Goal: Task Accomplishment & Management: Use online tool/utility

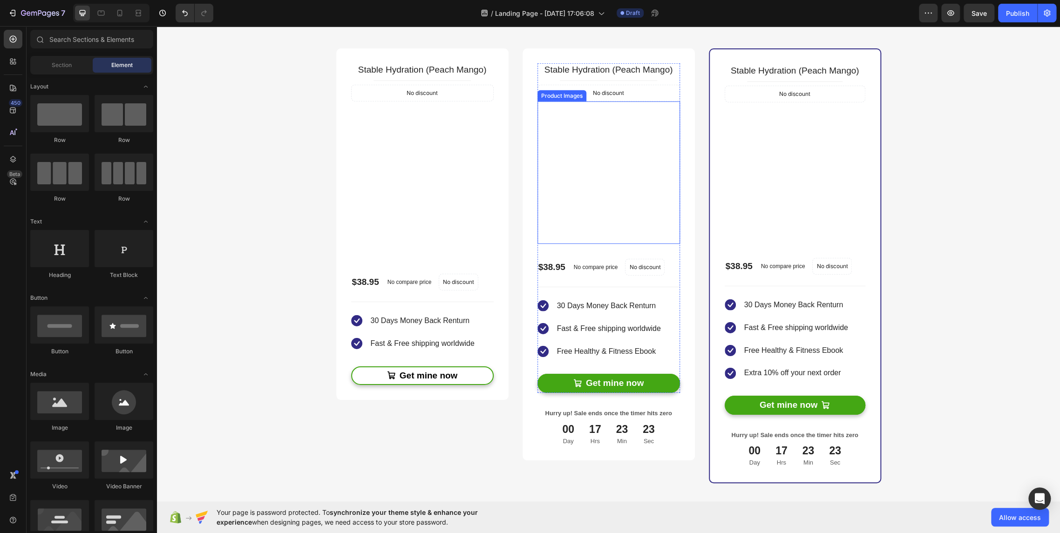
scroll to position [1707, 0]
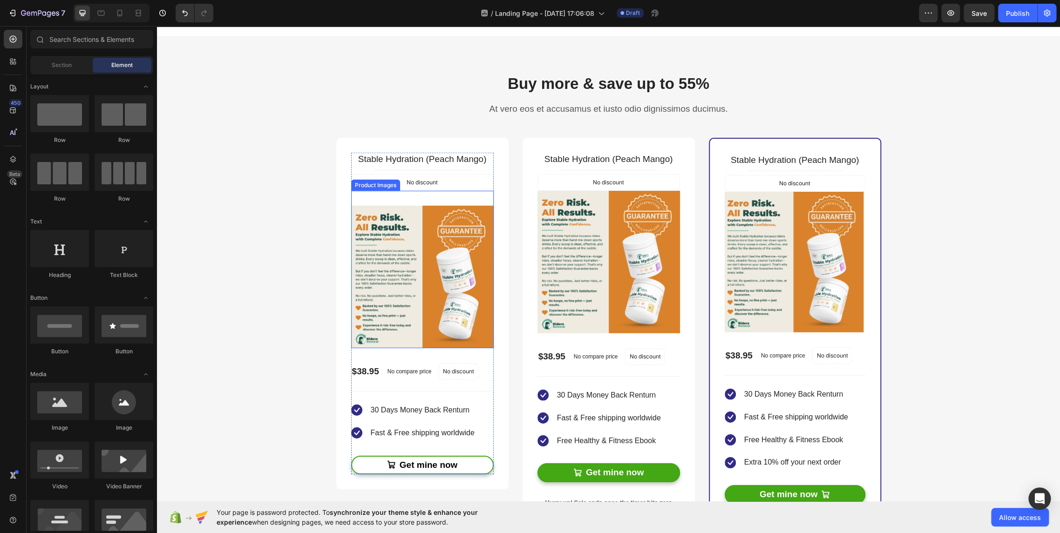
click at [445, 326] on img at bounding box center [422, 277] width 142 height 142
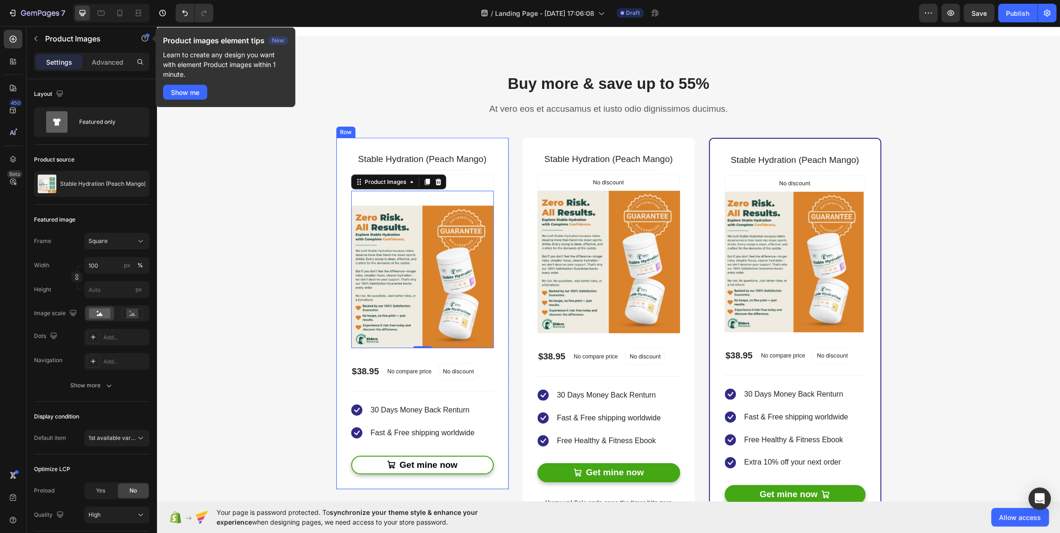
click at [353, 477] on div "Stable Hydration (Peach Mango) Product Title Title Line No discount Not be disp…" at bounding box center [422, 313] width 172 height 351
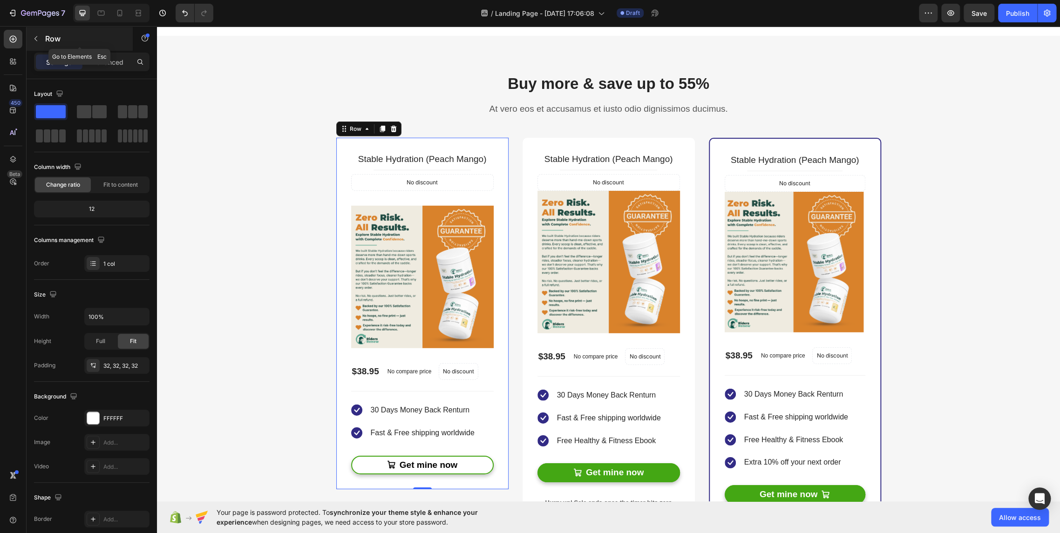
click at [36, 40] on icon "button" at bounding box center [35, 38] width 7 height 7
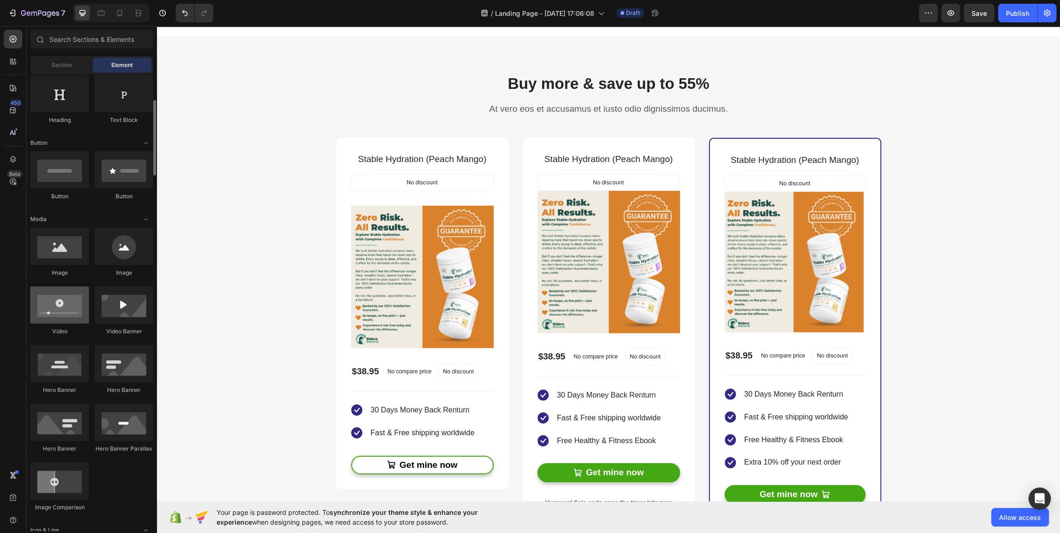
scroll to position [362, 0]
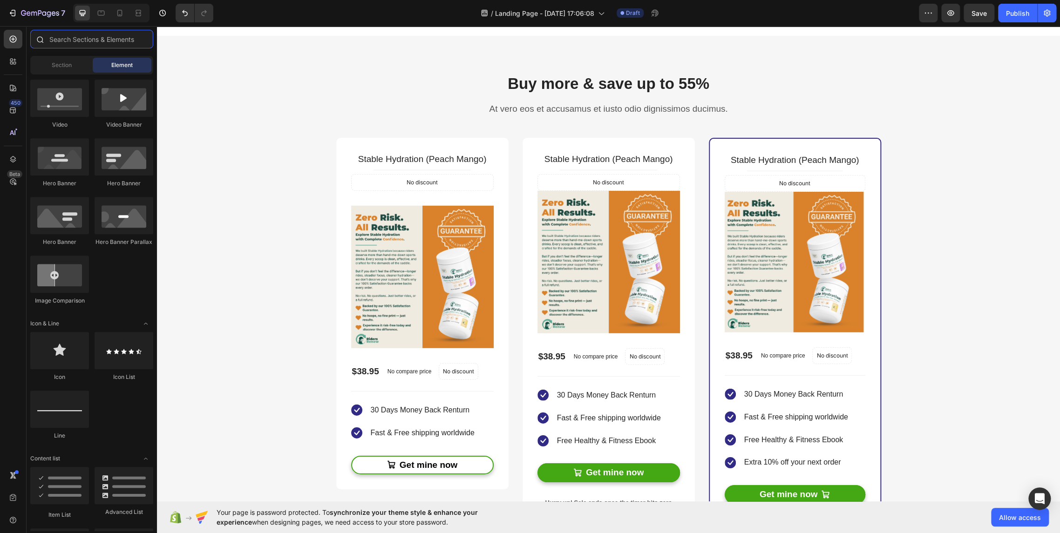
click at [61, 37] on input "text" at bounding box center [91, 39] width 123 height 19
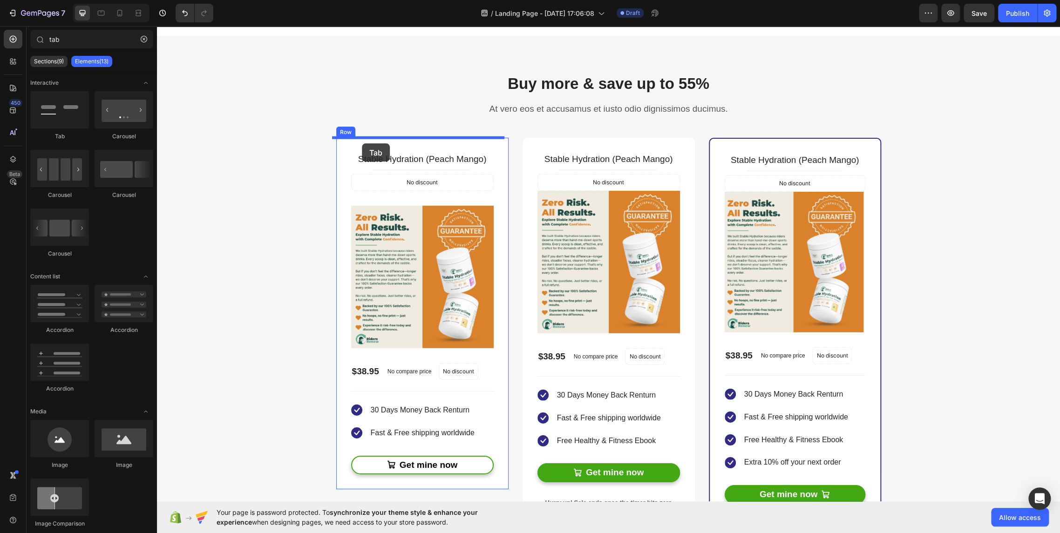
drag, startPoint x: 213, startPoint y: 140, endPoint x: 362, endPoint y: 143, distance: 148.5
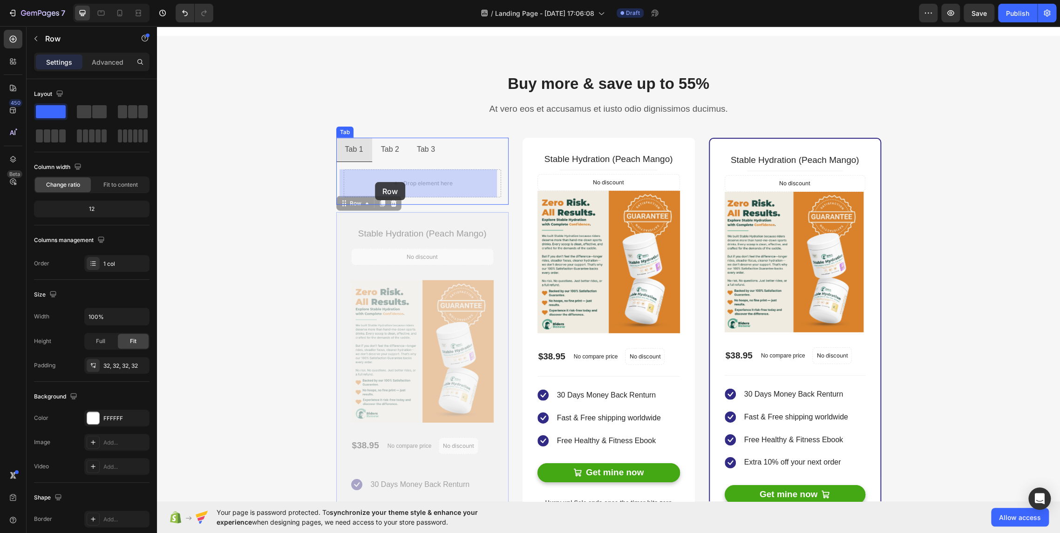
drag, startPoint x: 347, startPoint y: 219, endPoint x: 375, endPoint y: 182, distance: 45.9
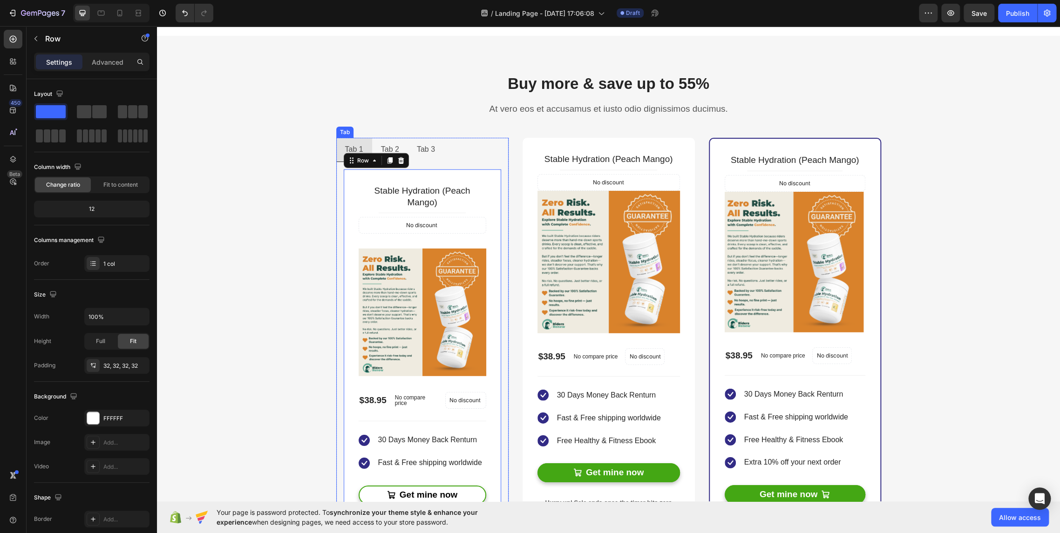
click at [383, 146] on div "Tab 2" at bounding box center [389, 150] width 21 height 16
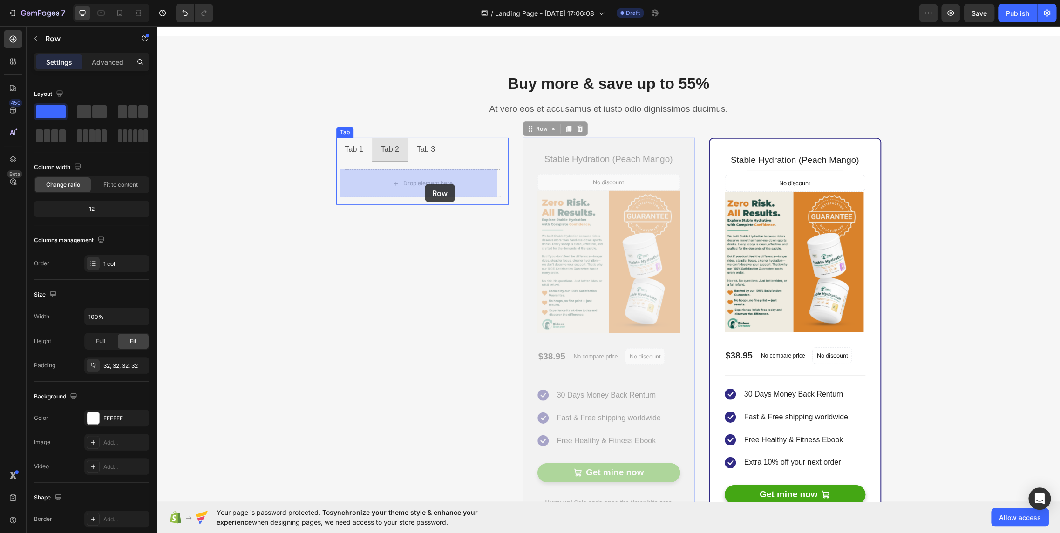
drag, startPoint x: 558, startPoint y: 142, endPoint x: 434, endPoint y: 179, distance: 128.9
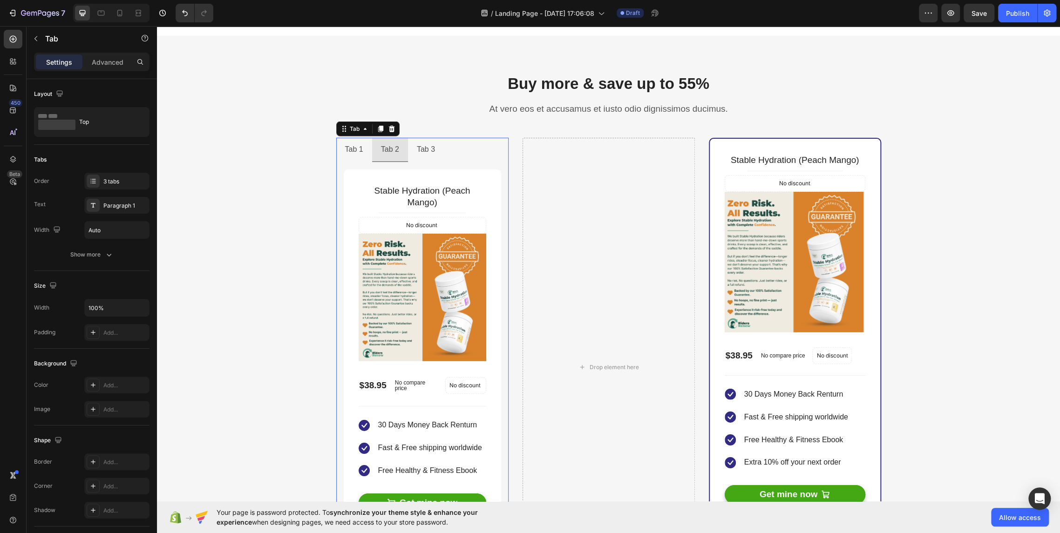
click at [354, 140] on li "Tab 1" at bounding box center [354, 150] width 36 height 24
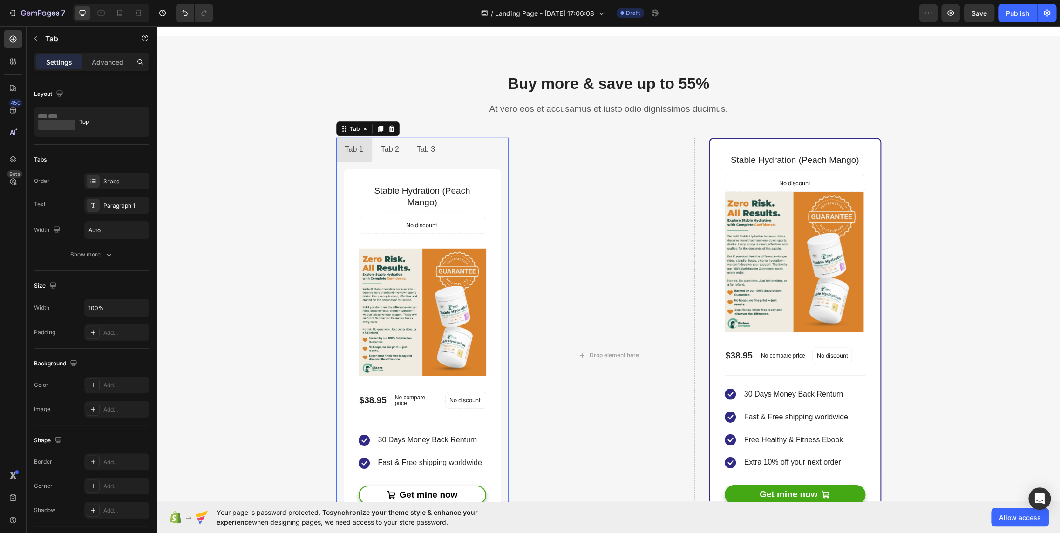
click at [382, 143] on div "Tab 2" at bounding box center [389, 150] width 21 height 16
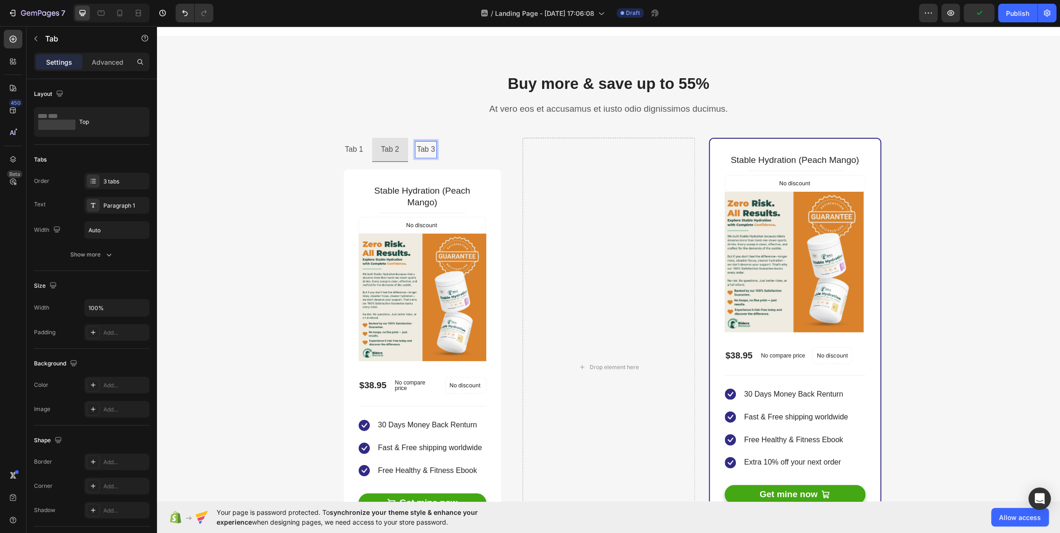
click at [419, 142] on div "Tab 3" at bounding box center [425, 150] width 21 height 16
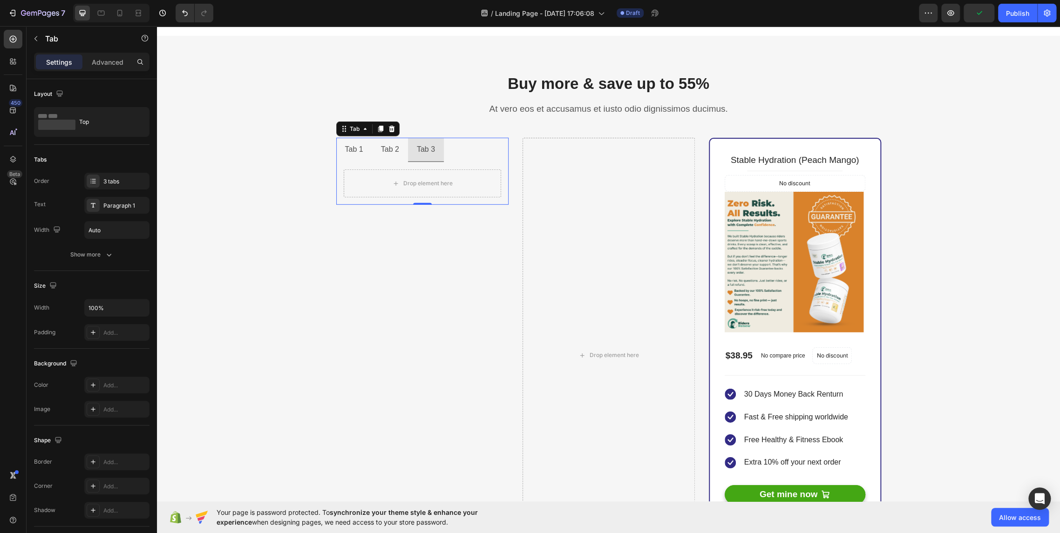
click at [381, 141] on li "Tab 2" at bounding box center [390, 150] width 36 height 24
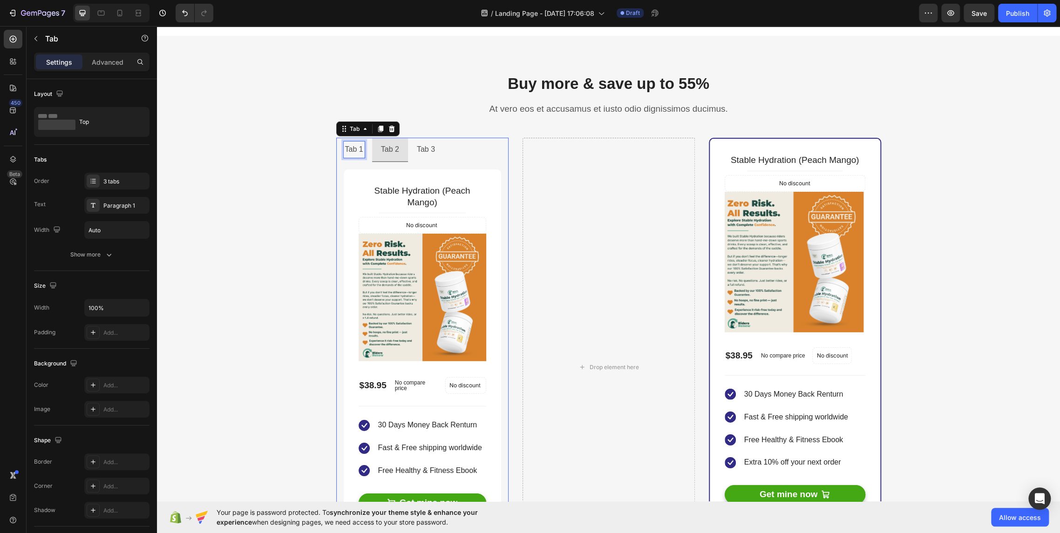
click at [355, 143] on p "Tab 1" at bounding box center [354, 150] width 18 height 14
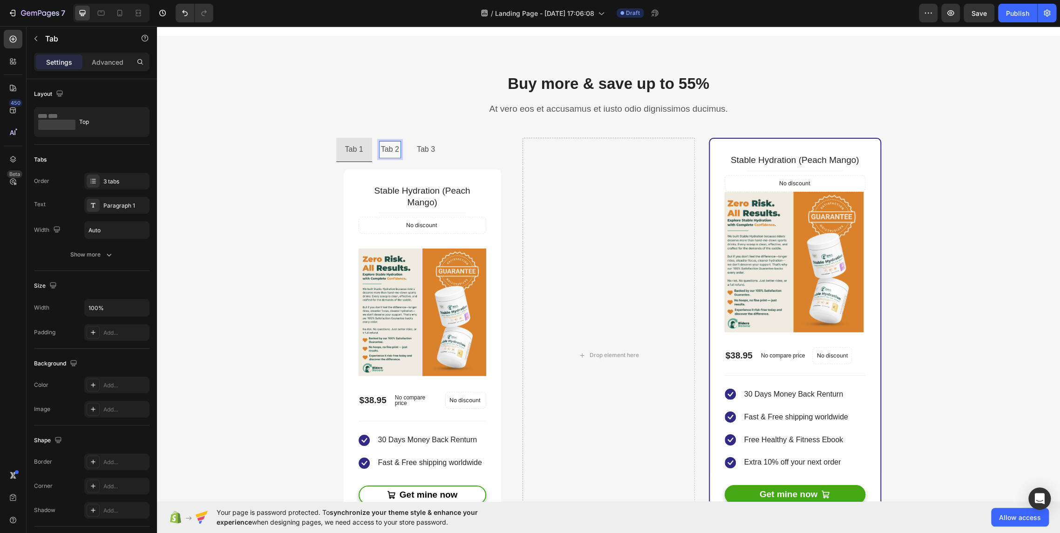
click at [385, 142] on div "Tab 2" at bounding box center [389, 150] width 21 height 16
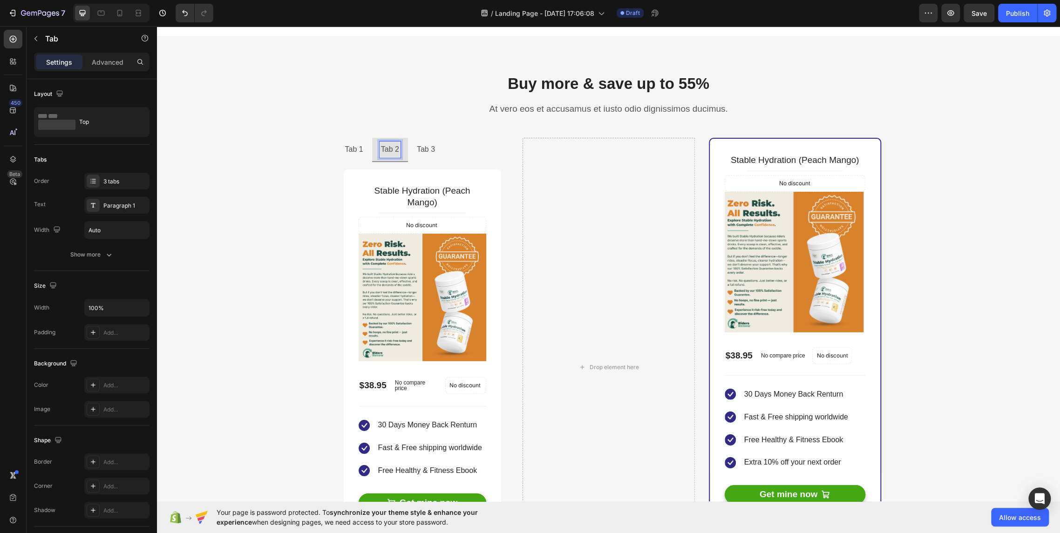
click at [413, 139] on li "Tab 3" at bounding box center [426, 150] width 36 height 24
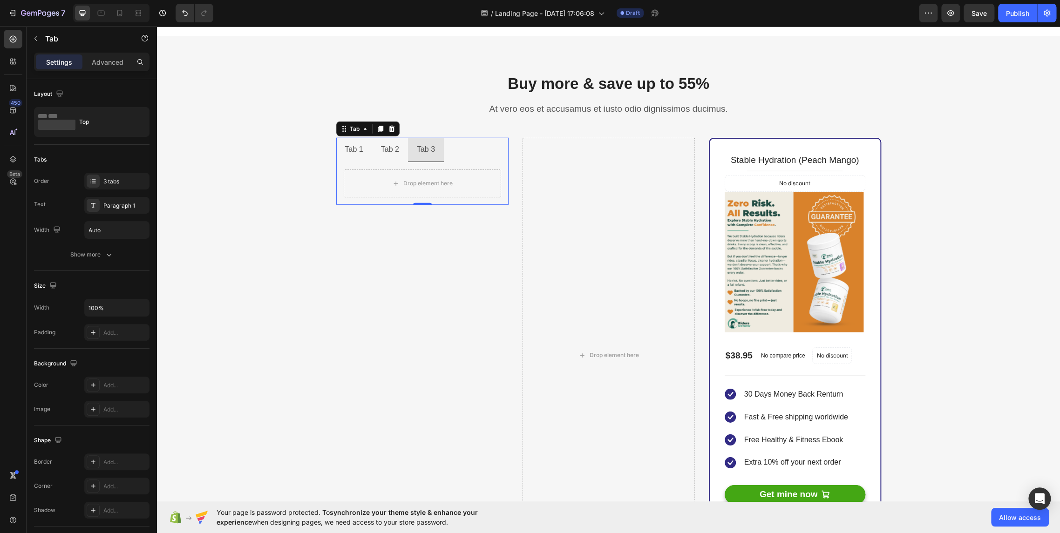
click at [393, 144] on p "Tab 2" at bounding box center [390, 150] width 18 height 14
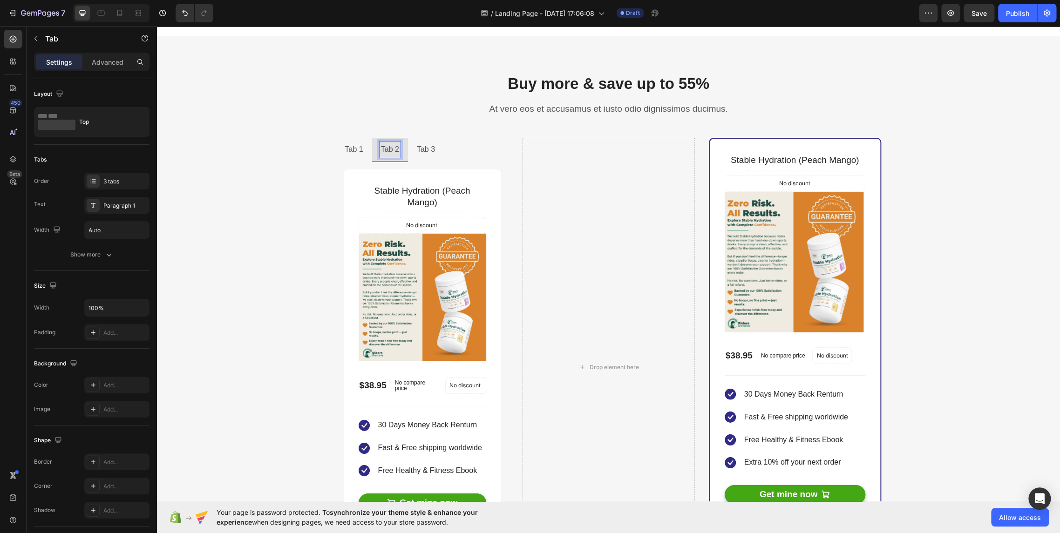
click at [359, 142] on div "Tab 1" at bounding box center [354, 150] width 21 height 16
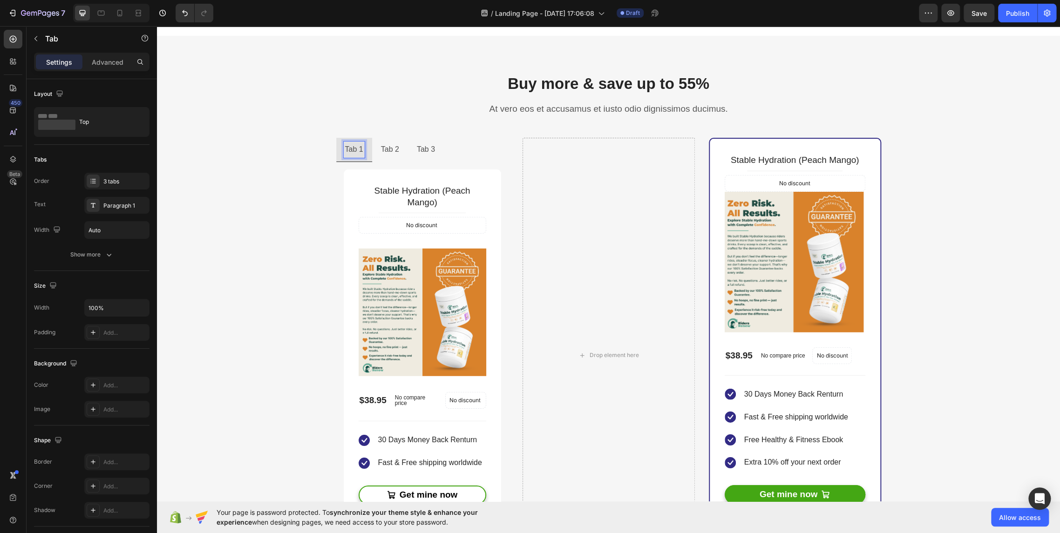
click at [387, 144] on p "Tab 2" at bounding box center [390, 150] width 18 height 14
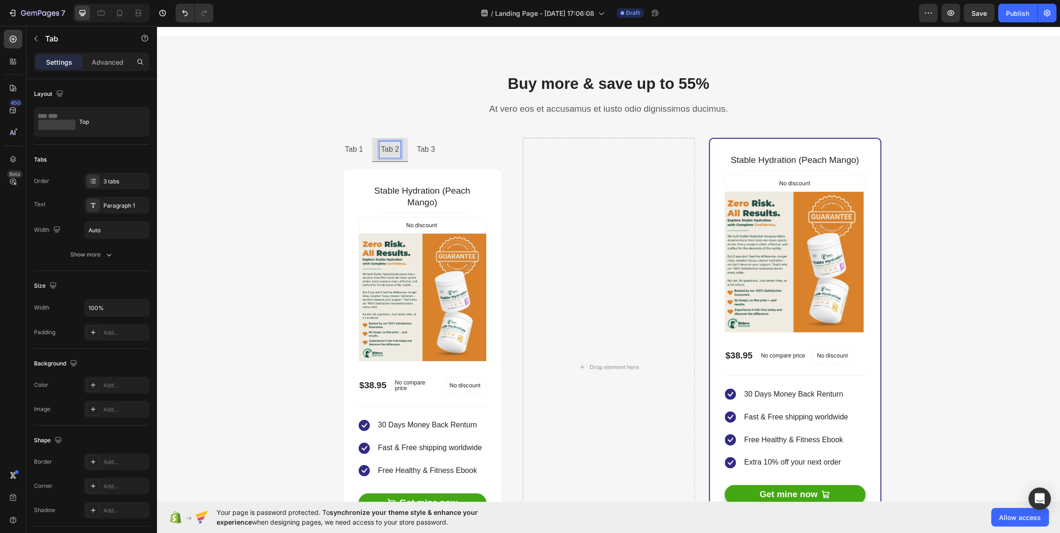
click at [357, 146] on p "Tab 1" at bounding box center [354, 150] width 18 height 14
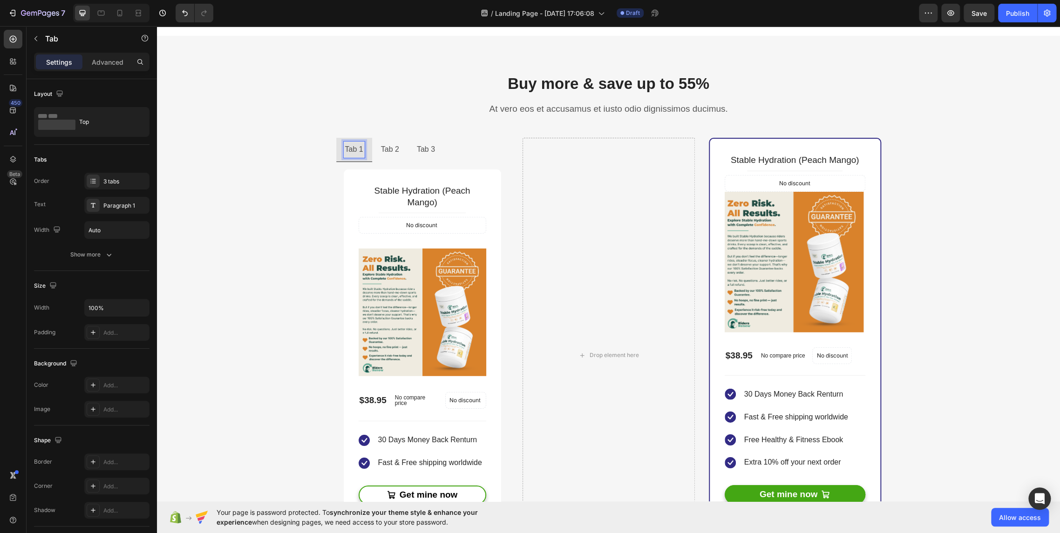
click at [381, 147] on p "Tab 2" at bounding box center [390, 150] width 18 height 14
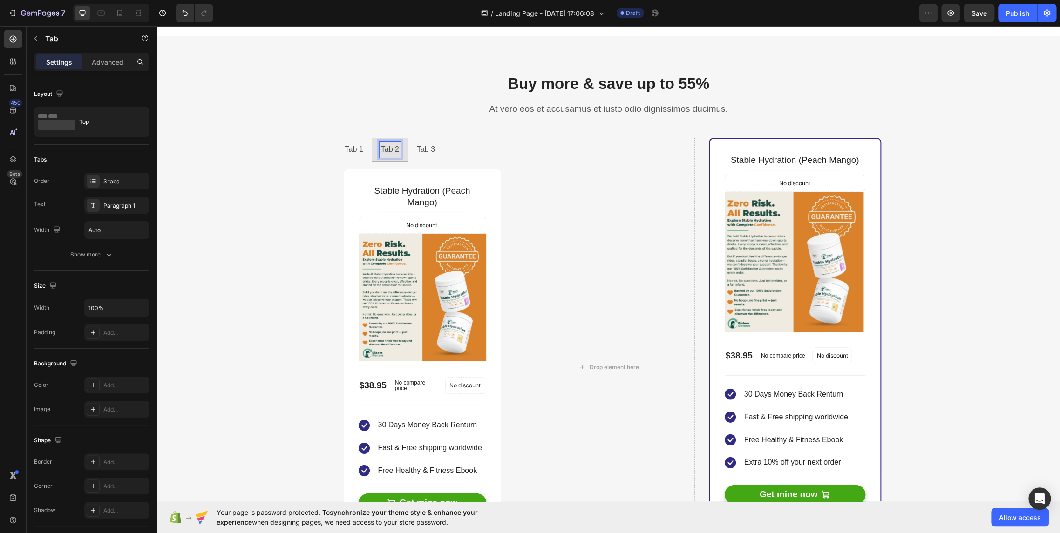
click at [352, 147] on p "Tab 1" at bounding box center [354, 150] width 18 height 14
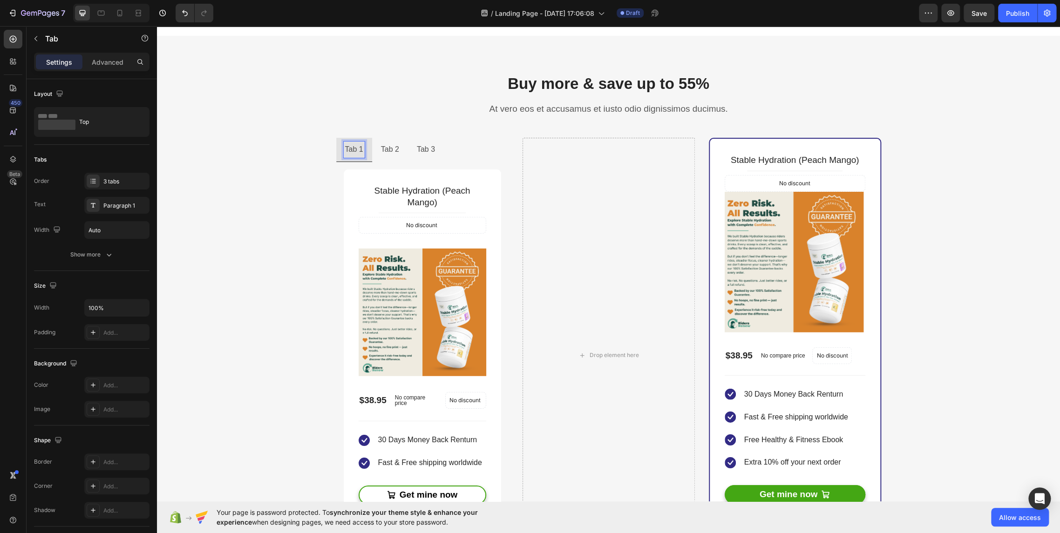
click at [372, 147] on li "Tab 2" at bounding box center [390, 150] width 36 height 24
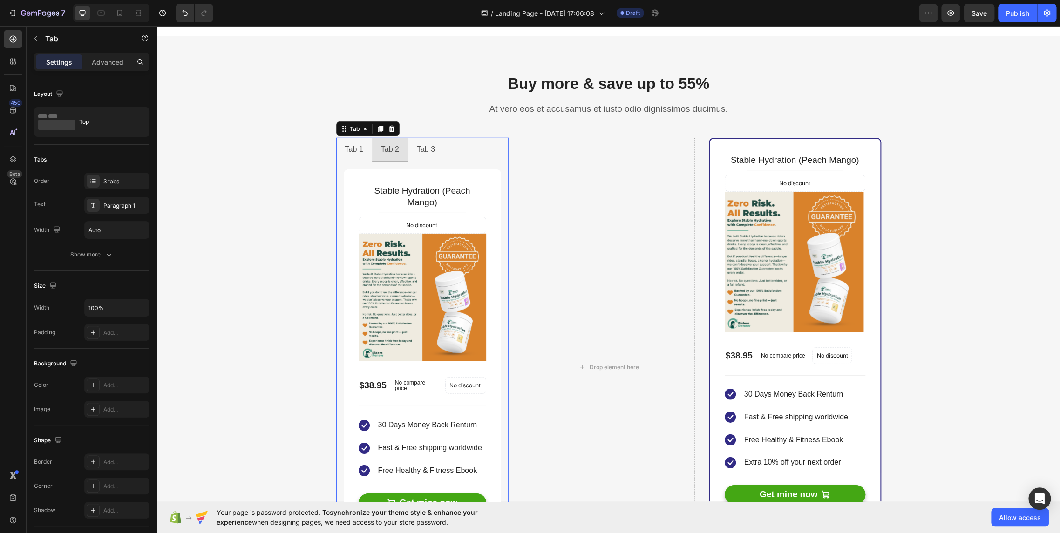
click at [355, 146] on p "Tab 1" at bounding box center [354, 150] width 18 height 14
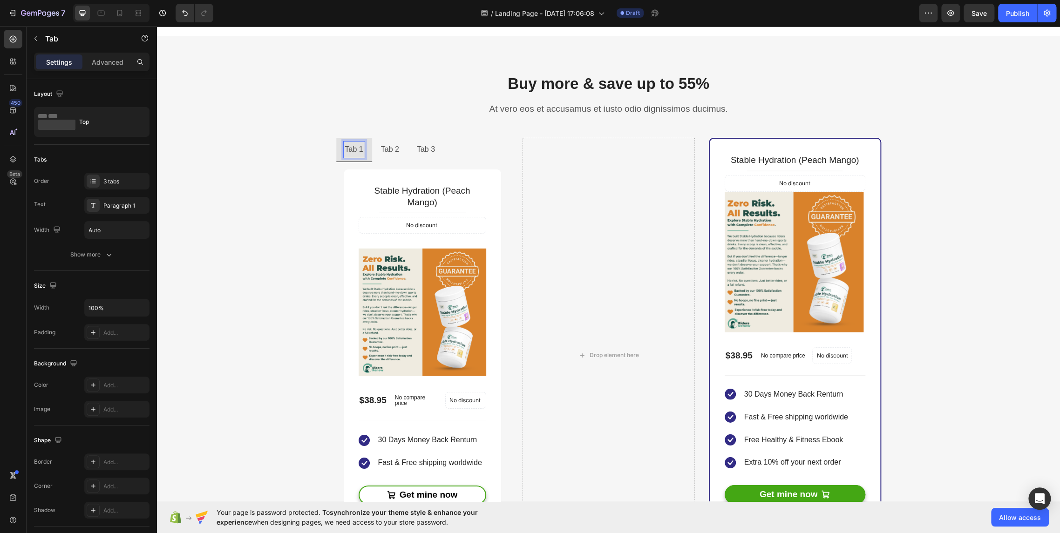
click at [381, 144] on p "Tab 2" at bounding box center [390, 150] width 18 height 14
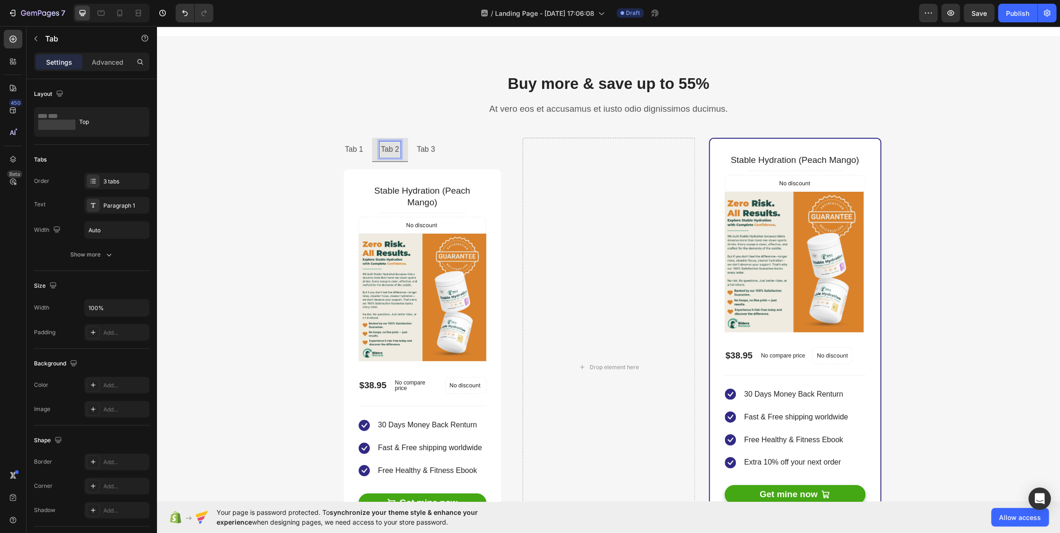
click at [350, 146] on p "Tab 1" at bounding box center [354, 150] width 18 height 14
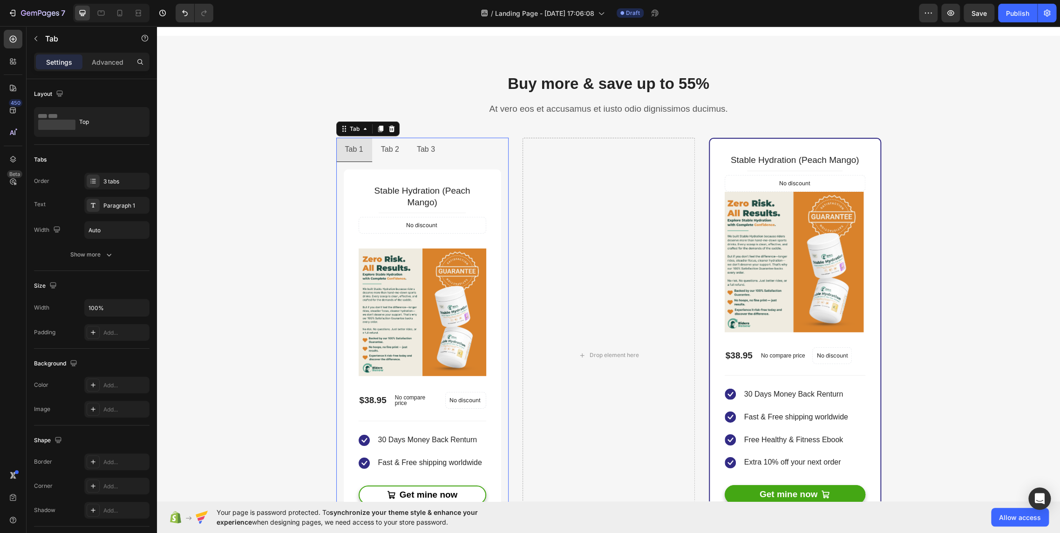
click at [372, 145] on li "Tab 2" at bounding box center [390, 150] width 36 height 24
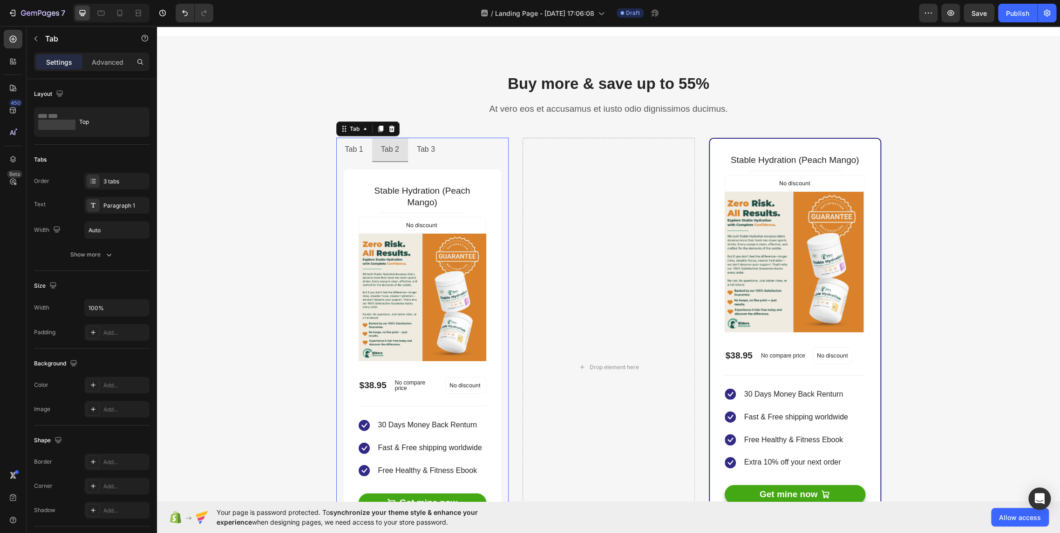
click at [352, 146] on p "Tab 1" at bounding box center [354, 150] width 18 height 14
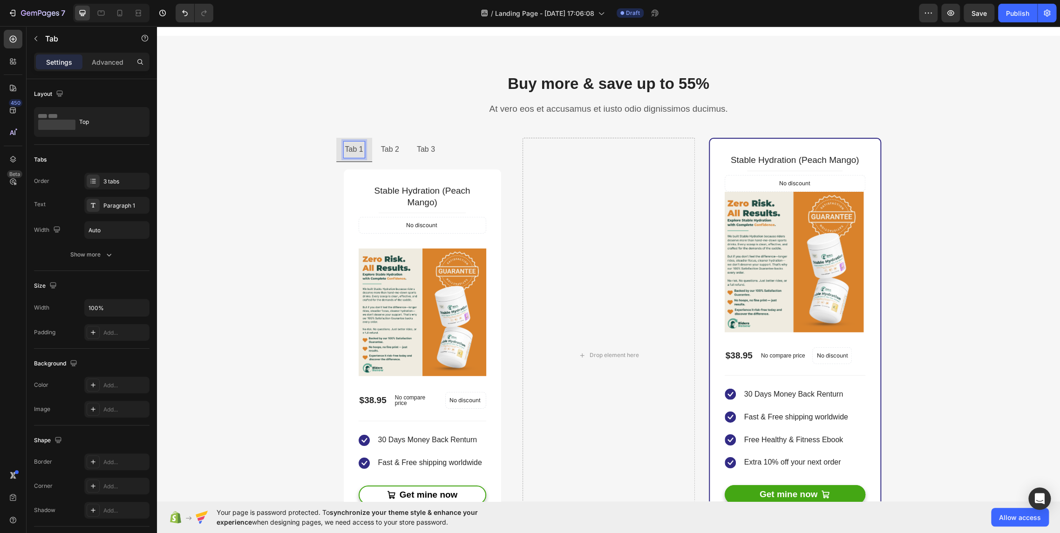
click at [381, 146] on p "Tab 2" at bounding box center [390, 150] width 18 height 14
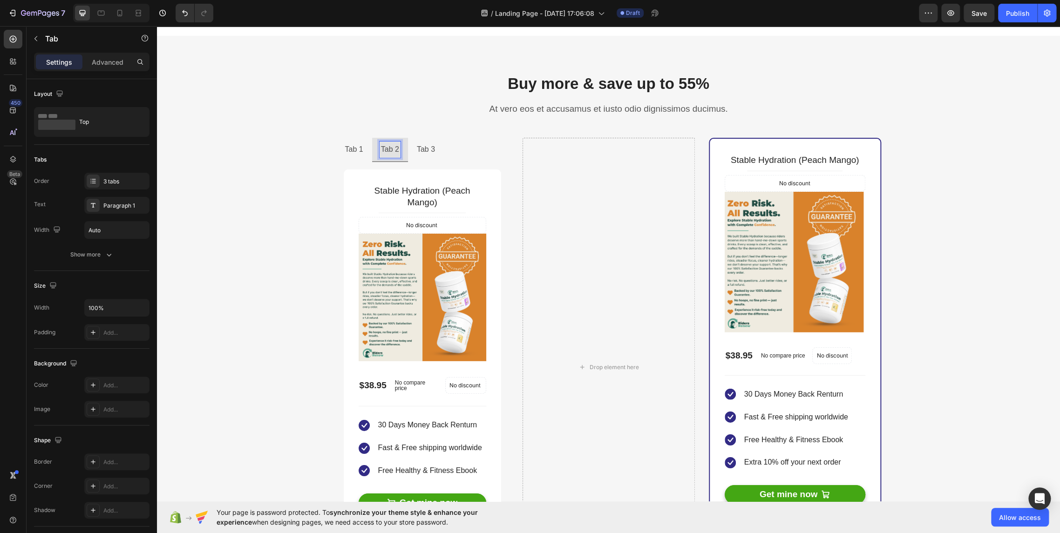
click at [360, 146] on div "Tab 1" at bounding box center [354, 150] width 21 height 16
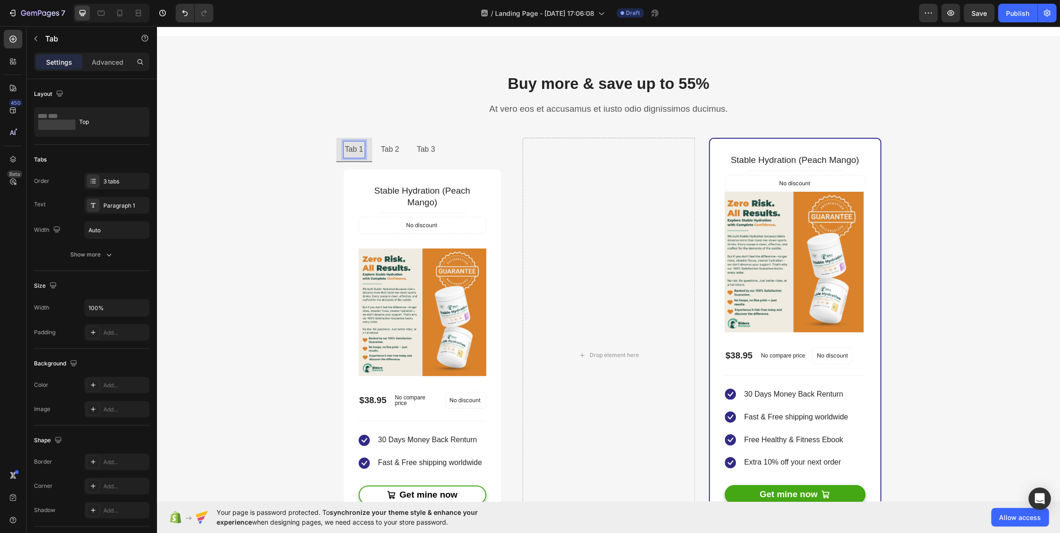
click at [385, 146] on p "Tab 2" at bounding box center [390, 150] width 18 height 14
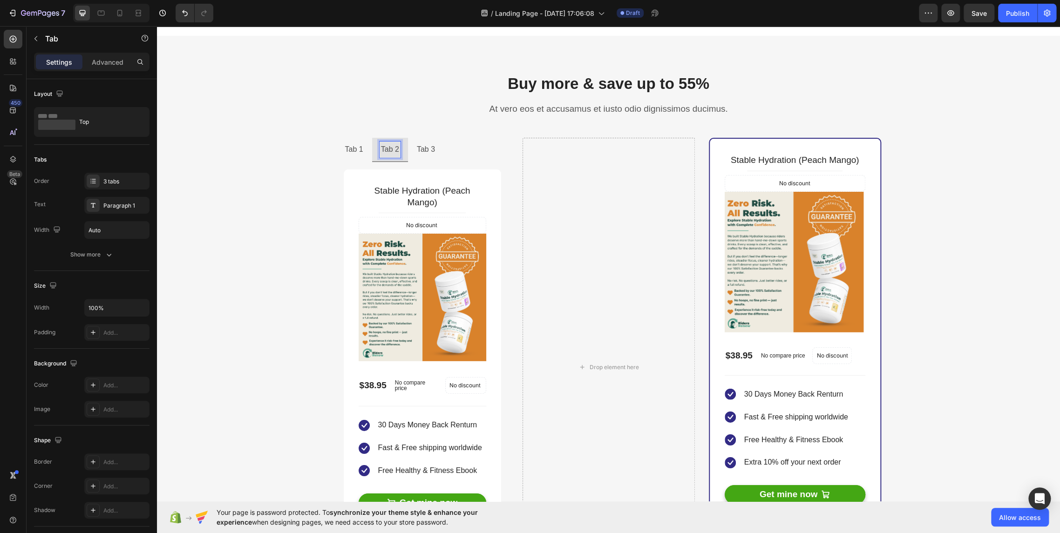
click at [355, 149] on p "Tab 1" at bounding box center [354, 150] width 18 height 14
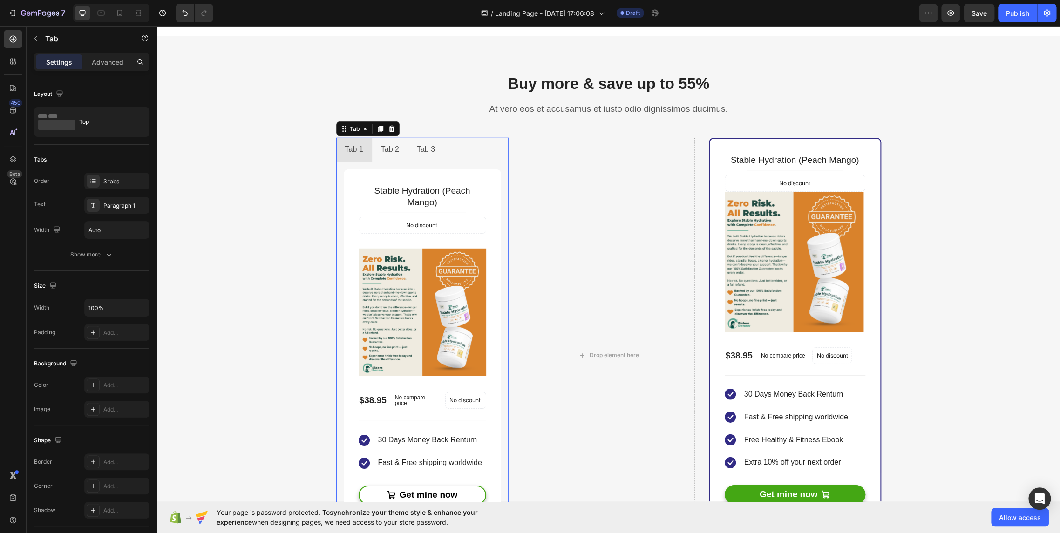
click at [378, 138] on li "Tab 2" at bounding box center [390, 150] width 36 height 24
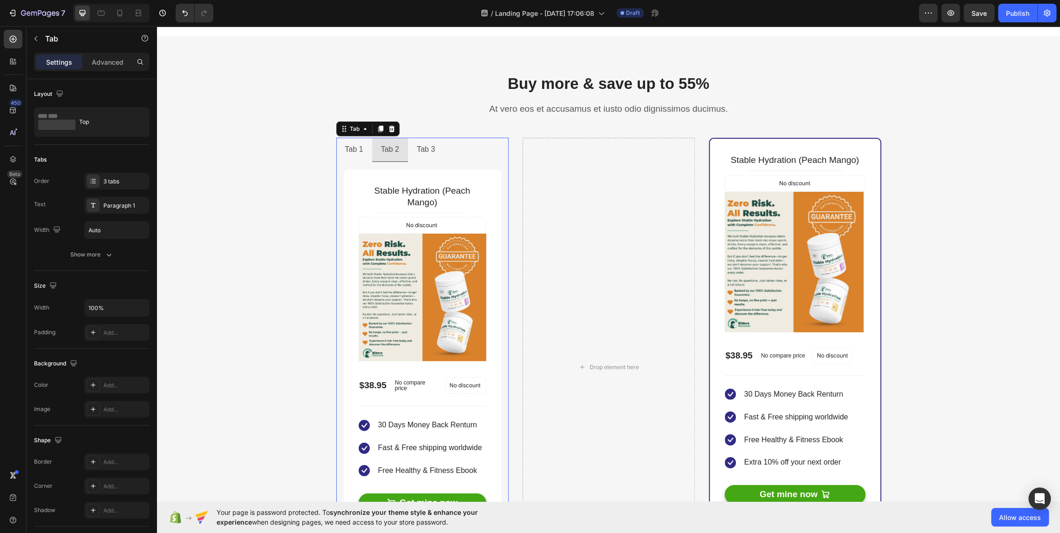
click at [362, 142] on li "Tab 1" at bounding box center [354, 150] width 36 height 24
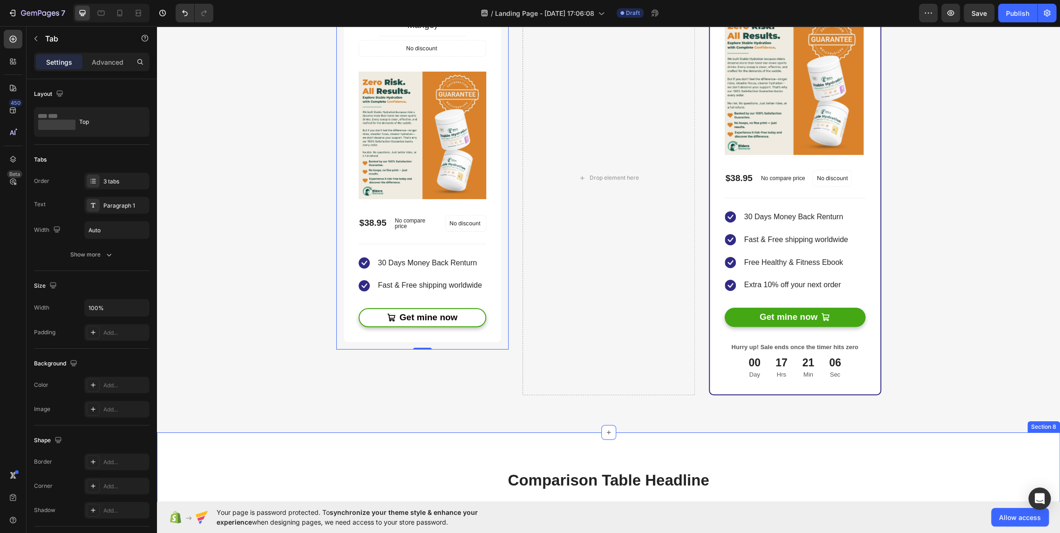
scroll to position [1810, 0]
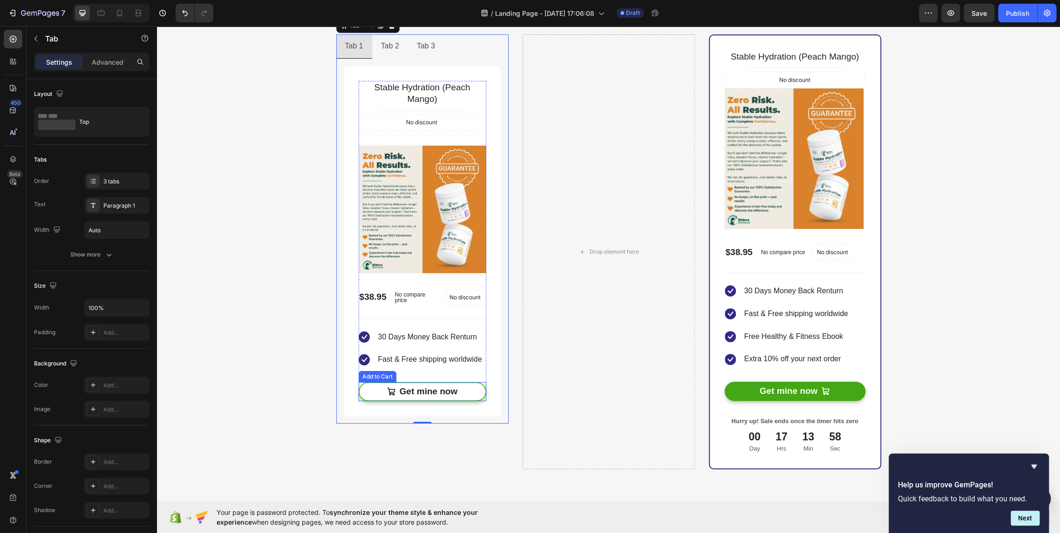
click at [471, 392] on button "Get mine now" at bounding box center [422, 391] width 128 height 19
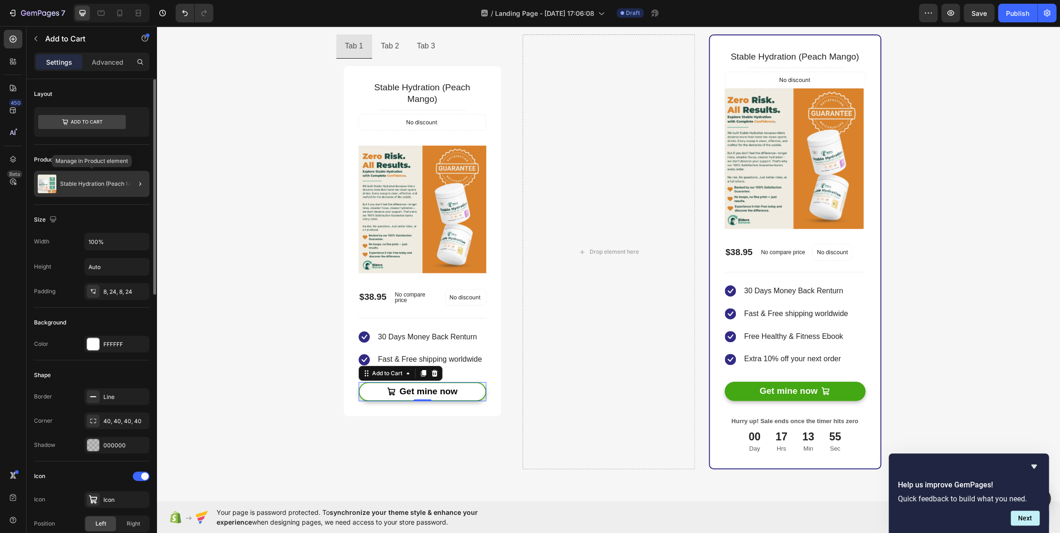
click at [114, 182] on p "Stable Hydration (Peach Mango)" at bounding box center [103, 184] width 86 height 7
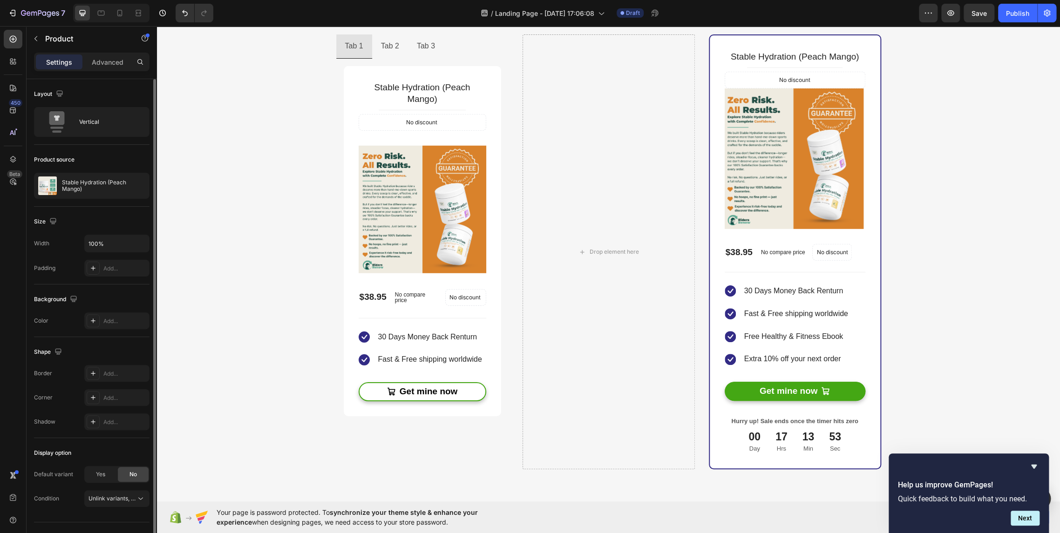
click at [103, 210] on div "Size Width 100% Padding Add..." at bounding box center [91, 246] width 115 height 78
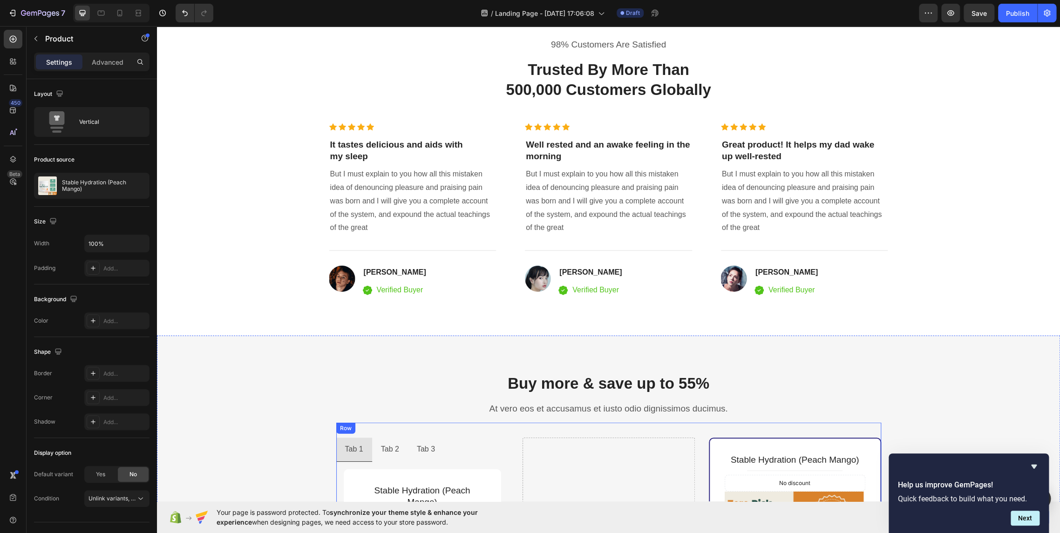
scroll to position [1397, 0]
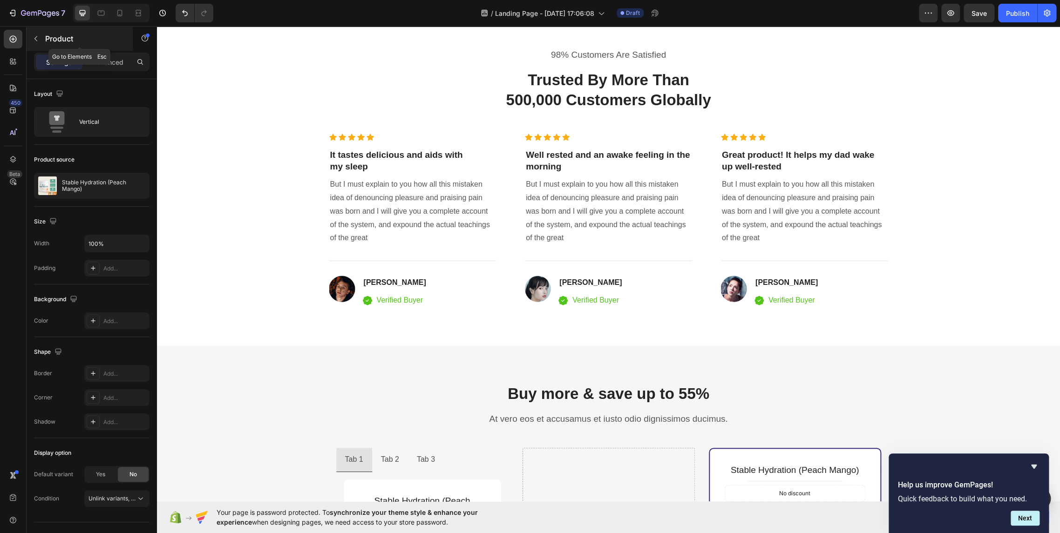
click at [40, 39] on button "button" at bounding box center [35, 38] width 15 height 15
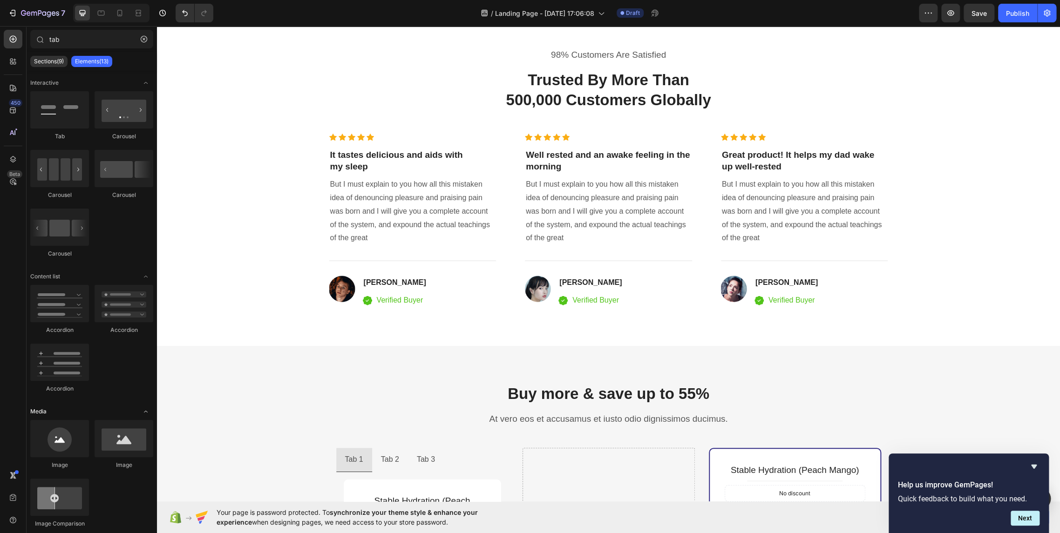
scroll to position [97, 0]
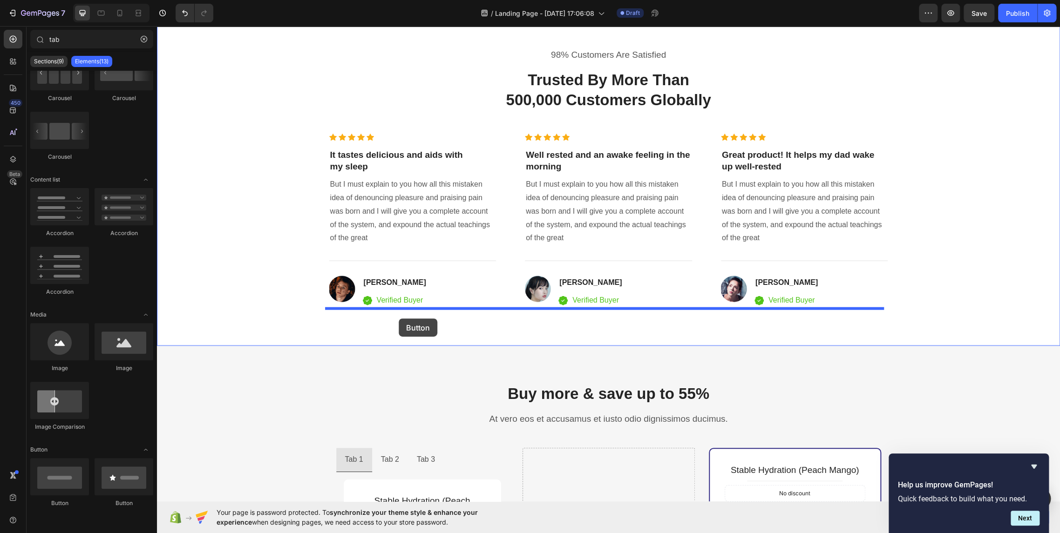
drag, startPoint x: 217, startPoint y: 510, endPoint x: 399, endPoint y: 318, distance: 263.8
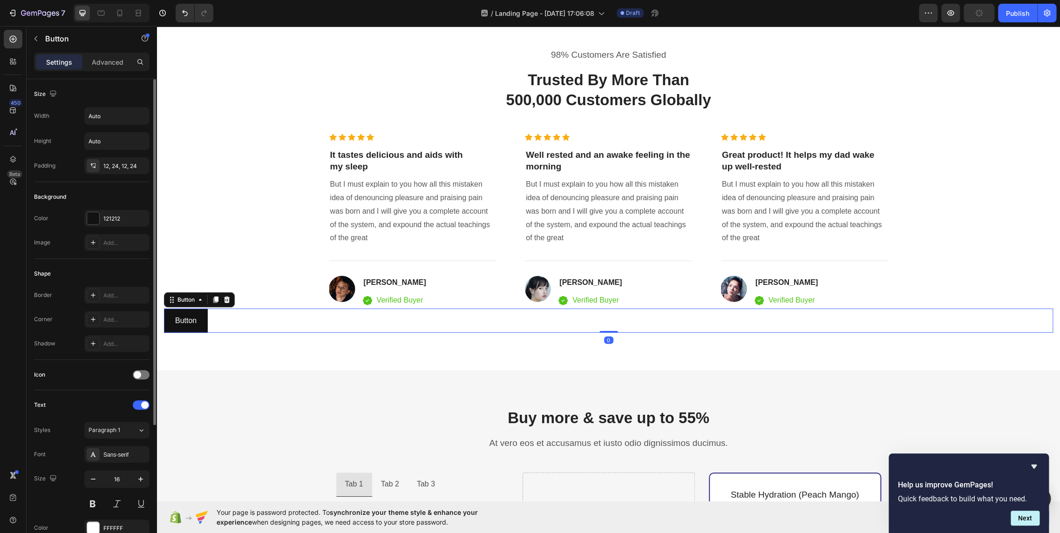
scroll to position [186, 0]
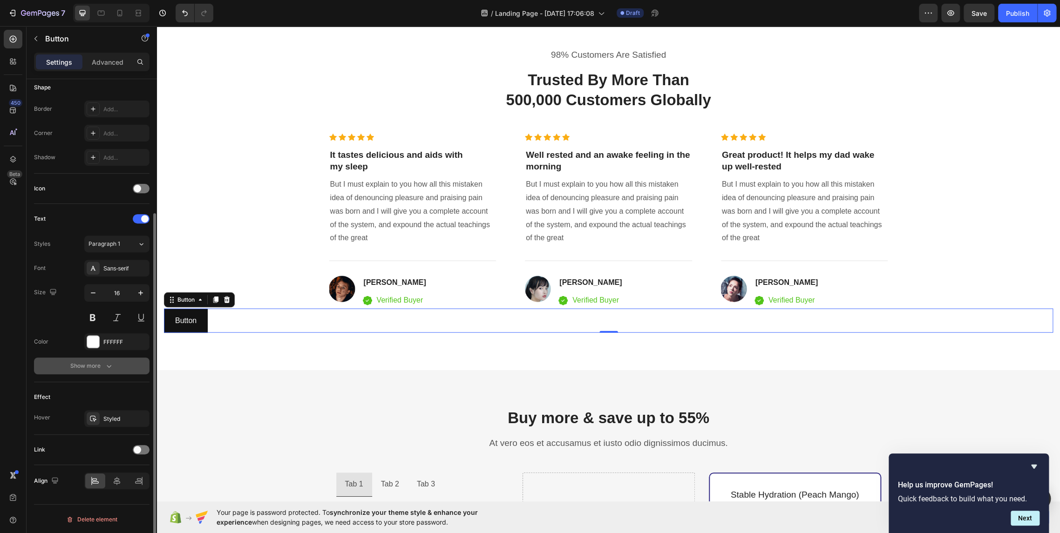
click at [104, 363] on icon "button" at bounding box center [108, 365] width 9 height 9
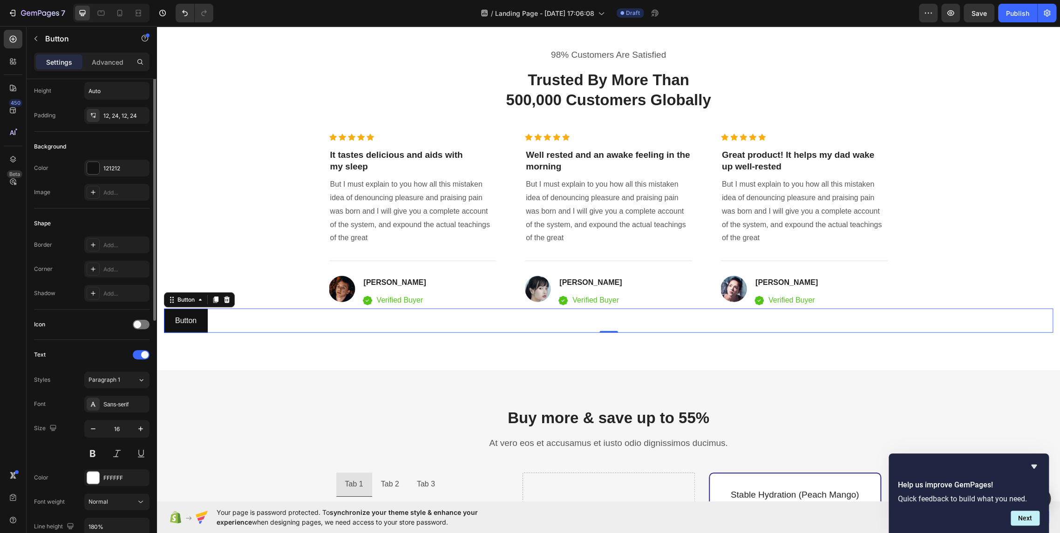
scroll to position [0, 0]
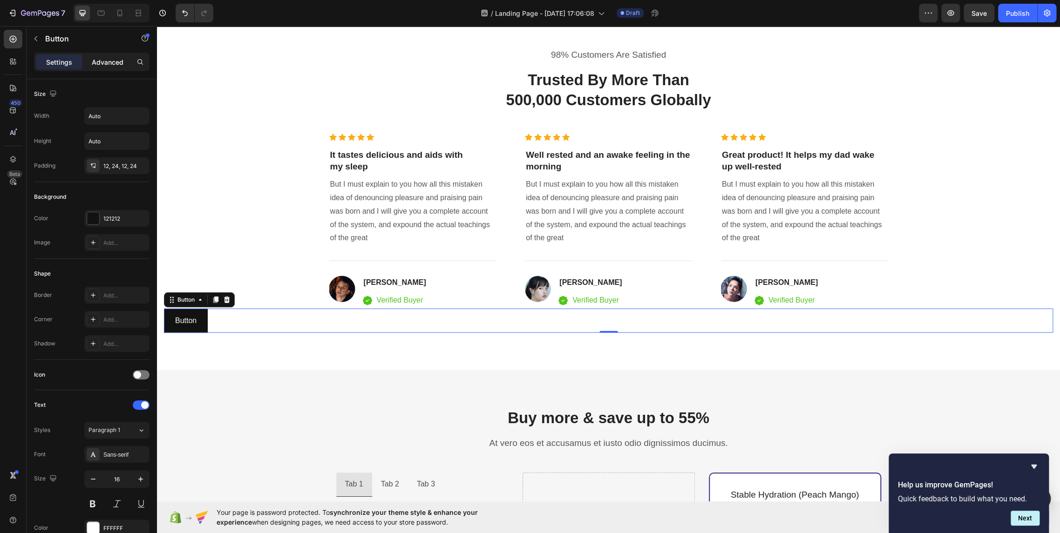
click at [100, 62] on p "Advanced" at bounding box center [108, 62] width 32 height 10
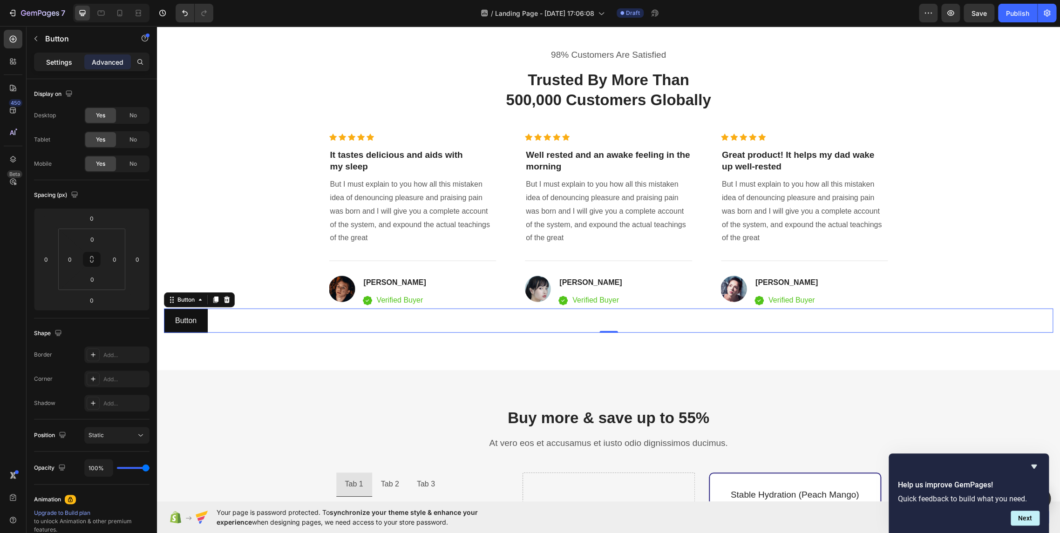
click at [63, 60] on p "Settings" at bounding box center [59, 62] width 26 height 10
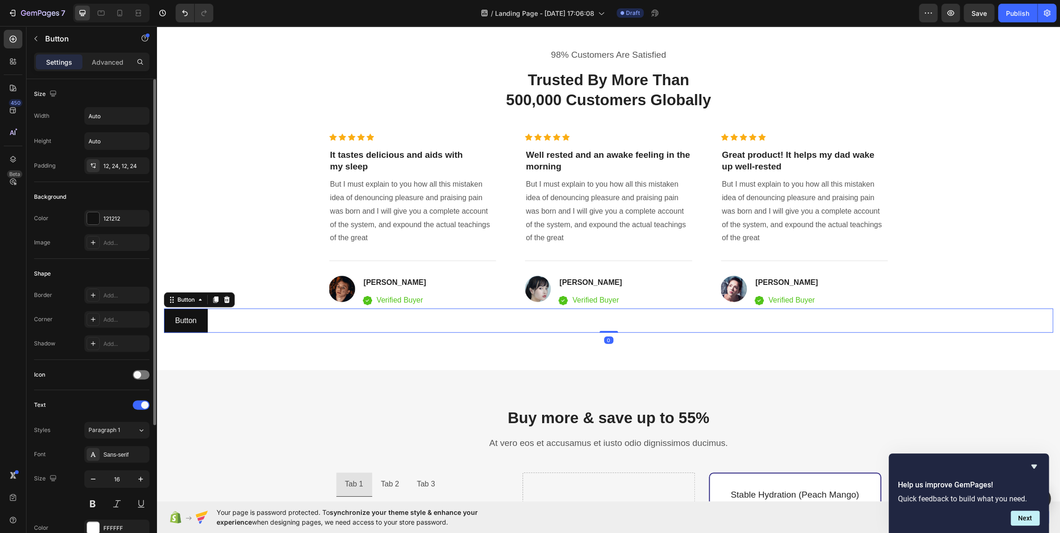
scroll to position [186, 0]
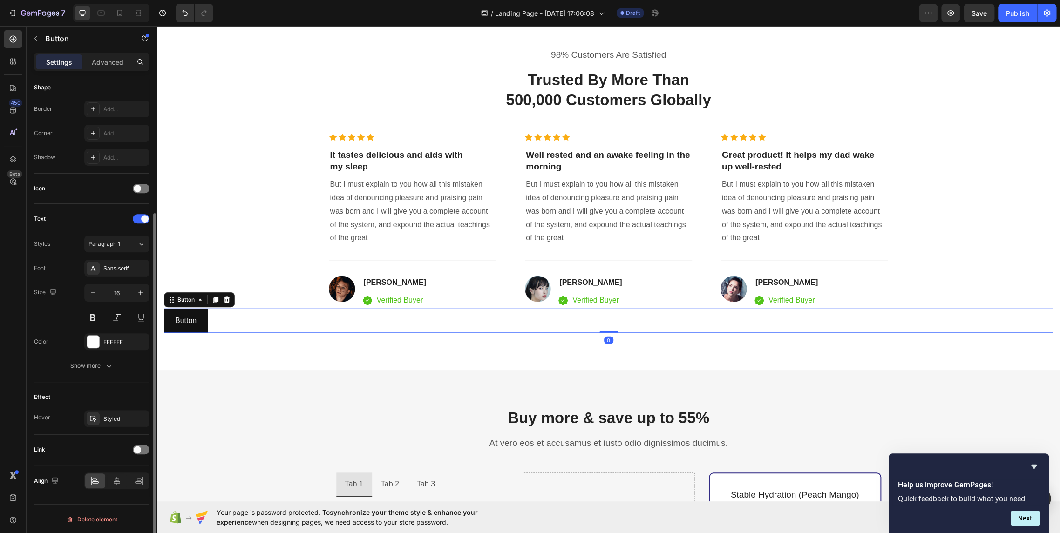
click at [96, 377] on div "Text Styles Paragraph 1 Font Sans-serif Size 16 Color FFFFFF Show more" at bounding box center [91, 293] width 115 height 178
click at [97, 372] on button "Show more" at bounding box center [91, 366] width 115 height 17
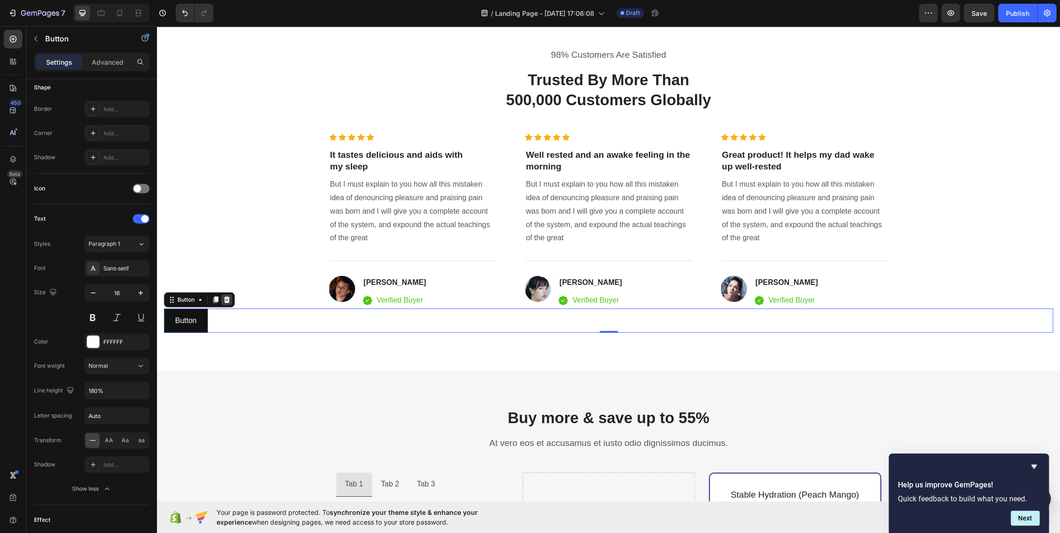
click at [224, 297] on icon at bounding box center [227, 300] width 6 height 7
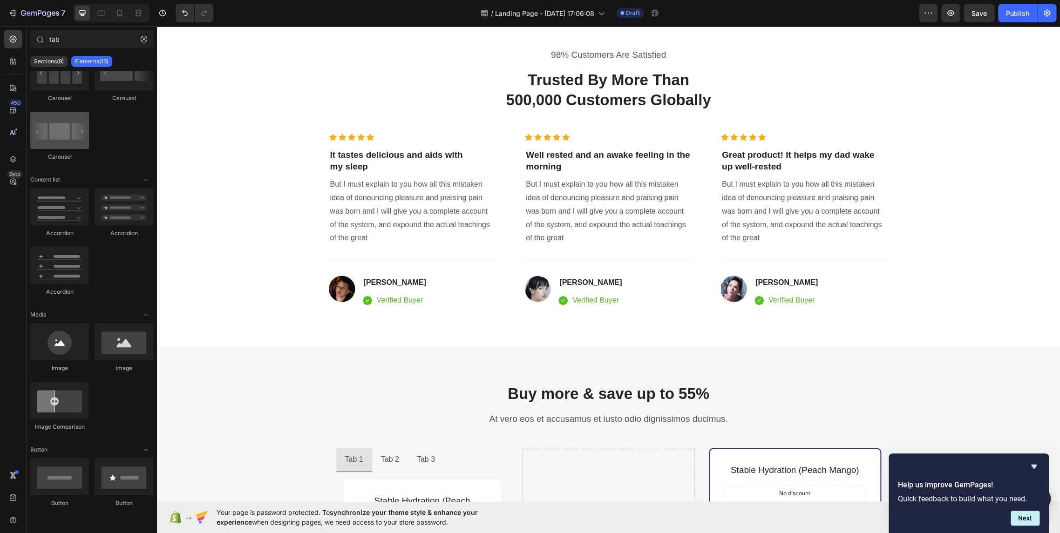
scroll to position [0, 0]
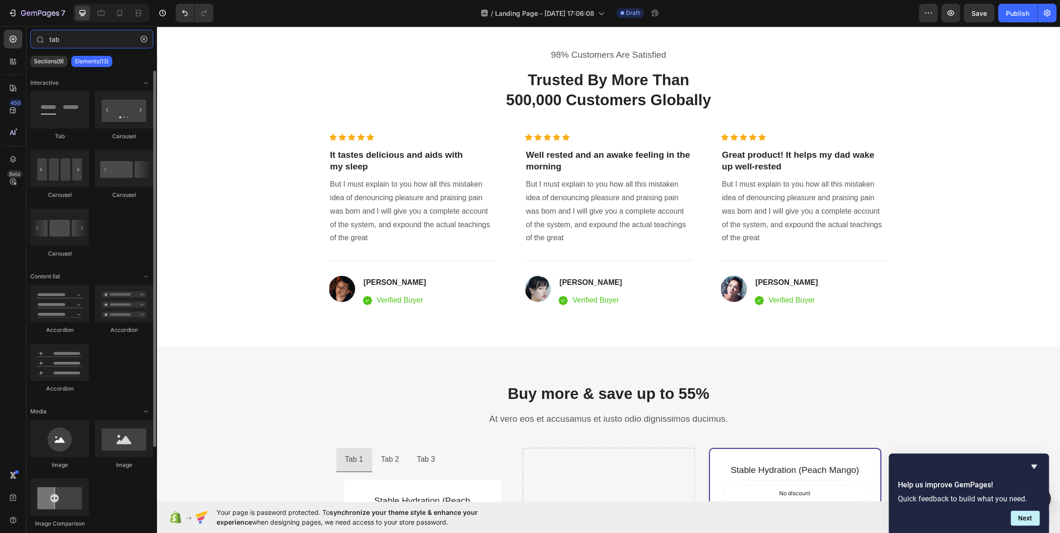
drag, startPoint x: 78, startPoint y: 40, endPoint x: 1, endPoint y: 38, distance: 77.3
click at [1, 38] on div "450 Beta tab Sections(9) Elements(13) Interactive Tab [GEOGRAPHIC_DATA] [GEOGRA…" at bounding box center [78, 279] width 157 height 507
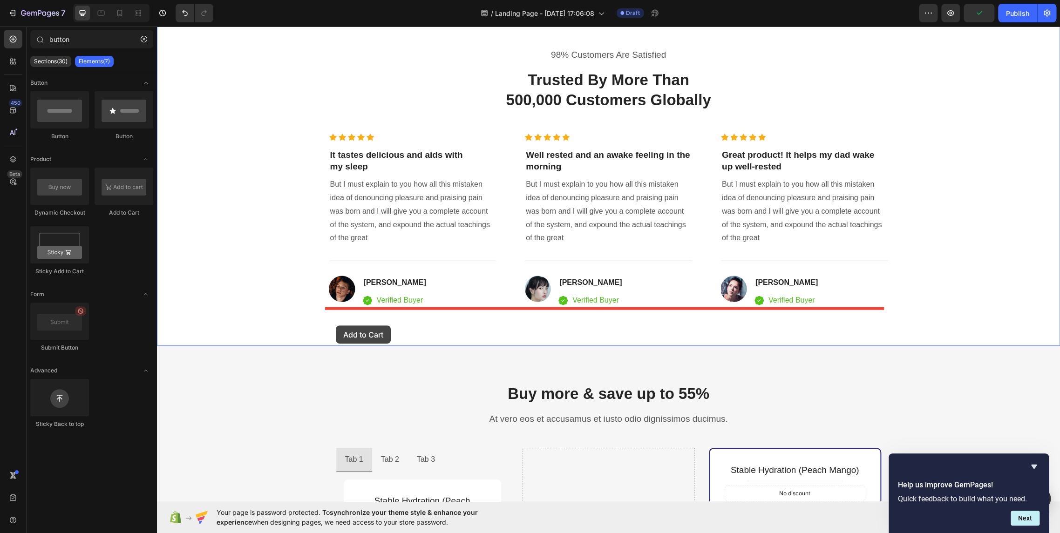
drag, startPoint x: 276, startPoint y: 223, endPoint x: 336, endPoint y: 325, distance: 119.1
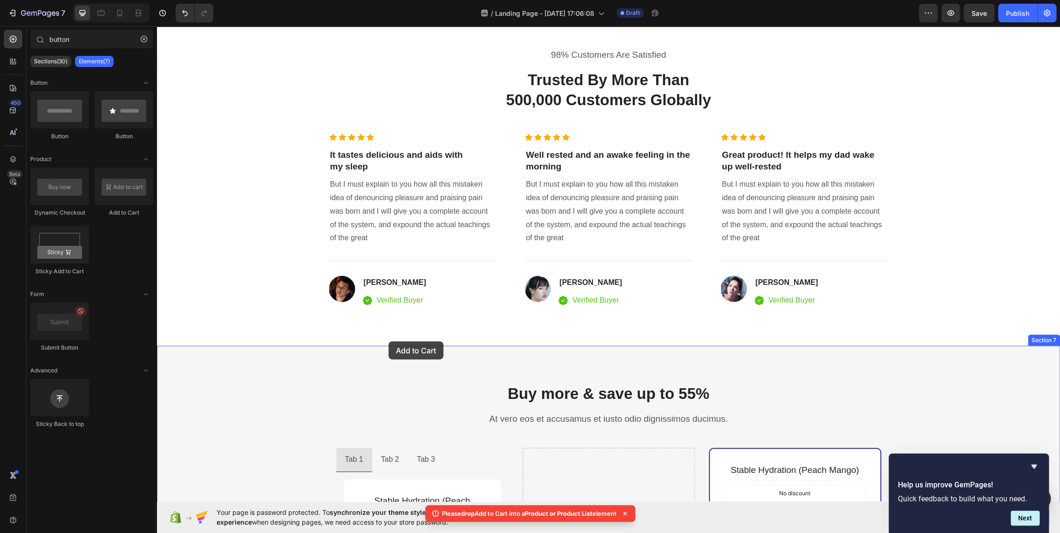
drag, startPoint x: 281, startPoint y: 215, endPoint x: 388, endPoint y: 341, distance: 165.8
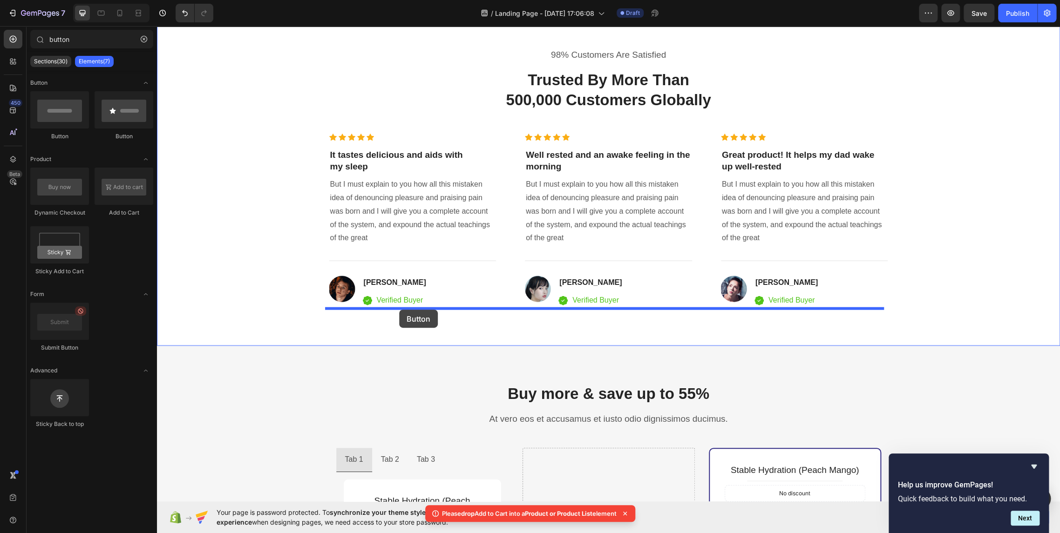
drag, startPoint x: 265, startPoint y: 147, endPoint x: 399, endPoint y: 310, distance: 210.7
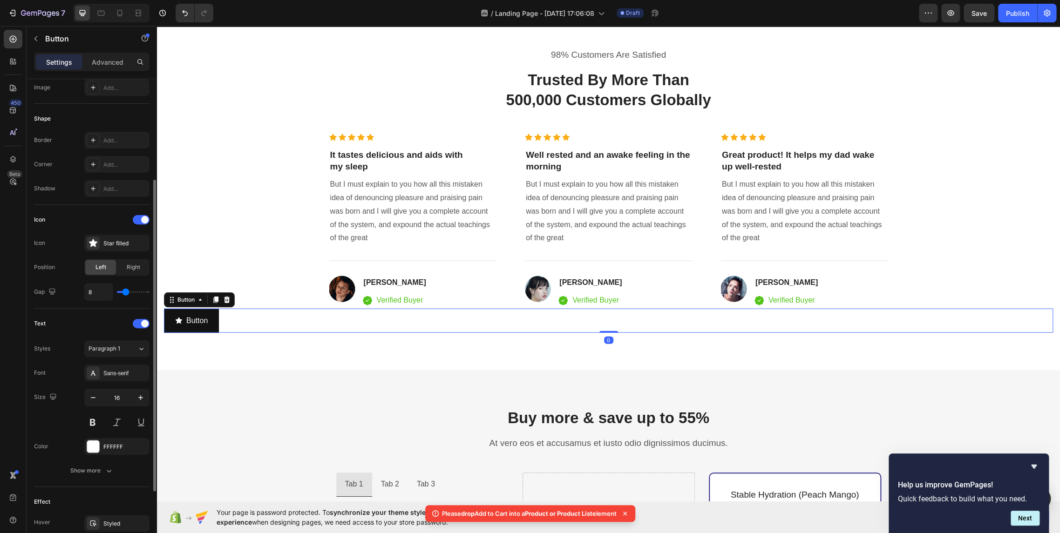
scroll to position [260, 0]
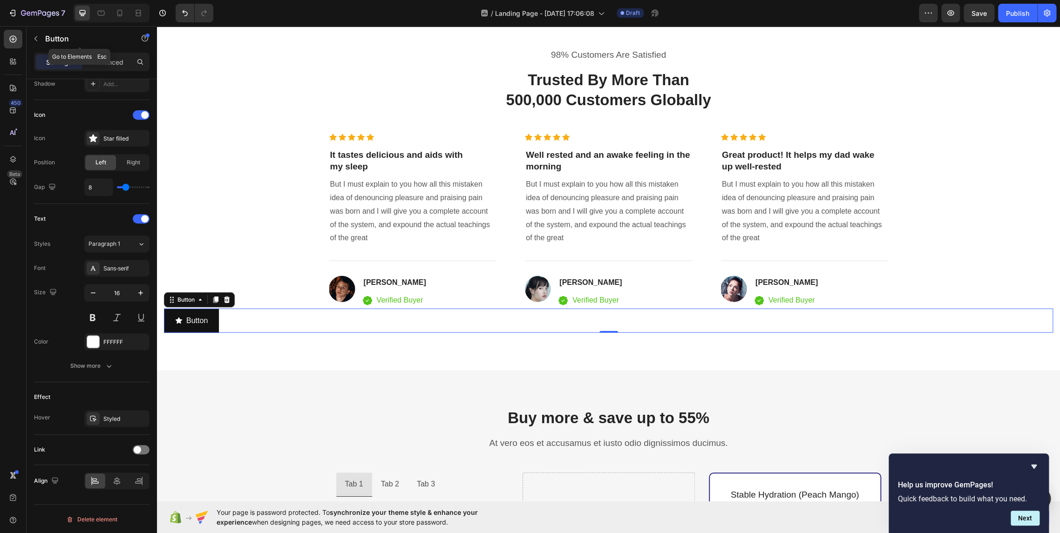
drag, startPoint x: 34, startPoint y: 37, endPoint x: 52, endPoint y: 40, distance: 18.4
click at [35, 38] on icon "button" at bounding box center [35, 38] width 7 height 7
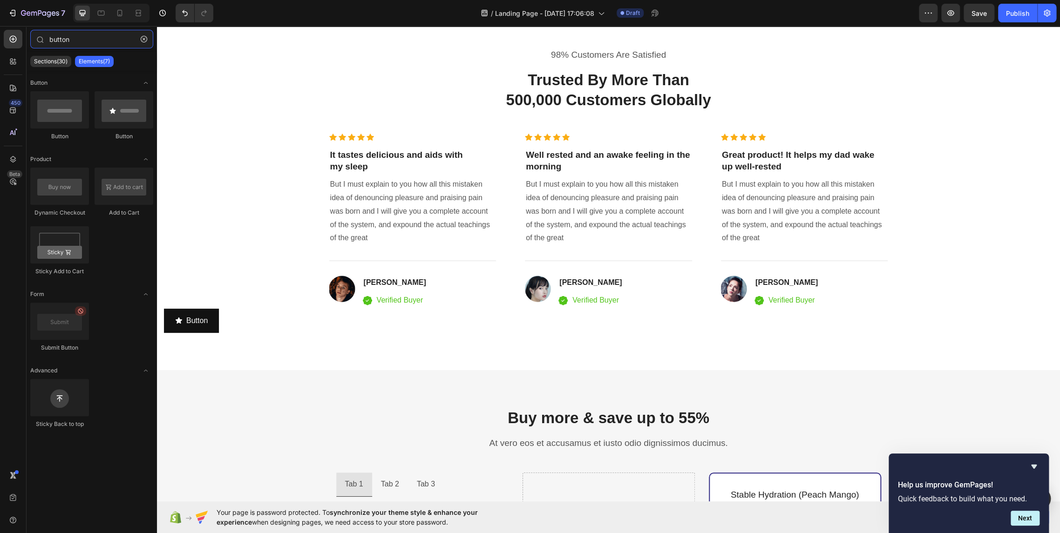
drag, startPoint x: 91, startPoint y: 43, endPoint x: -72, endPoint y: 34, distance: 162.7
click at [0, 0] on html "7 / Landing Page - [DATE] 17:06:08 Draft Preview Save Publish 450 Beta button S…" at bounding box center [530, 0] width 1060 height 0
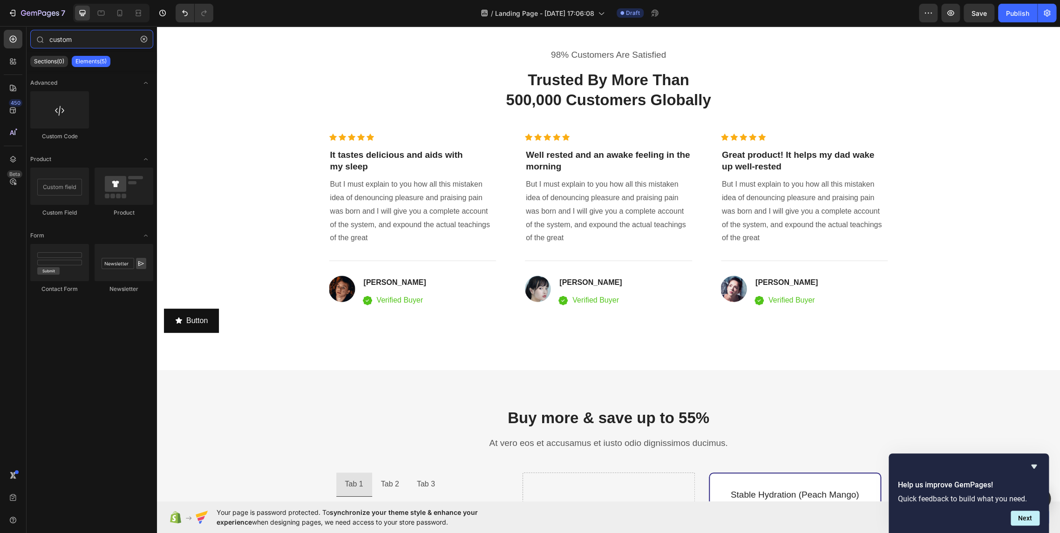
type input "custom"
drag, startPoint x: 293, startPoint y: 159, endPoint x: 384, endPoint y: 135, distance: 93.5
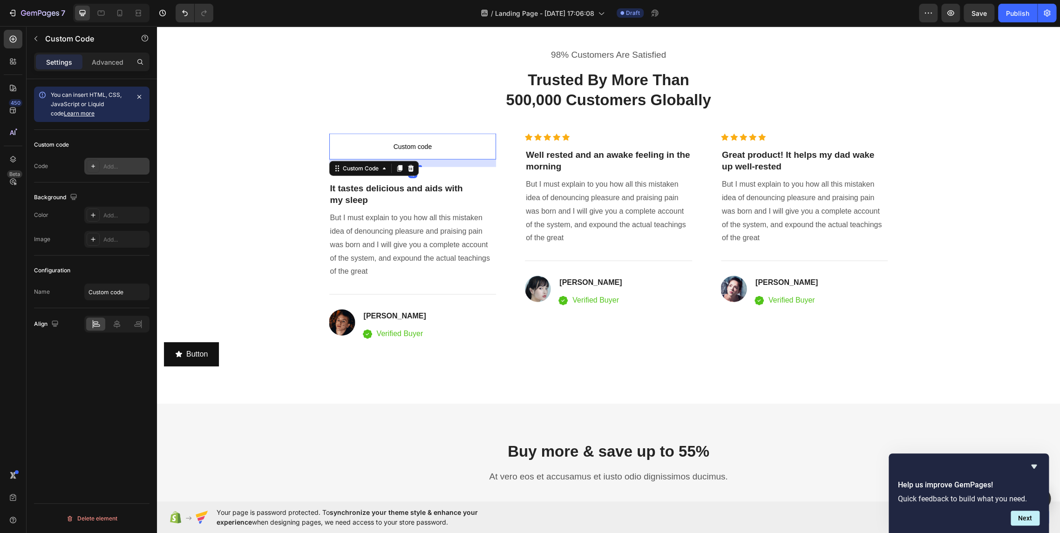
click at [119, 161] on div "Add..." at bounding box center [116, 166] width 65 height 17
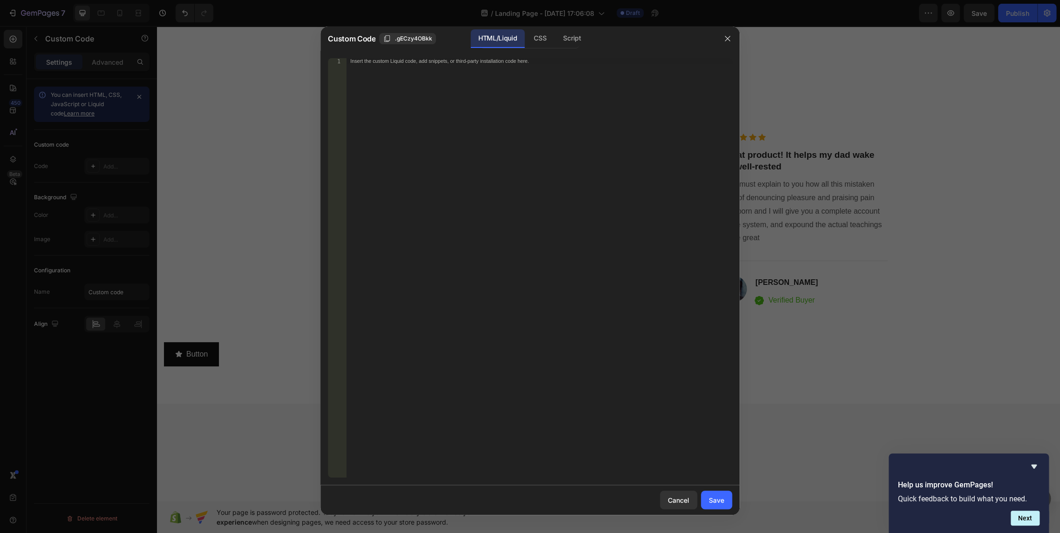
click at [396, 88] on div "Insert the custom Liquid code, add snippets, or third-party installation code h…" at bounding box center [538, 274] width 385 height 432
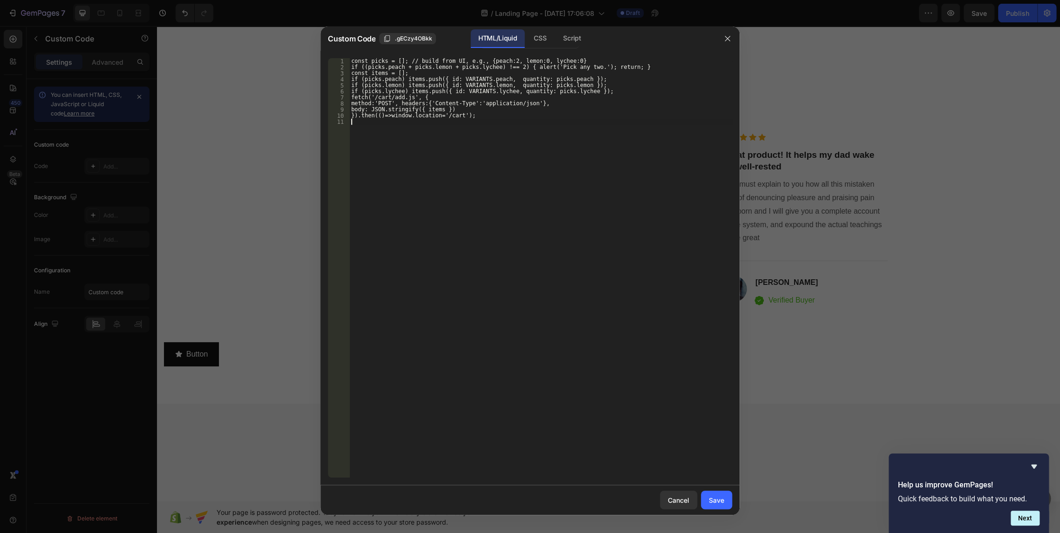
click at [459, 179] on div "const picks = []; // build from UI, e.g., {peach:2, lemon:0, lychee:0} if ((pic…" at bounding box center [540, 274] width 383 height 432
click at [717, 500] on div "Save" at bounding box center [716, 500] width 15 height 10
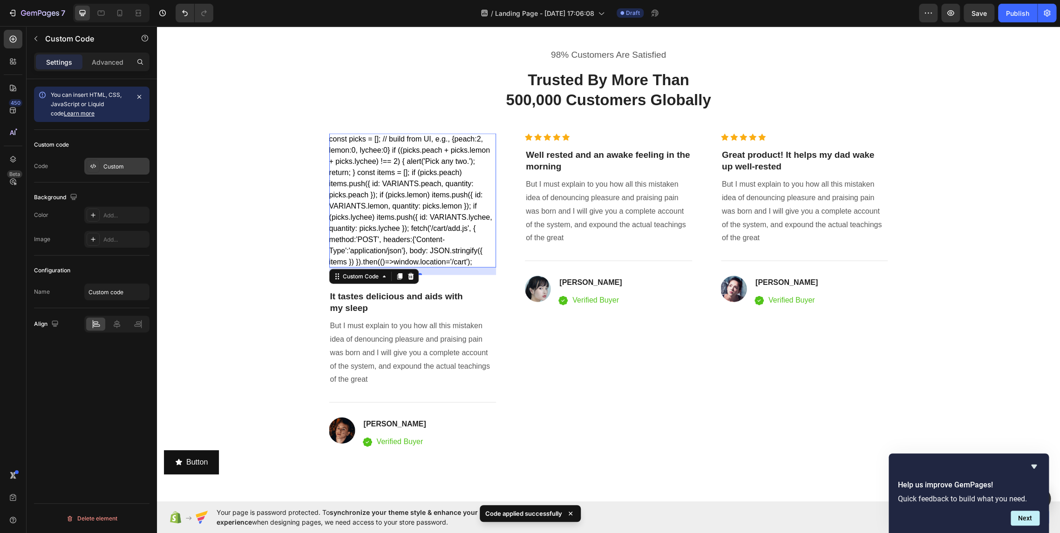
click at [115, 170] on div "Custom" at bounding box center [116, 166] width 65 height 17
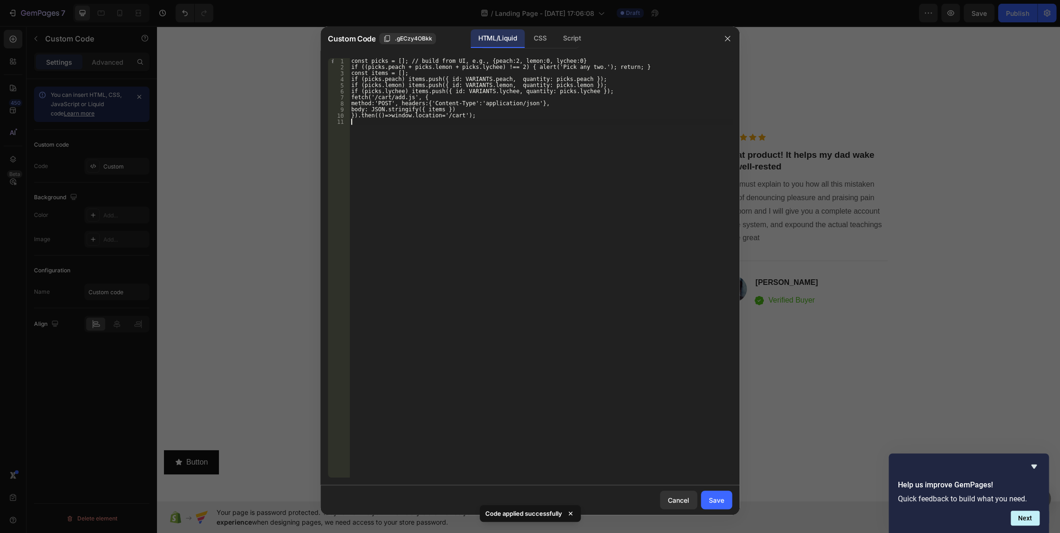
click at [458, 120] on div "const picks = []; // build from UI, e.g., {peach:2, lemon:0, lychee:0} if ((pic…" at bounding box center [540, 274] width 383 height 432
type textarea "}).then(()=>window.location='/cart');"
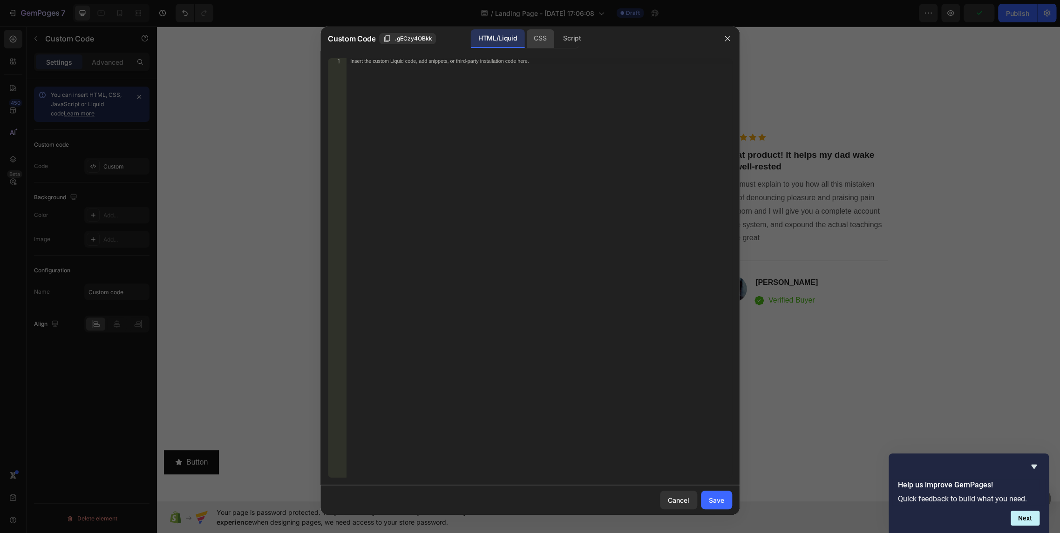
drag, startPoint x: 566, startPoint y: 40, endPoint x: 526, endPoint y: 47, distance: 40.7
click at [567, 39] on div "Script" at bounding box center [571, 38] width 33 height 19
click at [406, 78] on div "Insert the Javascript code to add interaction and animation to your content her…" at bounding box center [538, 274] width 385 height 432
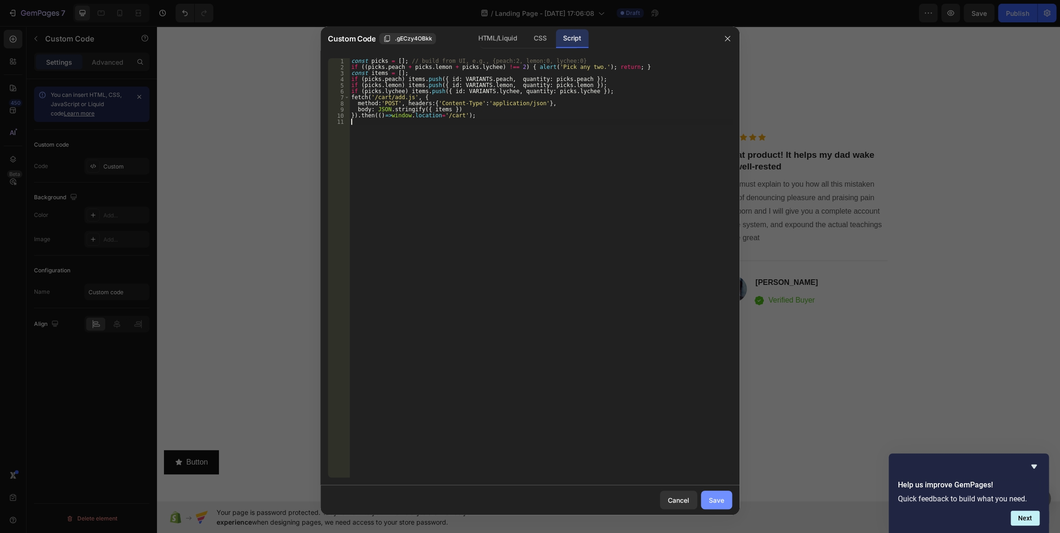
click at [713, 495] on div "Save" at bounding box center [716, 500] width 15 height 10
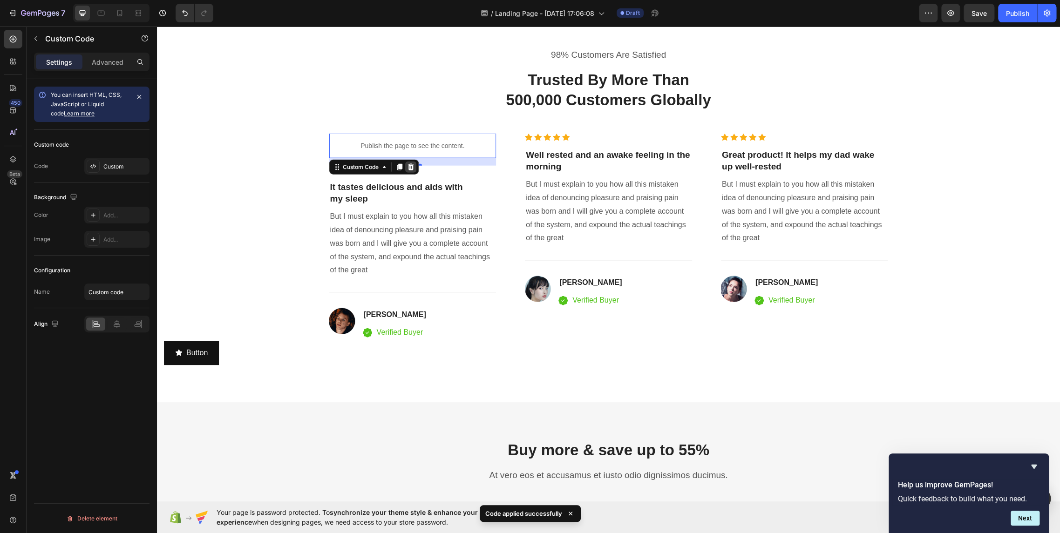
click at [409, 170] on icon at bounding box center [410, 166] width 7 height 7
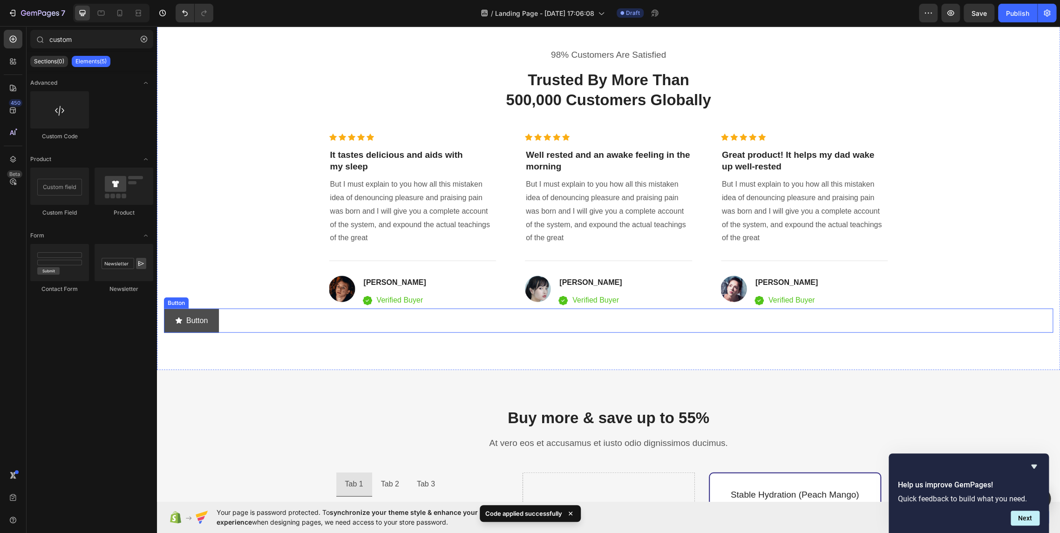
click at [209, 322] on button "Button" at bounding box center [191, 321] width 55 height 25
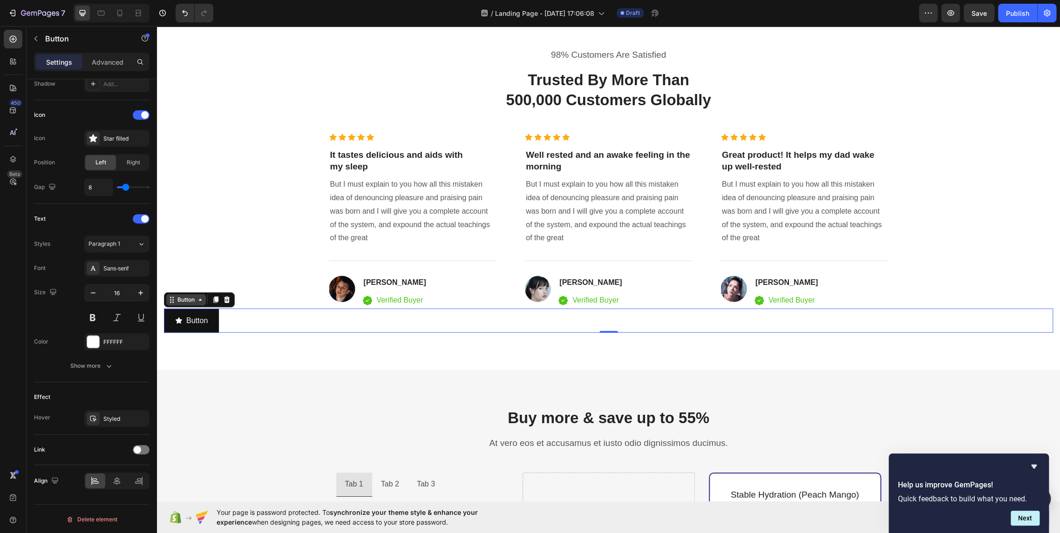
click at [198, 300] on icon at bounding box center [199, 299] width 7 height 7
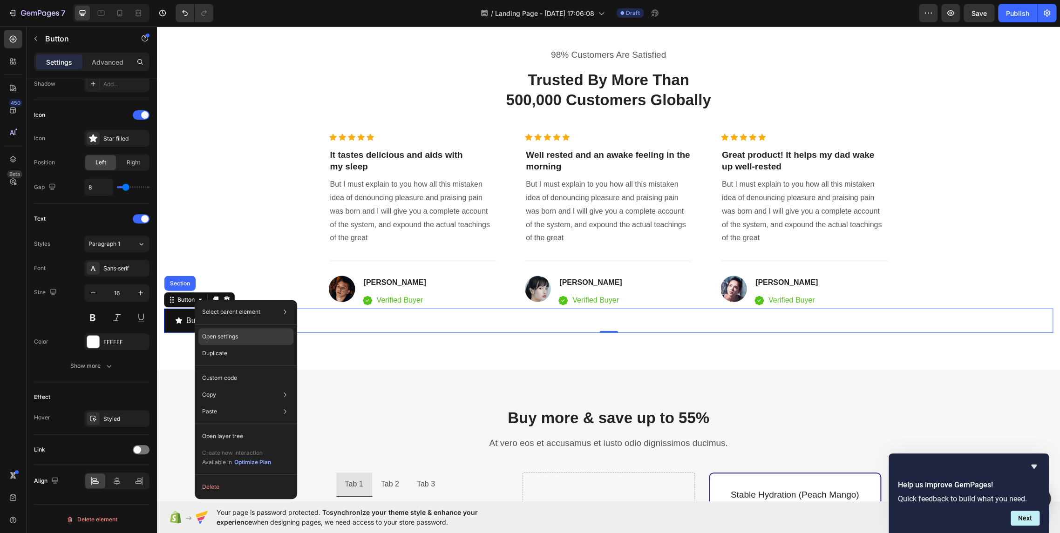
click at [238, 340] on div "Open settings" at bounding box center [245, 336] width 95 height 17
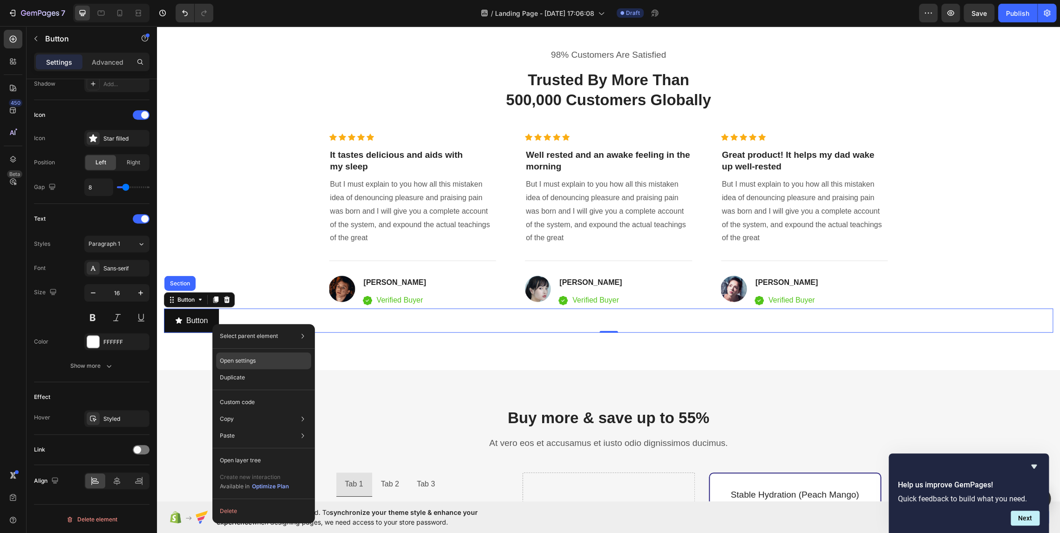
click at [233, 361] on p "Open settings" at bounding box center [238, 361] width 36 height 8
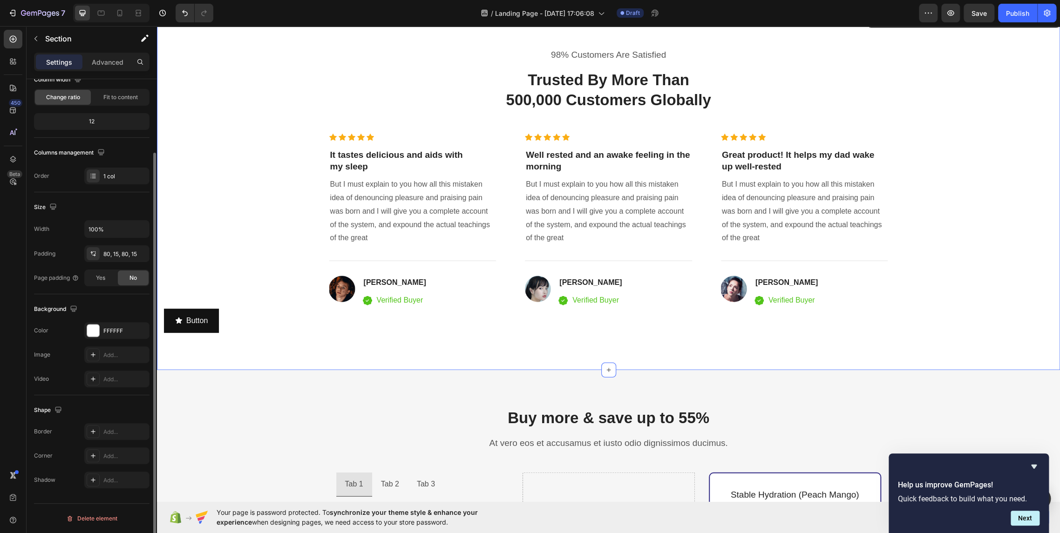
click at [237, 339] on div "98% Customers Are Satisfied Text block Trusted By More Than 500,000 Customers G…" at bounding box center [608, 190] width 903 height 359
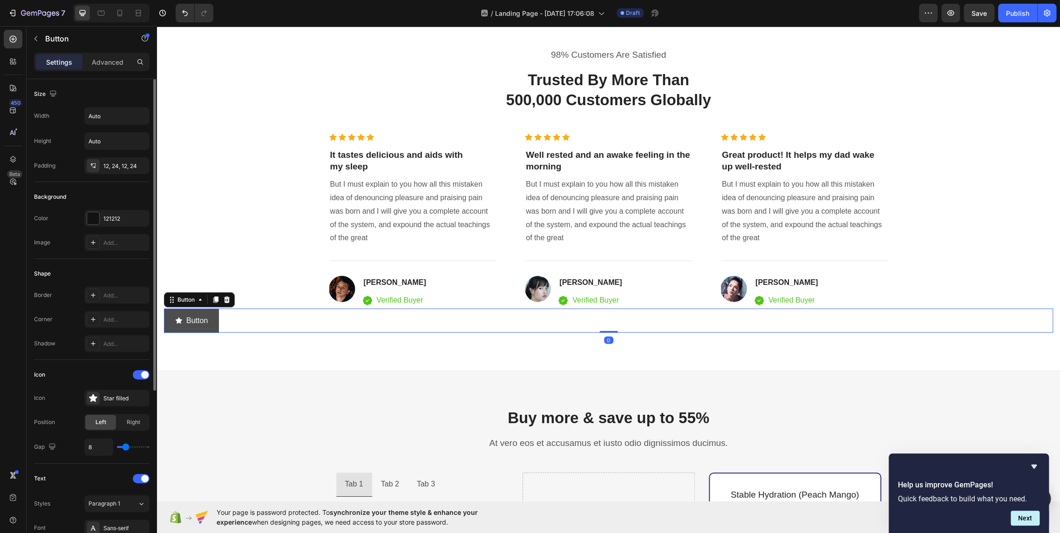
click at [213, 312] on button "Button" at bounding box center [191, 321] width 55 height 25
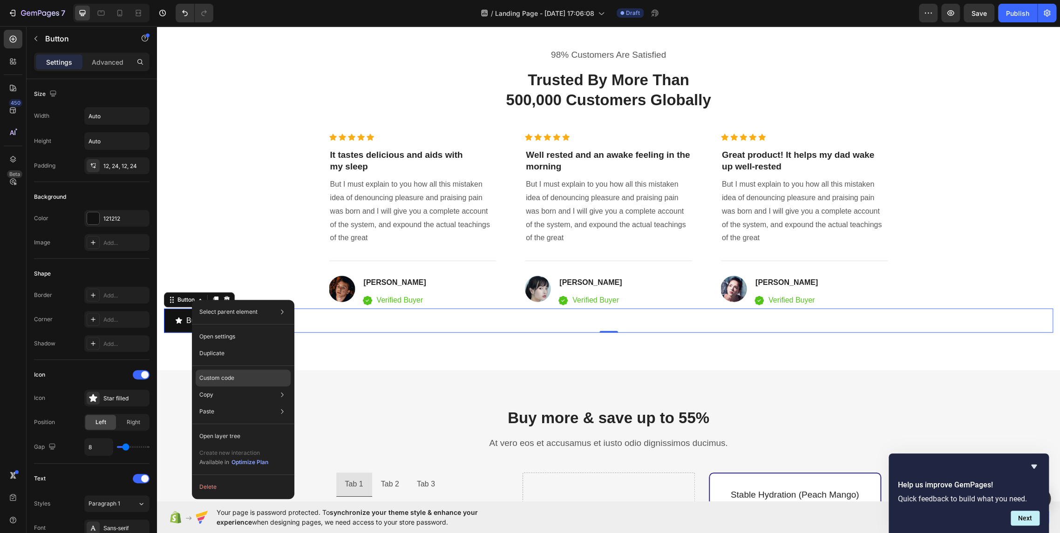
click at [241, 381] on div "Custom code" at bounding box center [243, 378] width 95 height 17
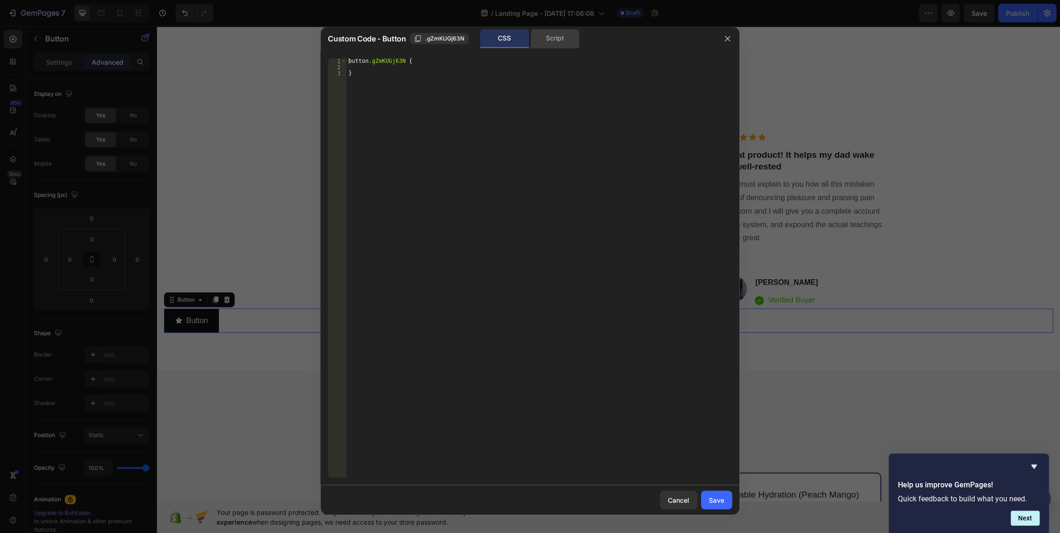
click at [552, 39] on div "Script" at bounding box center [554, 38] width 49 height 19
type textarea "//const currentElement = document.getElementsByClassName('gZmKUGj63N');"
click at [511, 69] on div "//const currentElement = document.getElementsByClassName('gZmKUGj63N');" at bounding box center [538, 267] width 385 height 419
paste textarea
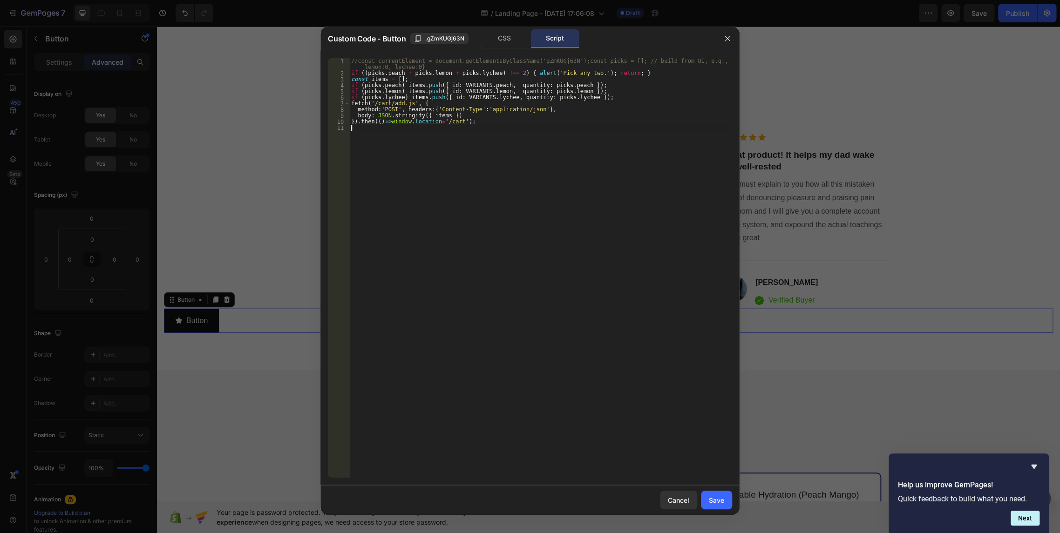
type textarea "}).then(()=>window.location='/cart');"
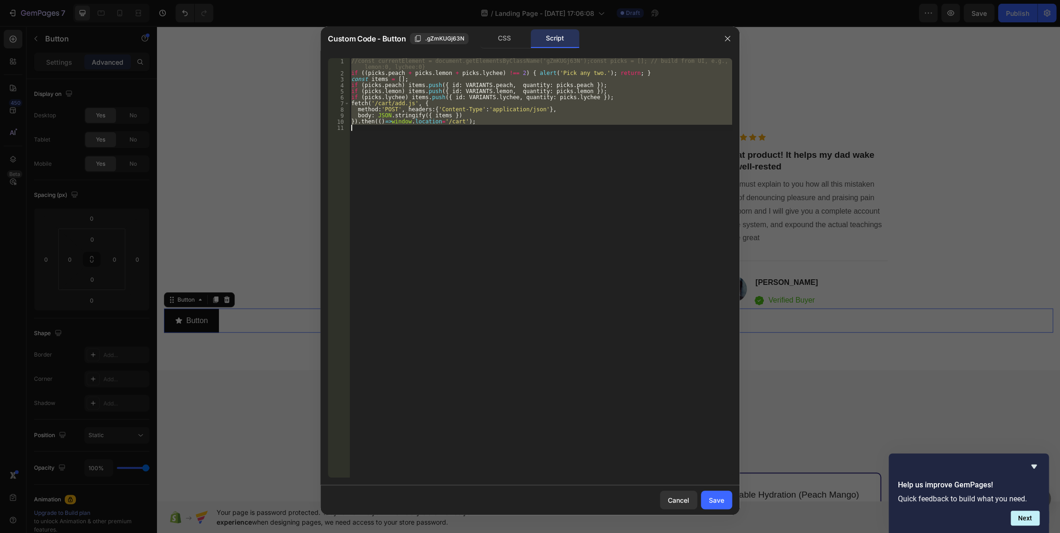
paste textarea
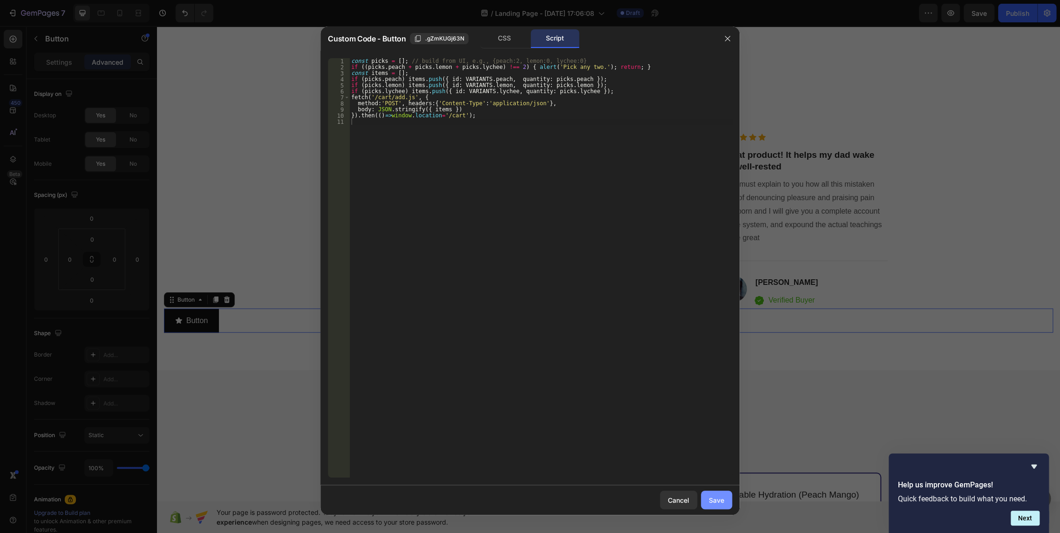
click at [715, 495] on div "Save" at bounding box center [716, 500] width 15 height 10
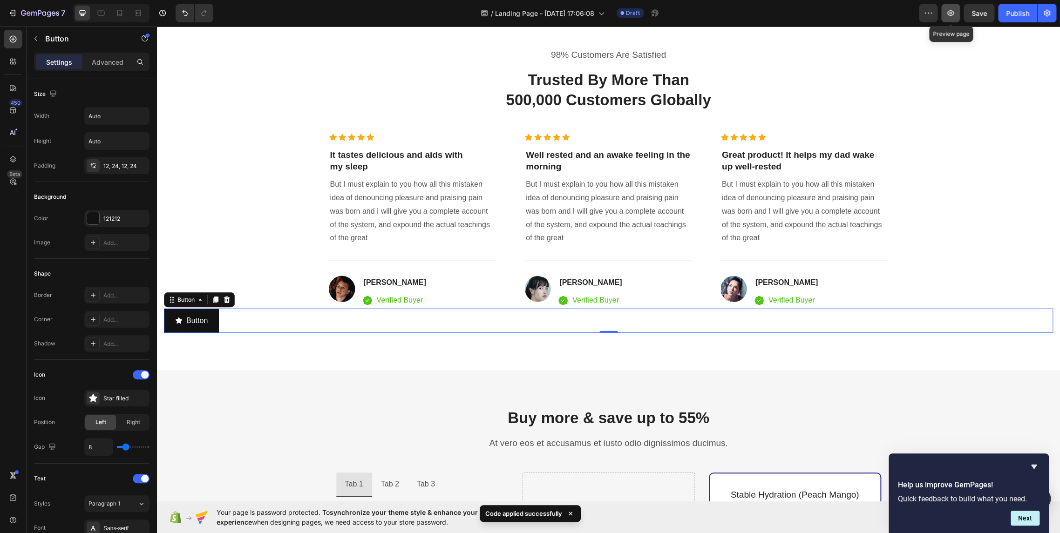
click at [953, 14] on icon "button" at bounding box center [950, 13] width 7 height 6
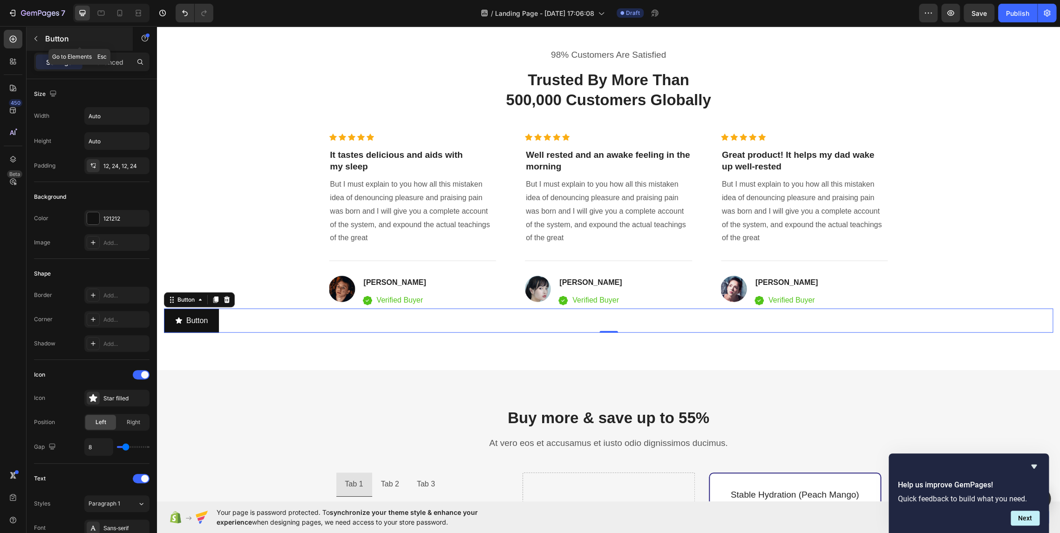
click at [29, 39] on button "button" at bounding box center [35, 38] width 15 height 15
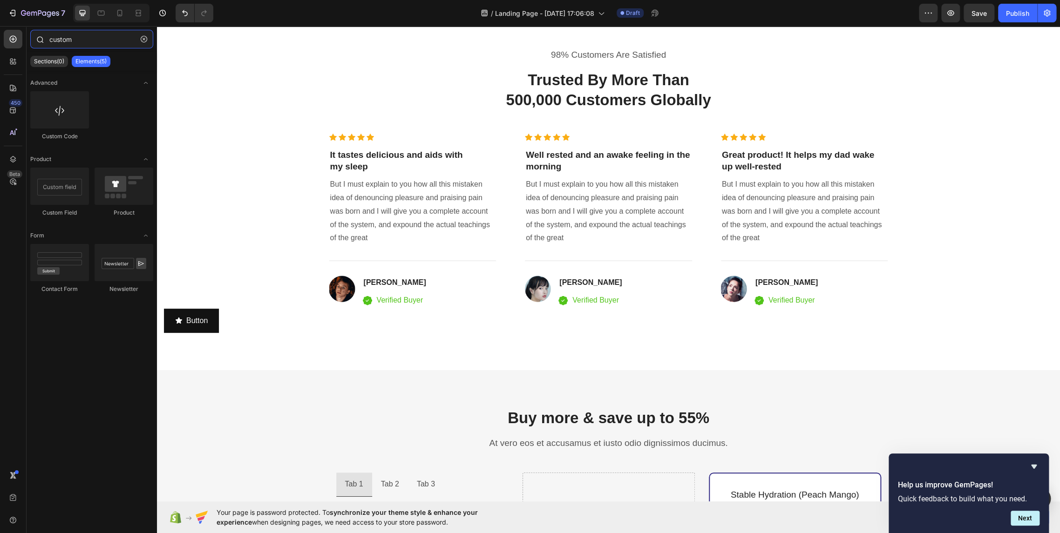
click at [56, 39] on input "custom" at bounding box center [91, 39] width 123 height 19
drag, startPoint x: 82, startPoint y: 38, endPoint x: 15, endPoint y: 32, distance: 67.3
click at [14, 34] on div "450 Beta custom Sections(0) Elements(5) We couldn’t find any matches for “custo…" at bounding box center [78, 279] width 157 height 507
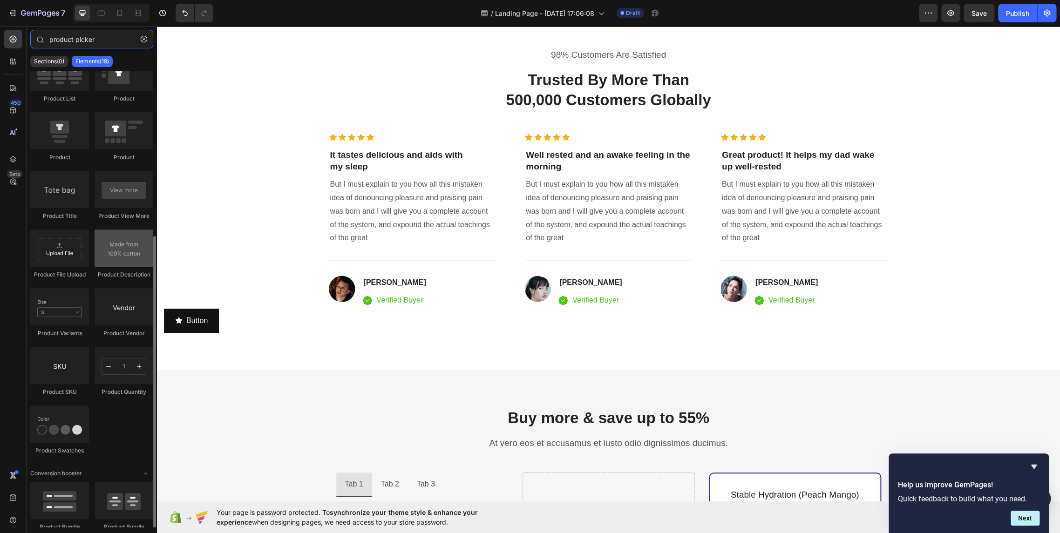
scroll to position [187, 0]
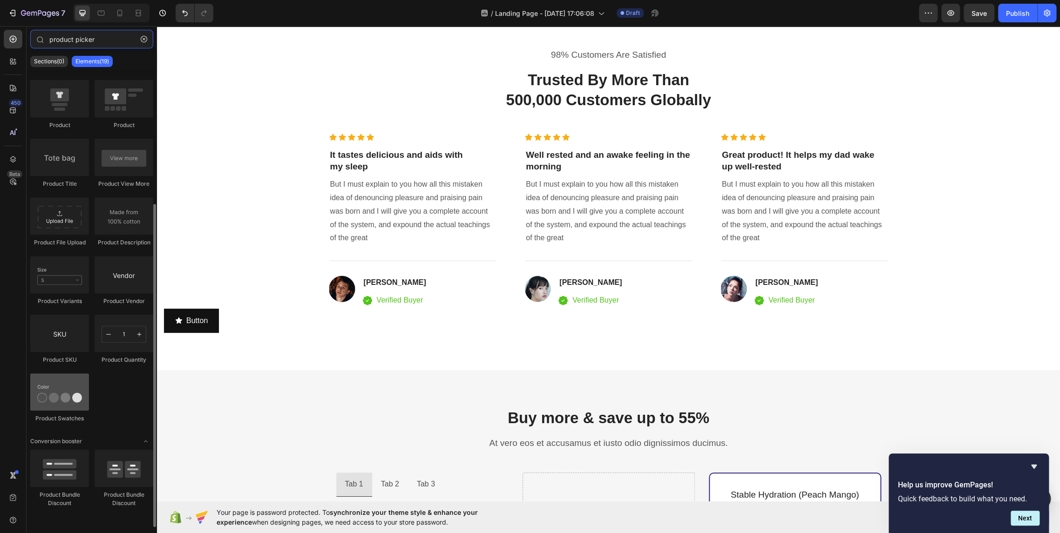
type input "product picker"
drag, startPoint x: 66, startPoint y: 394, endPoint x: 46, endPoint y: 377, distance: 25.8
click at [46, 377] on div at bounding box center [59, 391] width 59 height 37
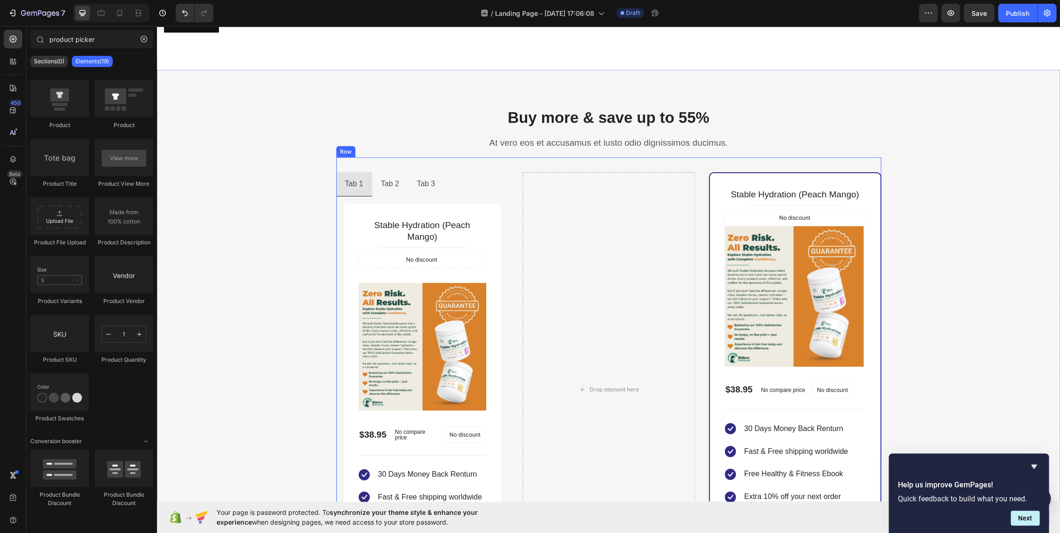
scroll to position [1707, 0]
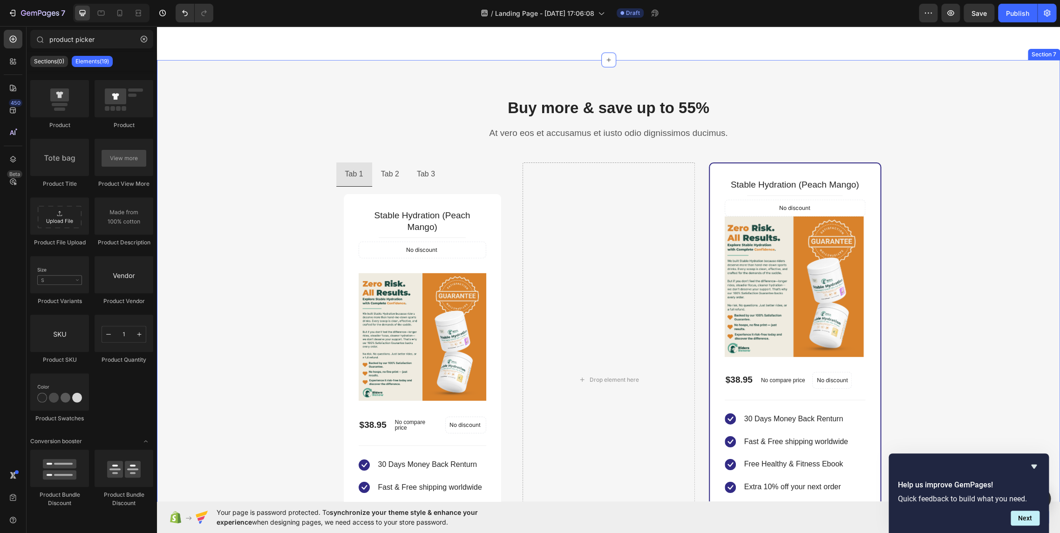
click at [259, 230] on div "Buy more & save up to 55% Heading At vero eos et accusamus et iusto odio dignis…" at bounding box center [608, 347] width 889 height 500
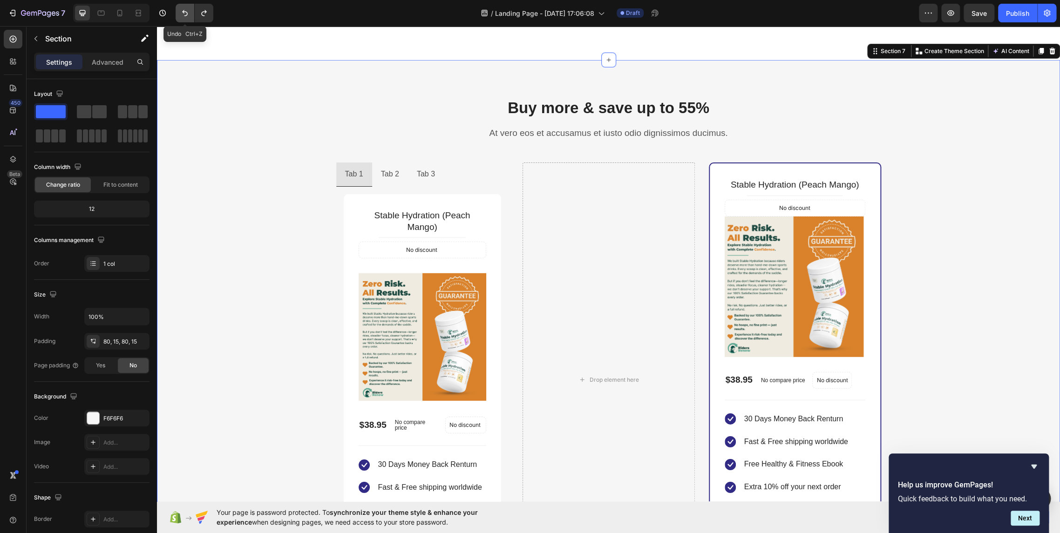
click at [182, 15] on icon "Undo/Redo" at bounding box center [184, 12] width 9 height 9
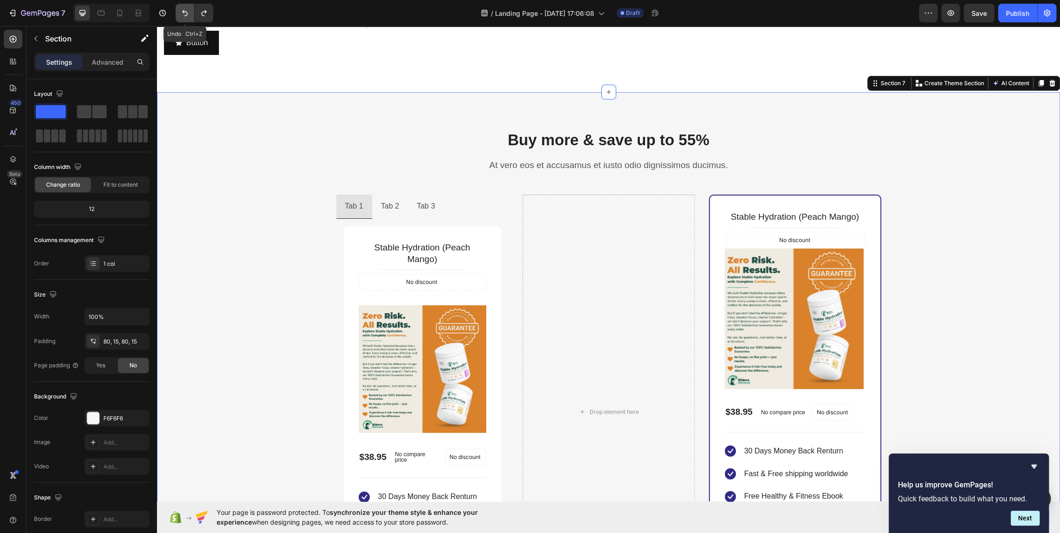
click at [182, 15] on icon "Undo/Redo" at bounding box center [184, 12] width 9 height 9
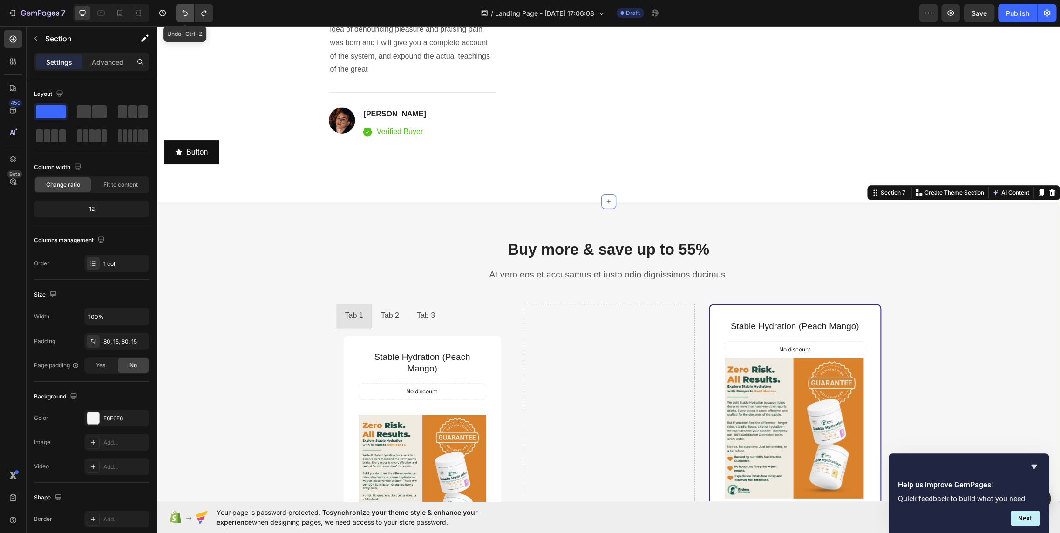
click at [182, 15] on icon "Undo/Redo" at bounding box center [184, 12] width 9 height 9
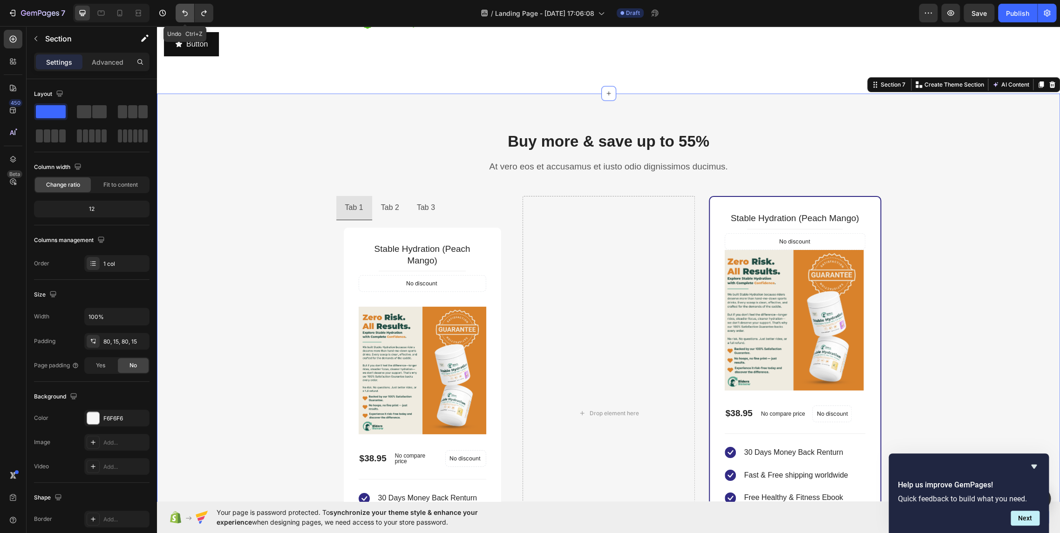
click at [182, 15] on icon "Undo/Redo" at bounding box center [184, 12] width 9 height 9
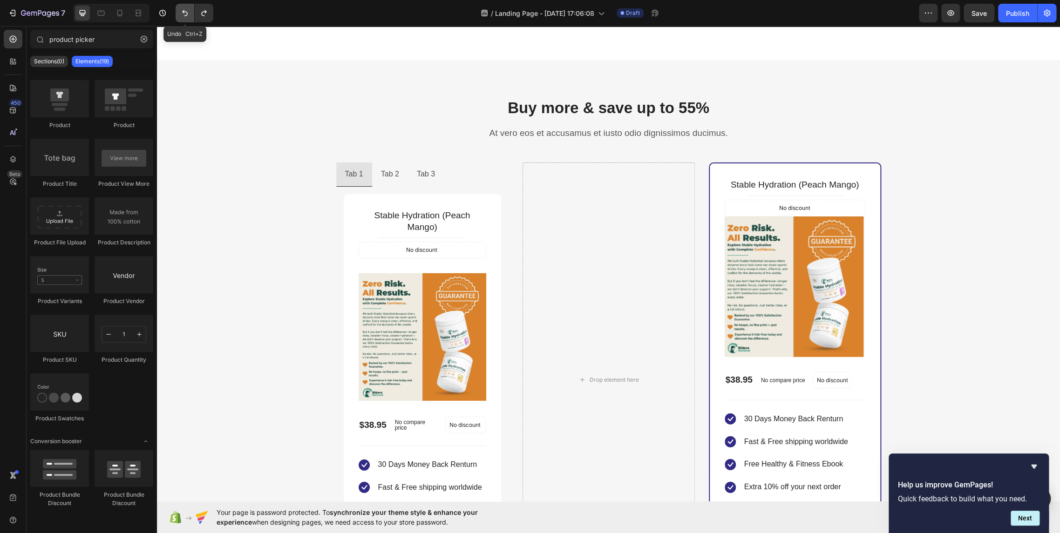
click at [182, 15] on icon "Undo/Redo" at bounding box center [184, 12] width 9 height 9
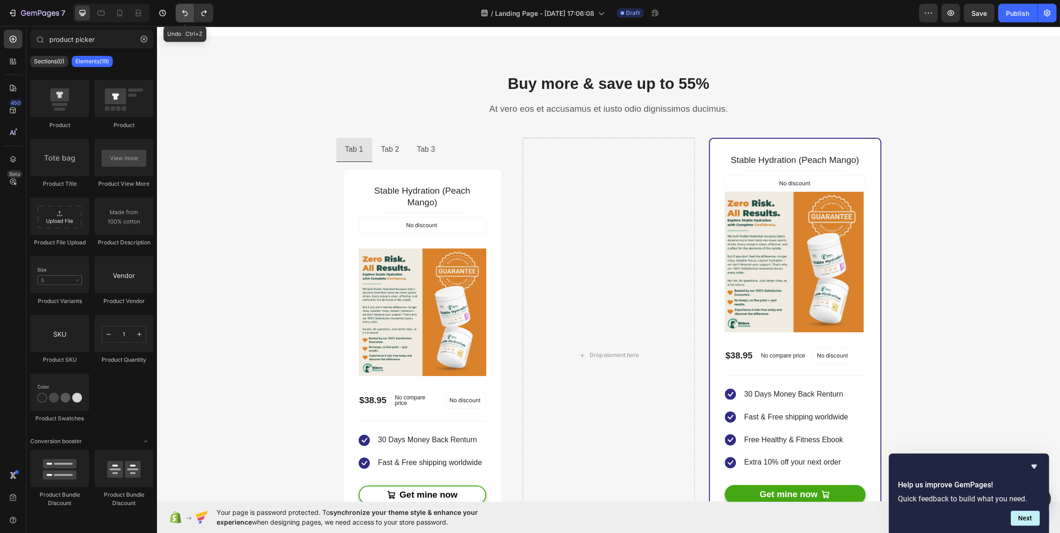
click at [182, 15] on icon "Undo/Redo" at bounding box center [184, 12] width 9 height 9
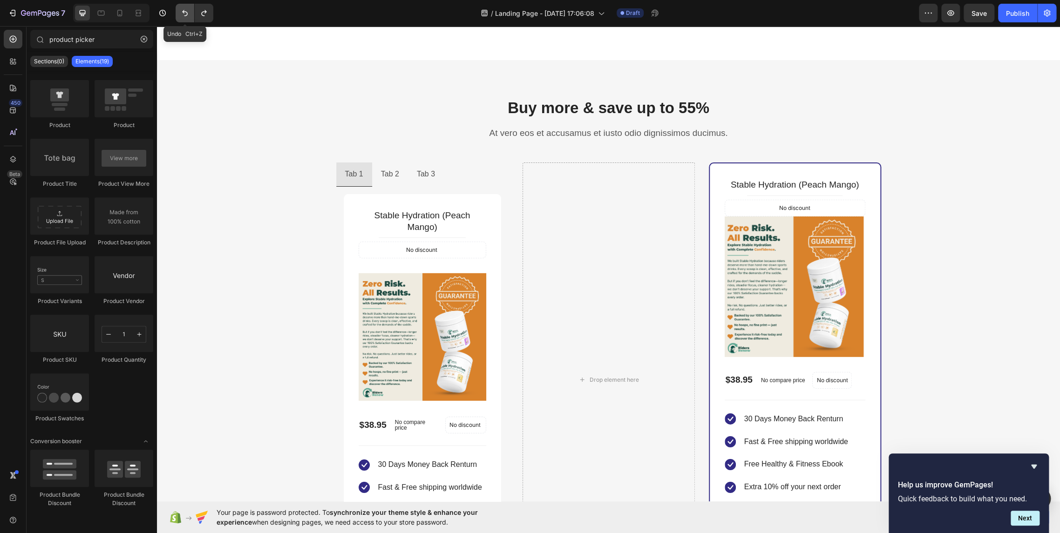
click at [182, 15] on icon "Undo/Redo" at bounding box center [184, 12] width 9 height 9
click at [183, 15] on icon "Undo/Redo" at bounding box center [184, 12] width 9 height 9
click at [462, 181] on ul "Tab 1 Tab 2 Tab 3" at bounding box center [422, 174] width 172 height 24
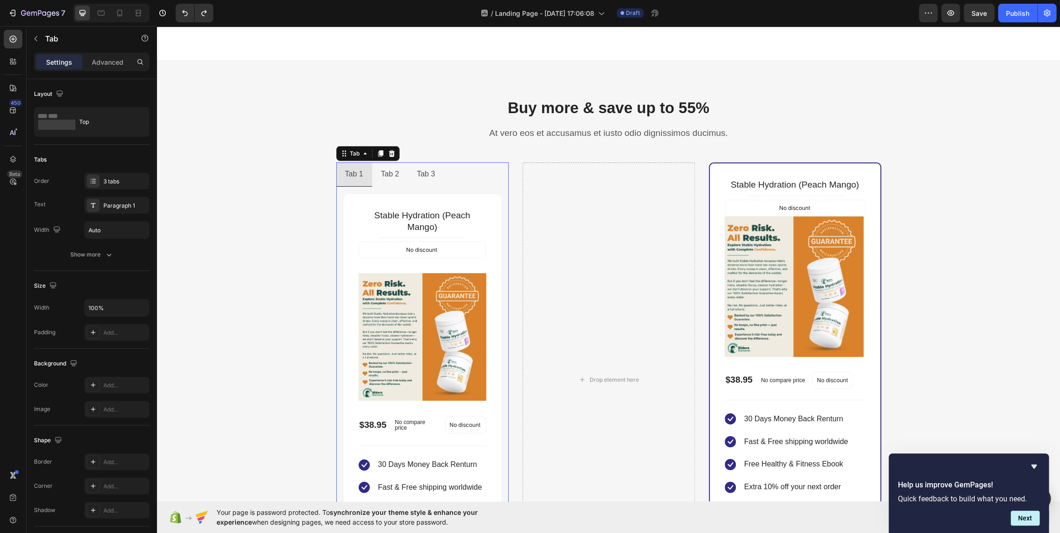
click at [363, 172] on li "Tab 1" at bounding box center [354, 174] width 36 height 24
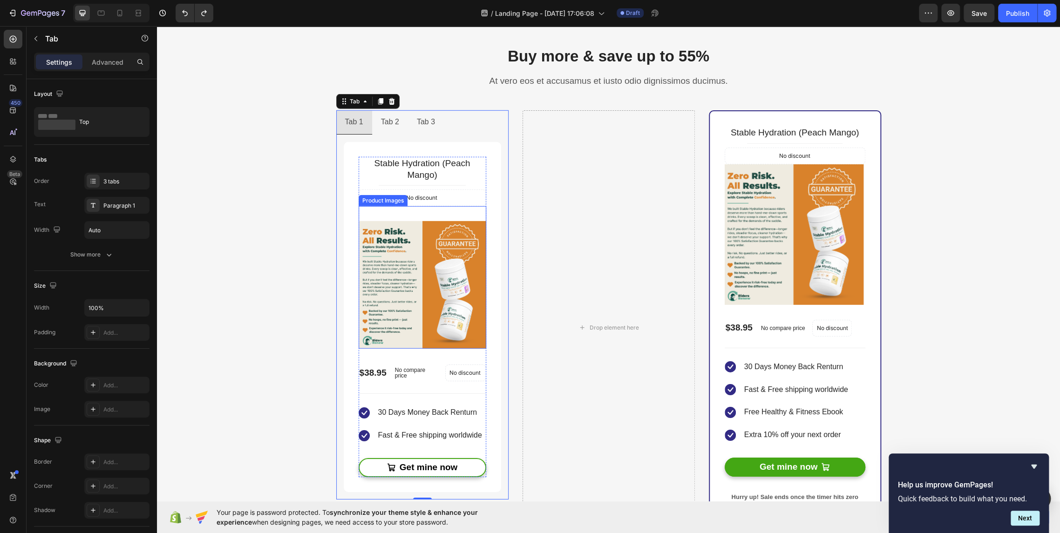
scroll to position [1758, 0]
click at [417, 273] on img at bounding box center [422, 286] width 128 height 128
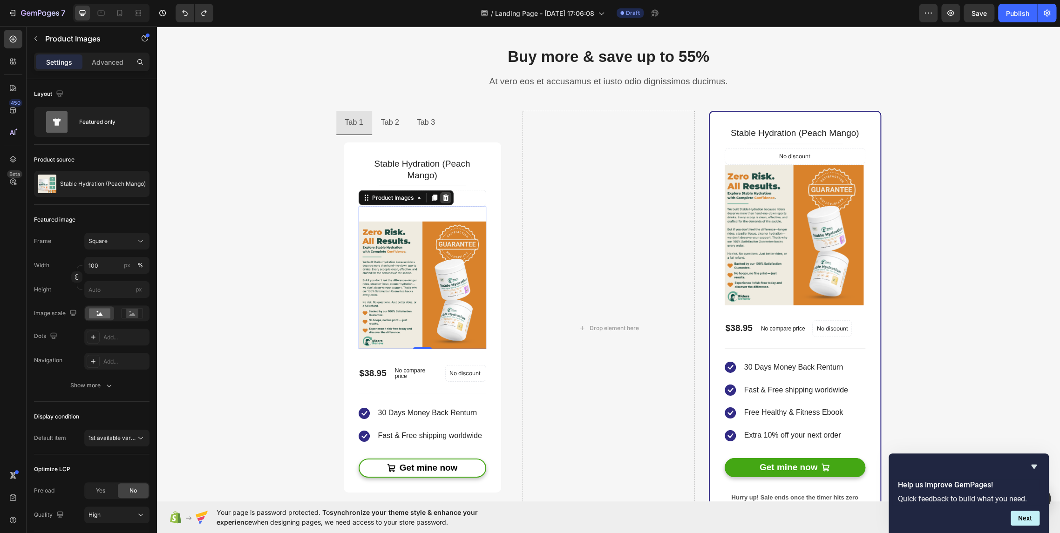
click at [442, 196] on icon at bounding box center [445, 198] width 6 height 7
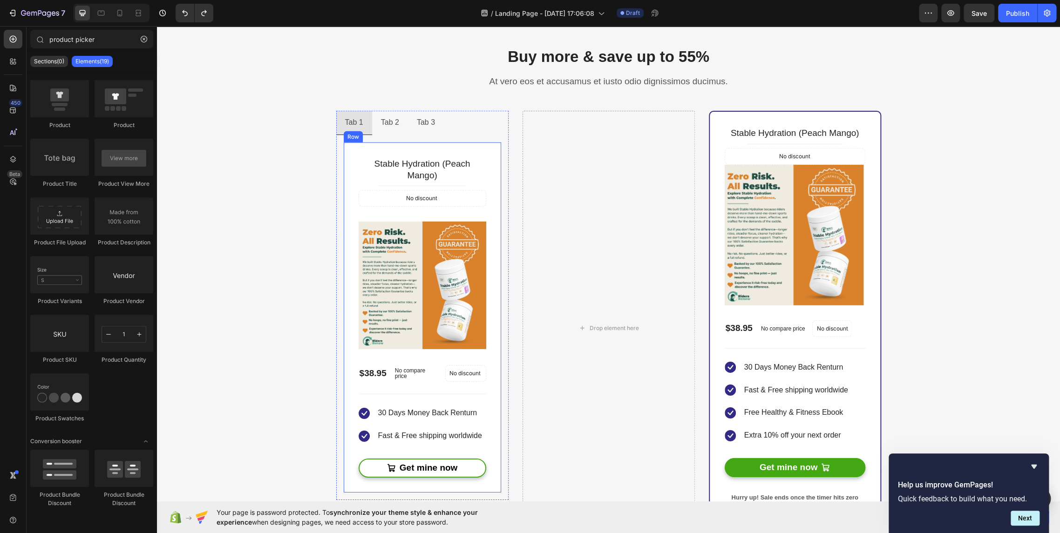
click at [432, 151] on div "Stable Hydration (Peach Mango) Product Title Title Line No discount Not be disp…" at bounding box center [422, 317] width 157 height 350
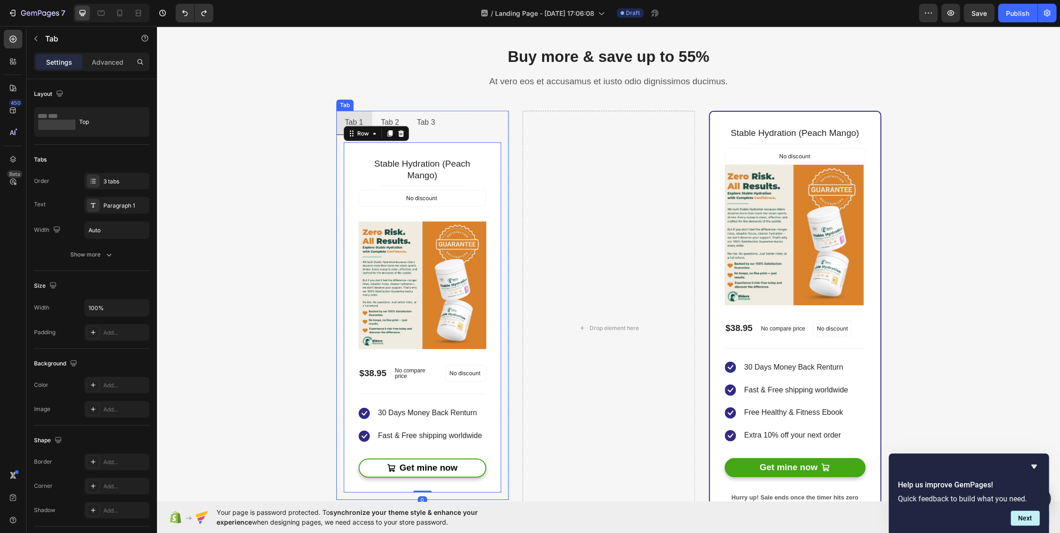
click at [463, 115] on ul "Tab 1 Tab 2 Tab 3" at bounding box center [422, 123] width 172 height 24
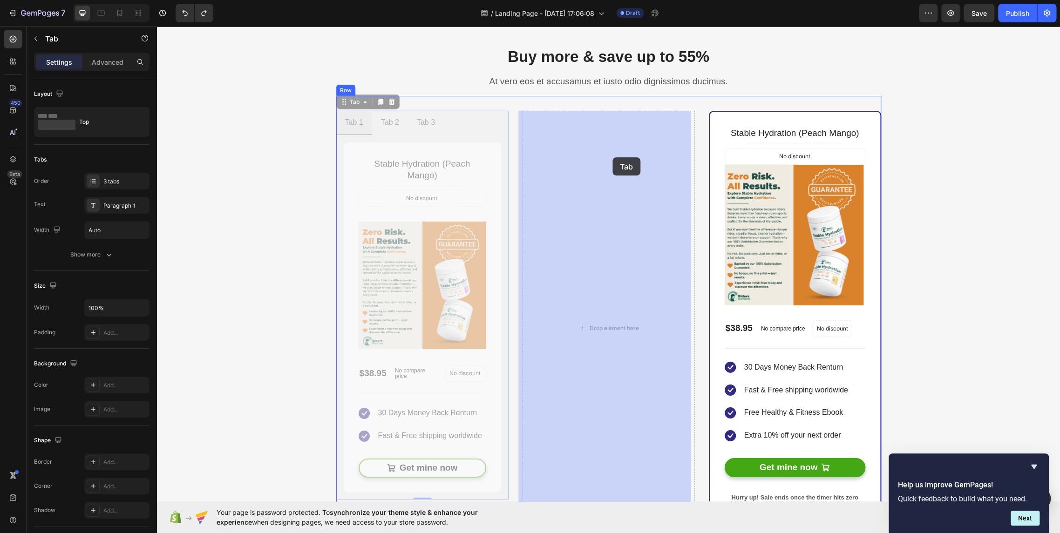
drag, startPoint x: 348, startPoint y: 102, endPoint x: 612, endPoint y: 157, distance: 269.7
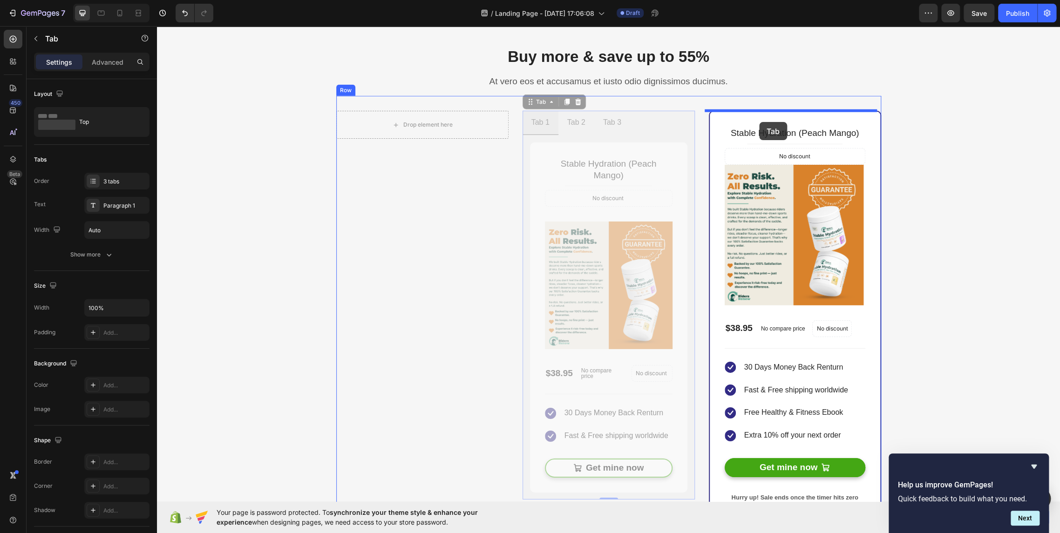
drag, startPoint x: 532, startPoint y: 103, endPoint x: 759, endPoint y: 122, distance: 228.0
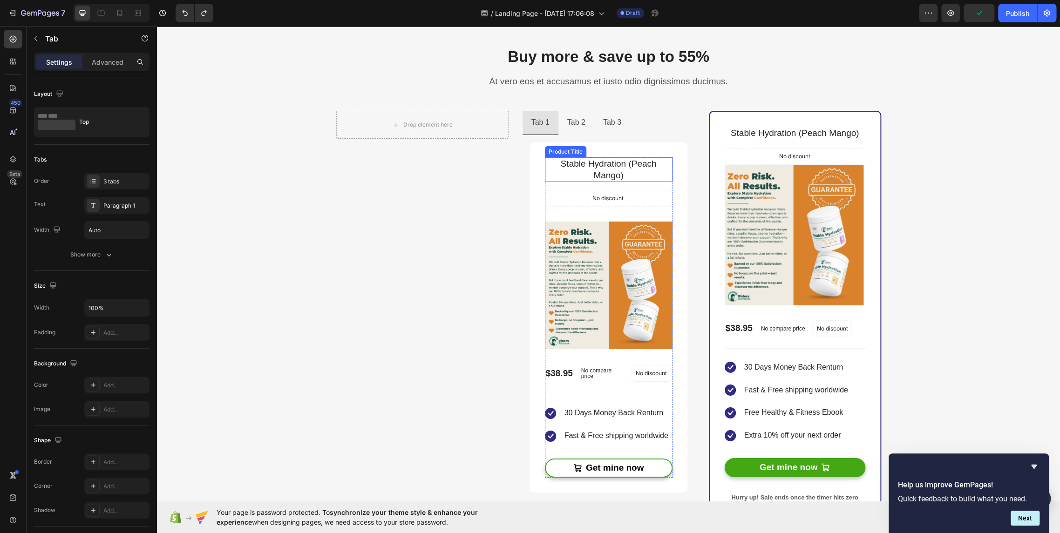
click at [662, 166] on h2 "Stable Hydration (Peach Mango)" at bounding box center [609, 169] width 128 height 25
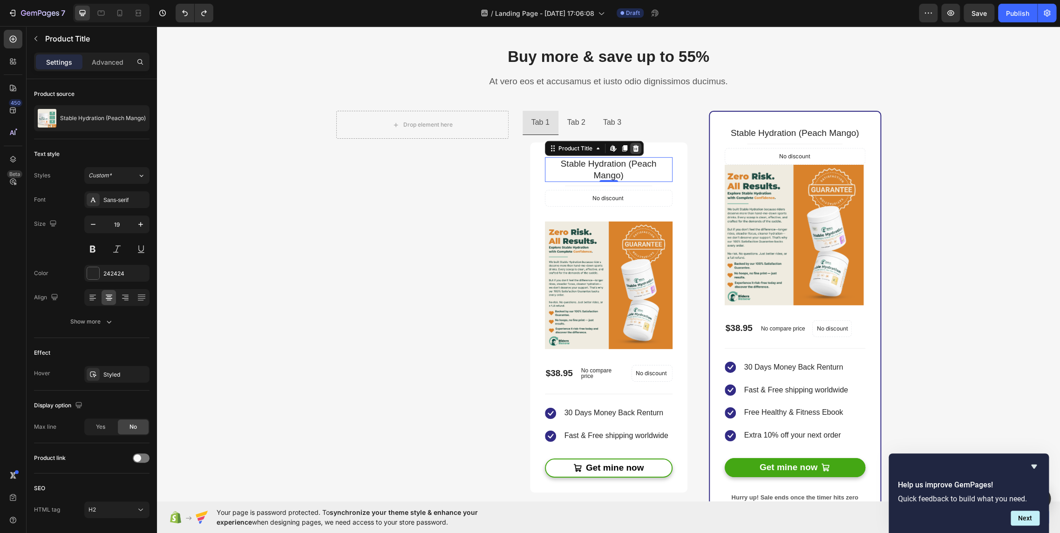
click at [634, 148] on icon at bounding box center [635, 148] width 7 height 7
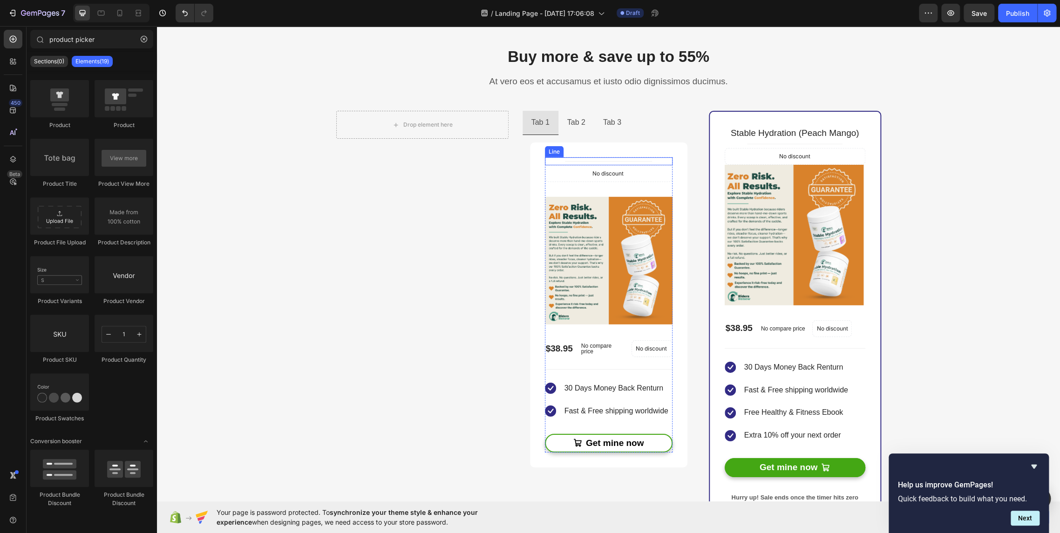
click at [654, 160] on div "Title Line" at bounding box center [609, 161] width 128 height 8
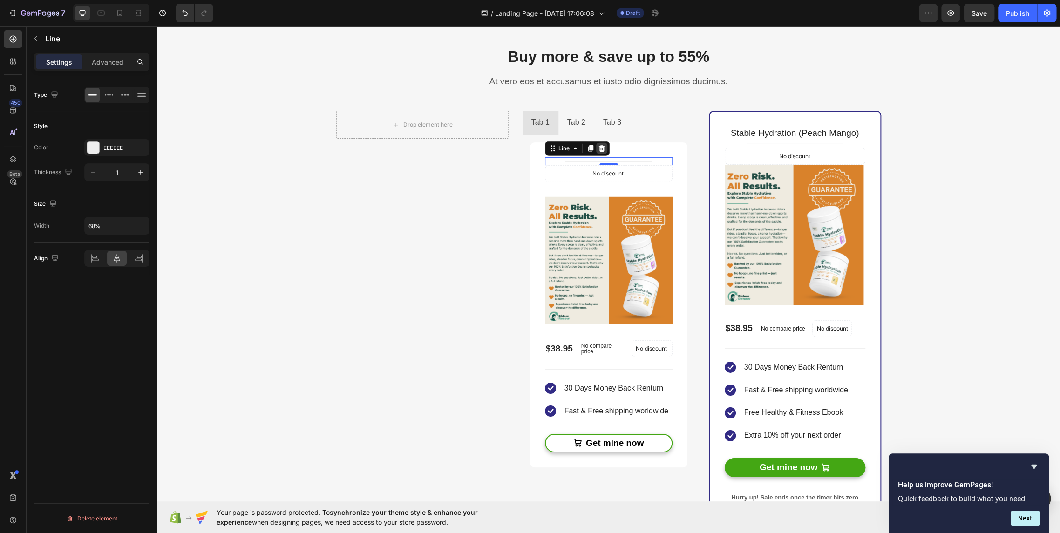
click at [601, 147] on icon at bounding box center [601, 148] width 7 height 7
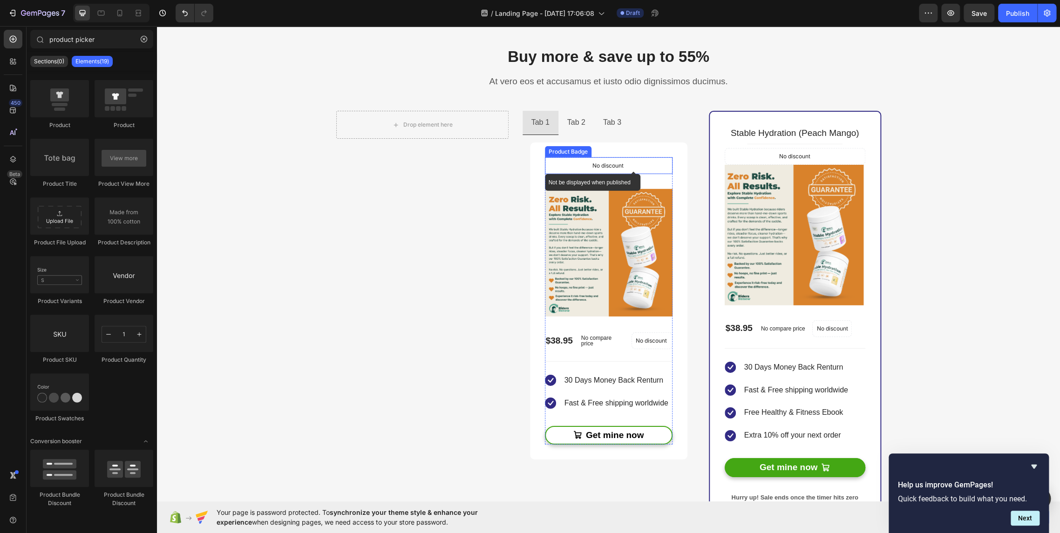
click at [623, 161] on div "No discount" at bounding box center [608, 166] width 127 height 16
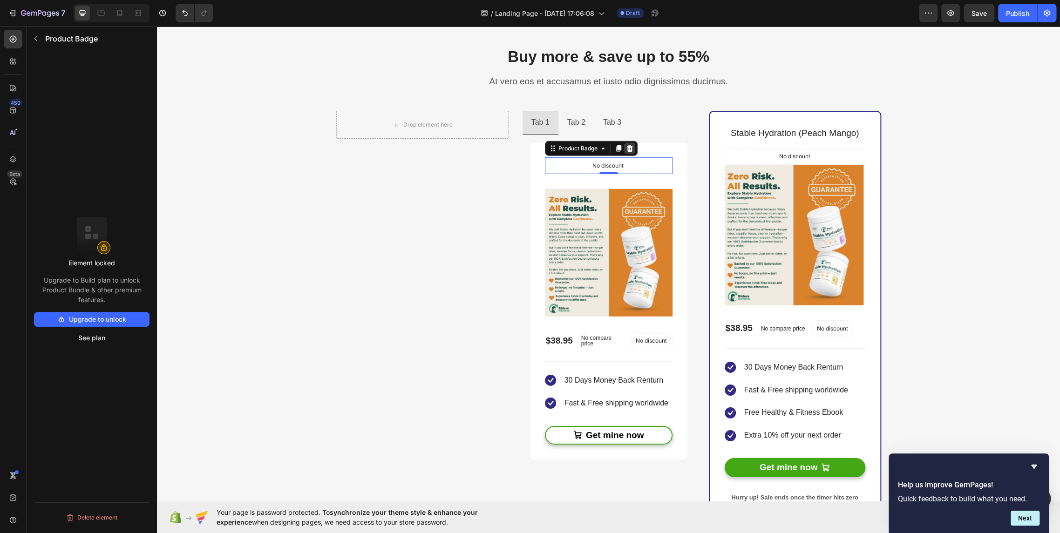
click at [626, 148] on icon at bounding box center [629, 148] width 7 height 7
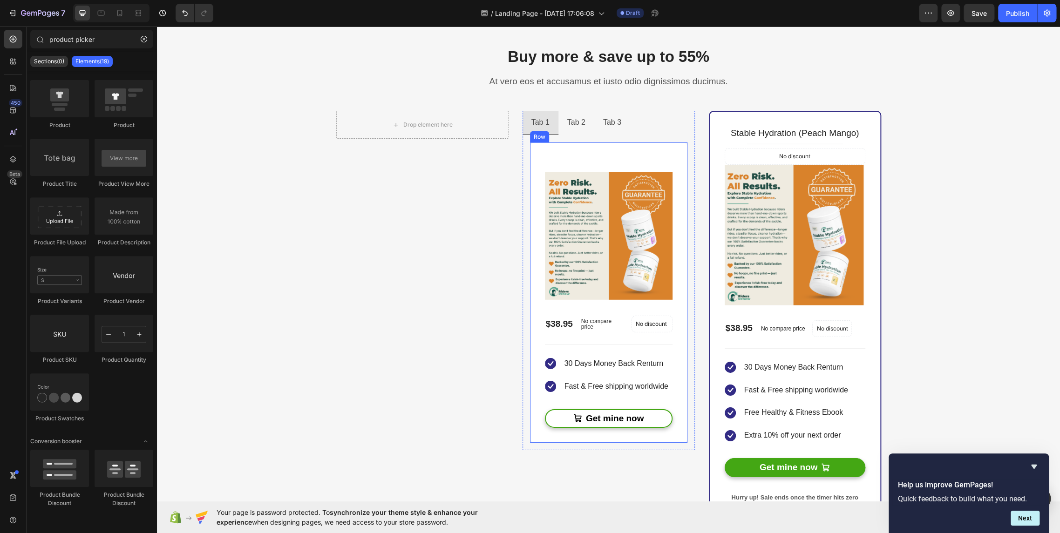
click at [627, 171] on div "Product Images" at bounding box center [609, 228] width 128 height 142
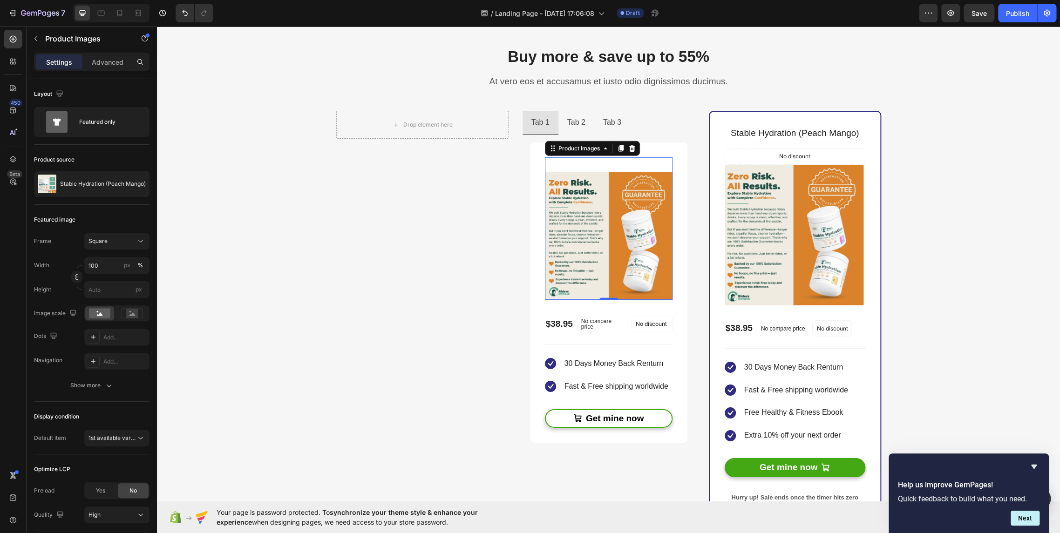
click at [628, 148] on icon at bounding box center [631, 148] width 7 height 7
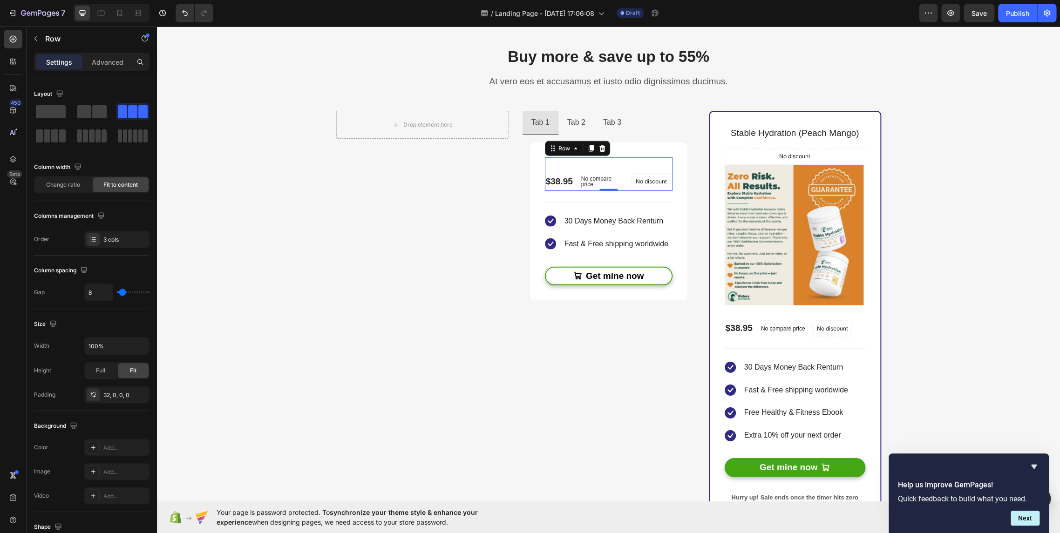
click at [620, 159] on div "$38.95 Product Price Product Price No compare price Compare Price No discount N…" at bounding box center [609, 174] width 128 height 34
click at [599, 147] on icon at bounding box center [602, 148] width 6 height 7
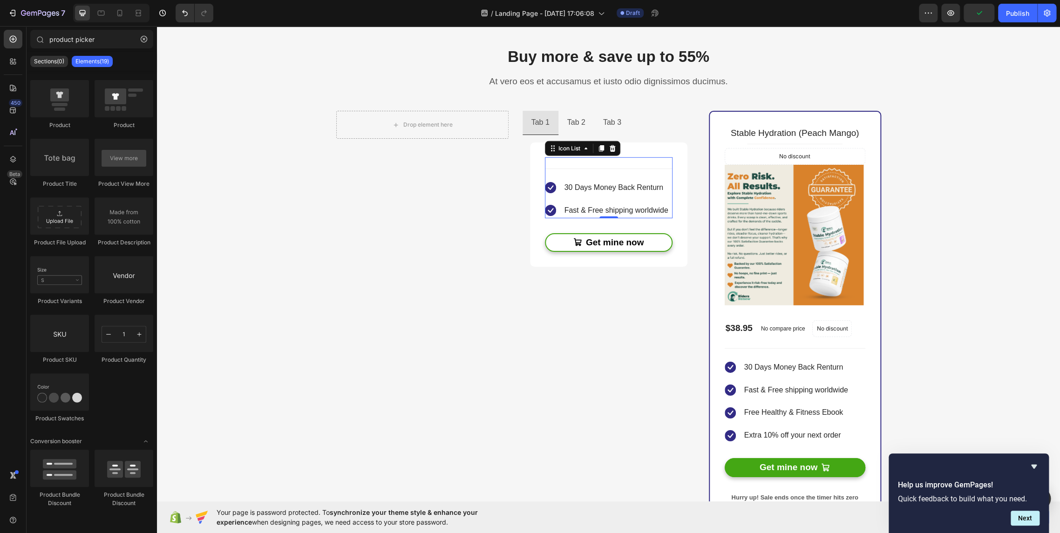
click at [574, 162] on div "Icon 30 Days Money Back Renturn Text block Icon Fast & Free shipping worldwide …" at bounding box center [609, 187] width 128 height 61
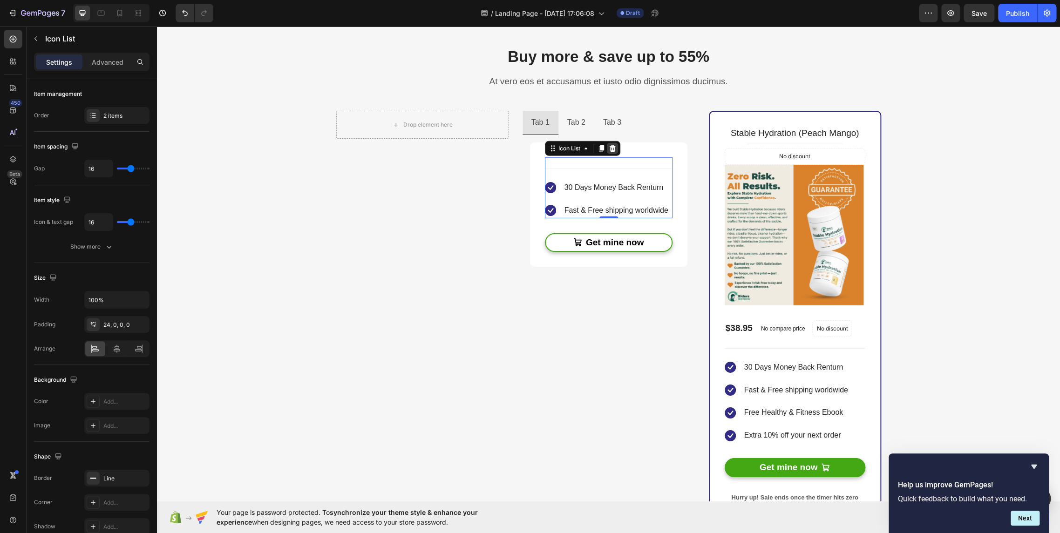
click at [609, 145] on icon at bounding box center [612, 148] width 6 height 7
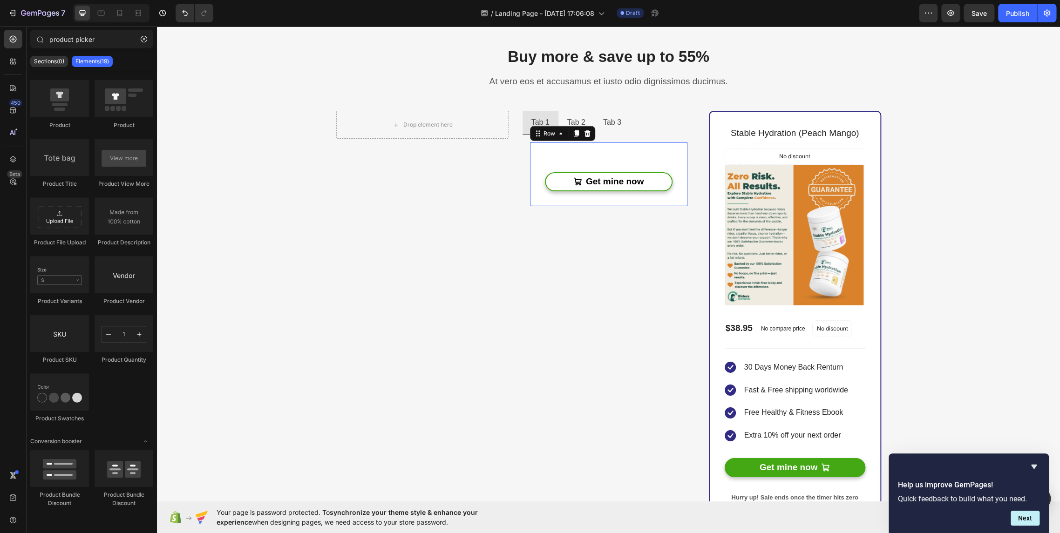
click at [583, 155] on div "No discount Not be displayed when published Product Badge Get mine now Add to C…" at bounding box center [608, 174] width 157 height 64
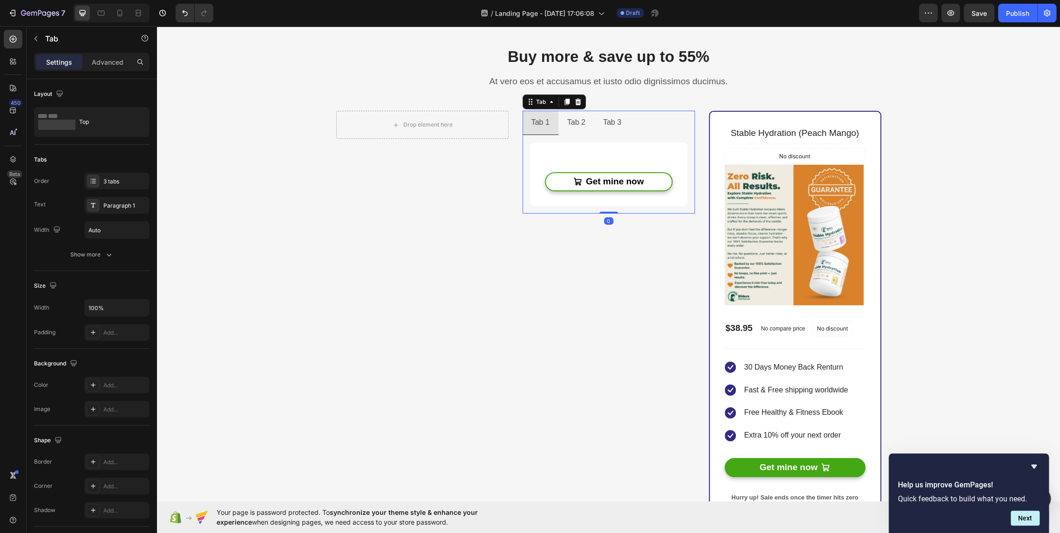
click at [540, 125] on div "Tab 1" at bounding box center [540, 123] width 21 height 16
click at [550, 127] on li "Tab 1" at bounding box center [540, 123] width 36 height 24
drag, startPoint x: 536, startPoint y: 104, endPoint x: 542, endPoint y: 121, distance: 17.5
click at [548, 131] on div "Tab 1 Tab 2 Tab 3 No discount Not be displayed when published Product Badge Get…" at bounding box center [608, 162] width 172 height 103
drag, startPoint x: 533, startPoint y: 104, endPoint x: 573, endPoint y: 227, distance: 129.3
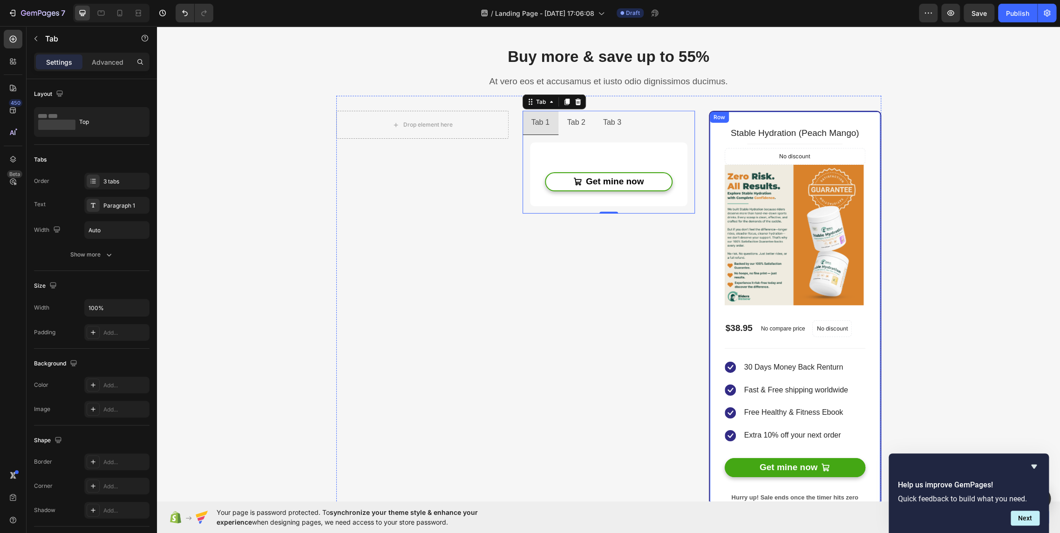
click at [583, 249] on div "Tab 1 Tab 2 Tab 3 No discount Not be displayed when published Product Badge Get…" at bounding box center [608, 328] width 172 height 435
drag, startPoint x: 529, startPoint y: 103, endPoint x: 524, endPoint y: 223, distance: 119.8
click at [524, 223] on div "Tab 1 Tab 2 Tab 3 No discount Not be displayed when published Product Badge Get…" at bounding box center [608, 328] width 172 height 435
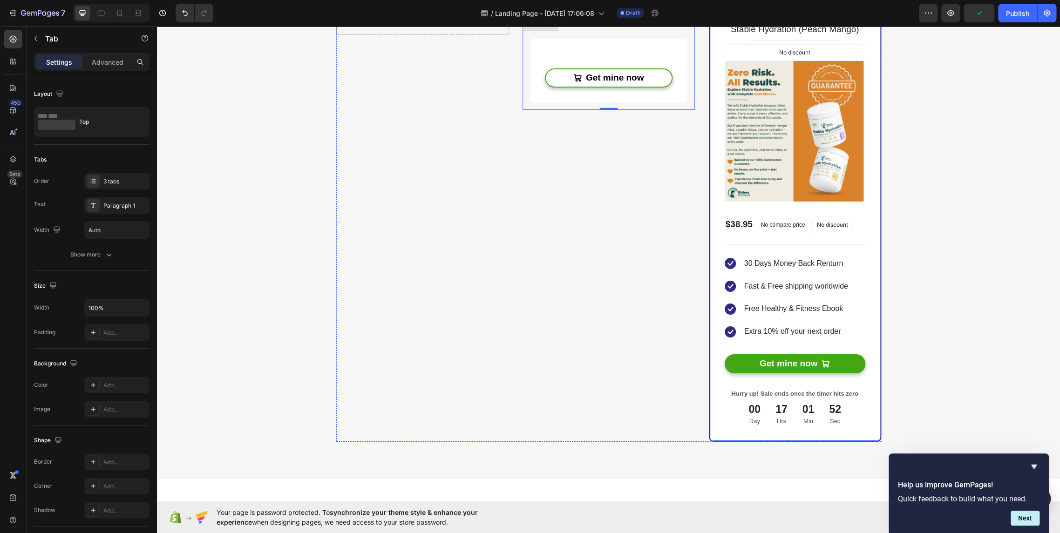
click at [719, 426] on div "Stable Hydration (Peach Mango) Product Title Title Line No discount Not be disp…" at bounding box center [795, 224] width 172 height 435
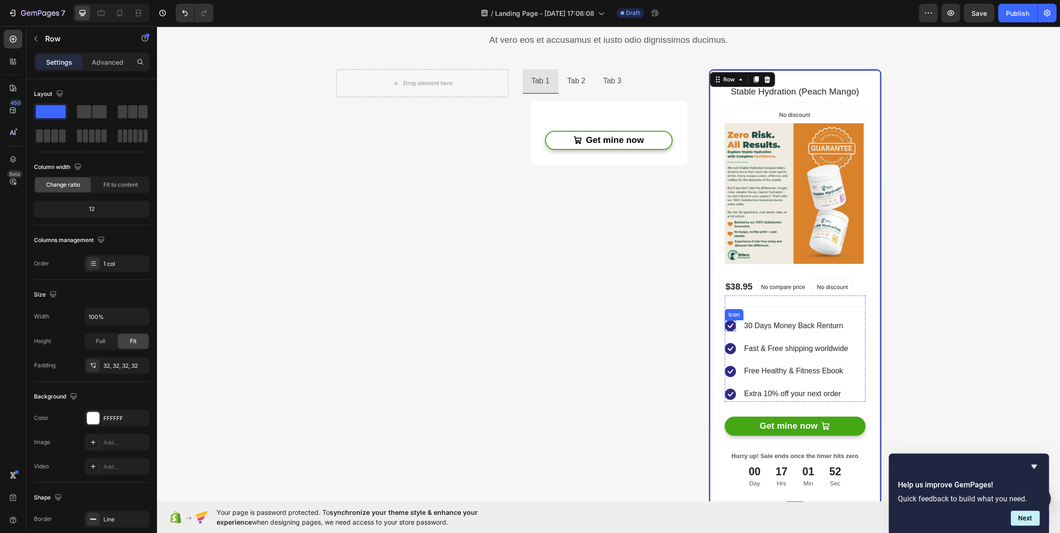
scroll to position [1707, 0]
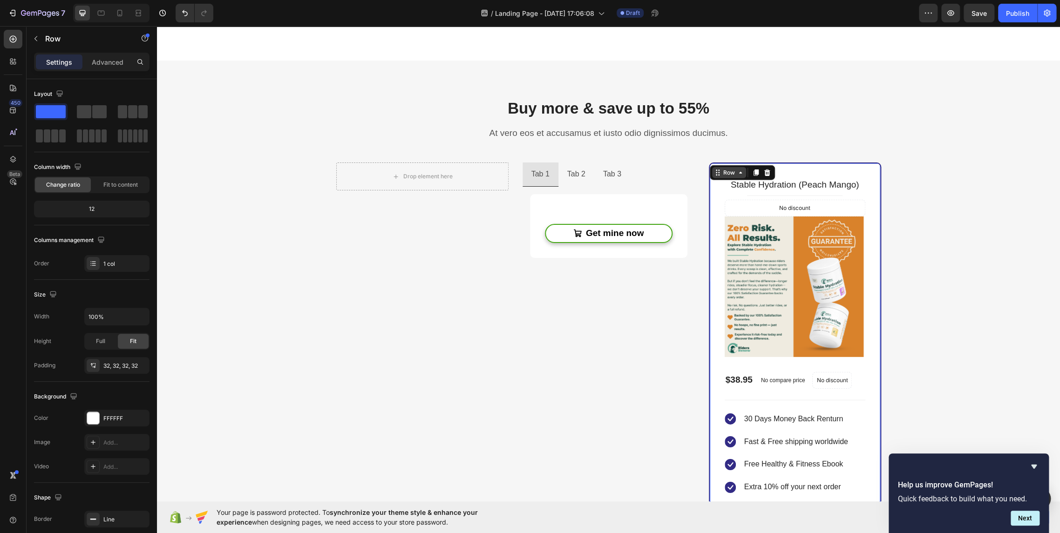
click at [723, 173] on div "Row" at bounding box center [728, 173] width 15 height 8
click at [722, 171] on div "Row" at bounding box center [728, 173] width 15 height 8
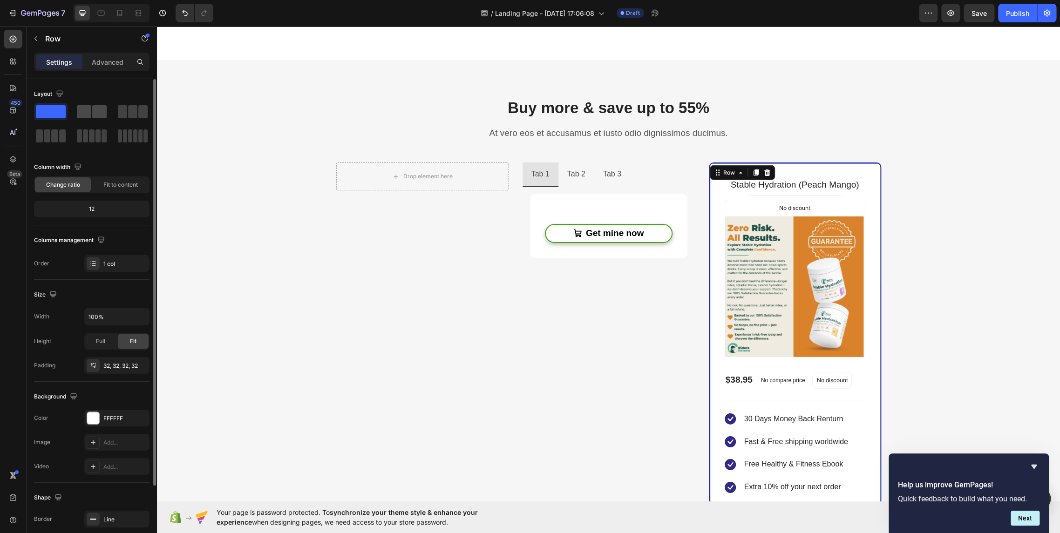
click at [81, 110] on span at bounding box center [84, 111] width 14 height 13
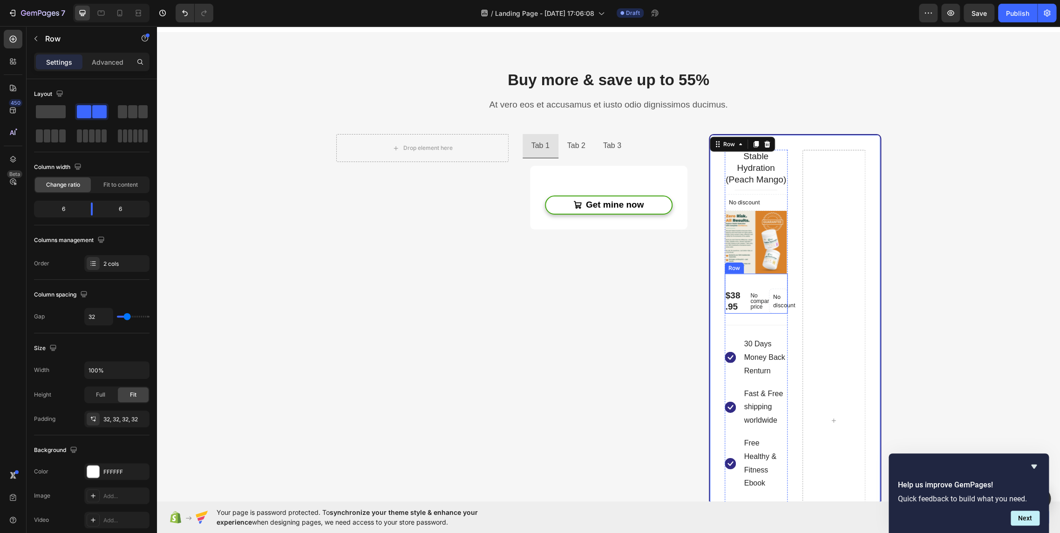
scroll to position [1758, 0]
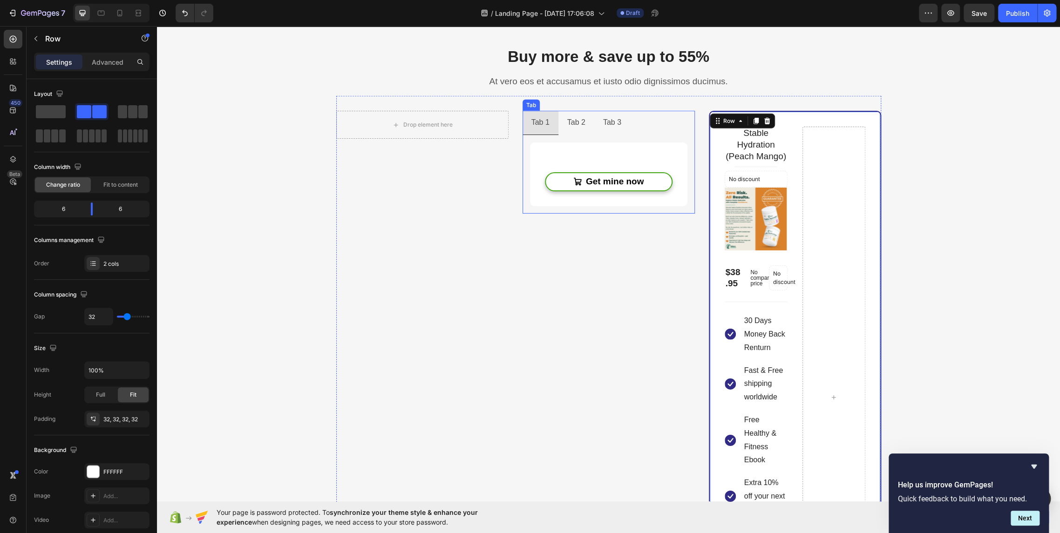
click at [531, 115] on div "Tab 1" at bounding box center [540, 123] width 21 height 16
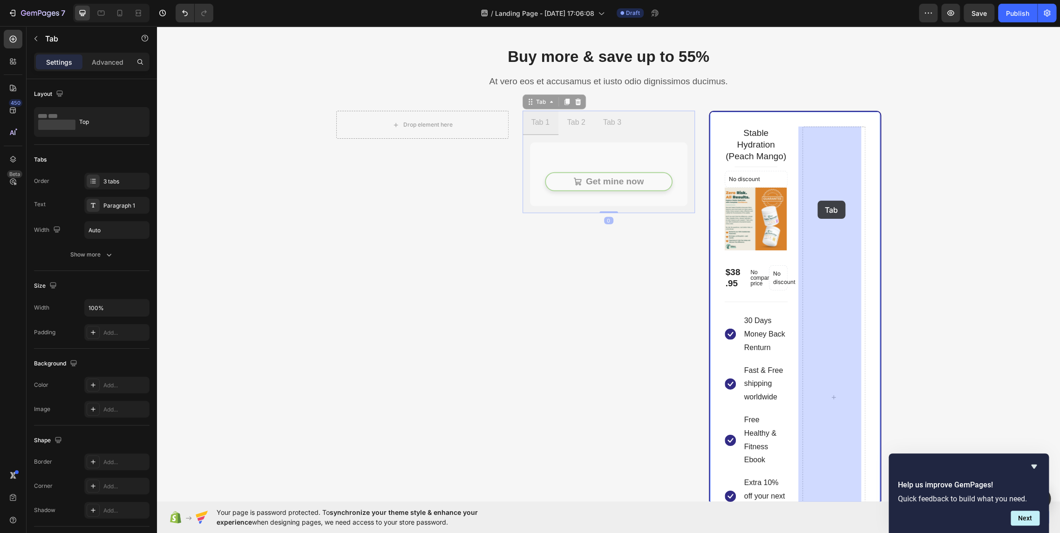
drag, startPoint x: 531, startPoint y: 101, endPoint x: 817, endPoint y: 201, distance: 302.7
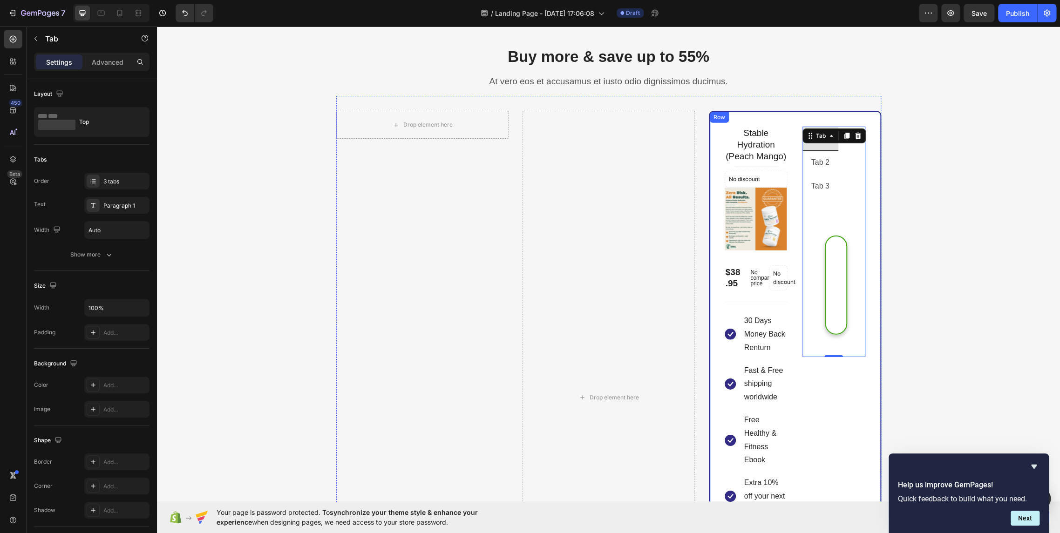
click at [825, 436] on div "Tab 1 Tab 2 Tab 3 No discount Not be displayed when published Product Badge Get…" at bounding box center [833, 397] width 63 height 541
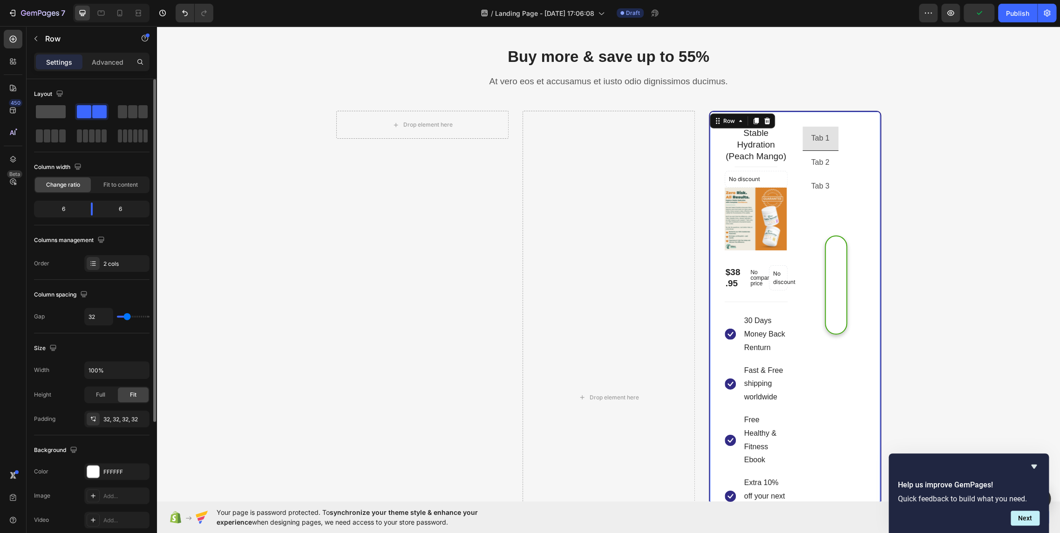
drag, startPoint x: 50, startPoint y: 108, endPoint x: 461, endPoint y: 250, distance: 434.9
click at [50, 108] on span at bounding box center [51, 111] width 30 height 13
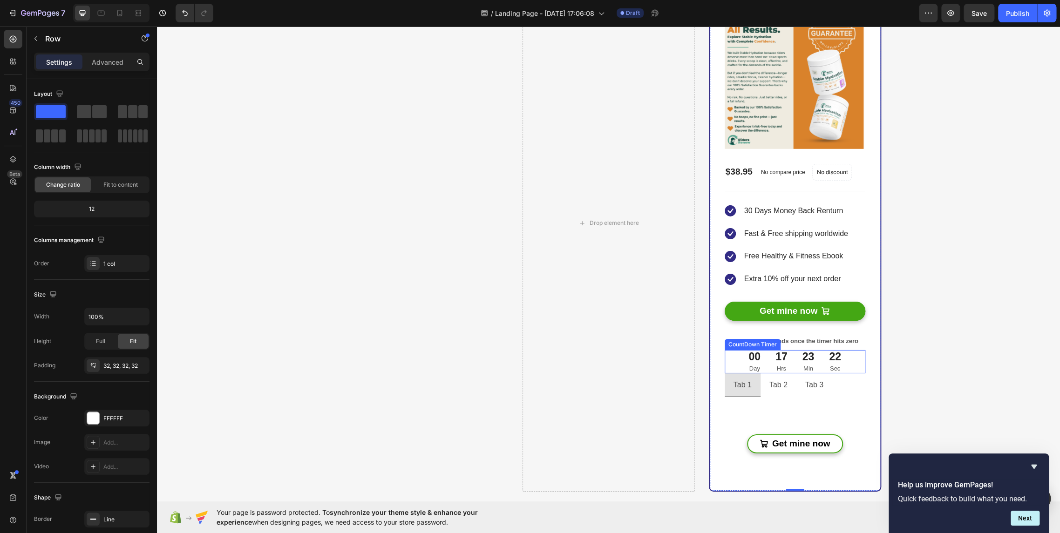
scroll to position [1914, 0]
click at [795, 358] on div "23 Min" at bounding box center [808, 362] width 27 height 23
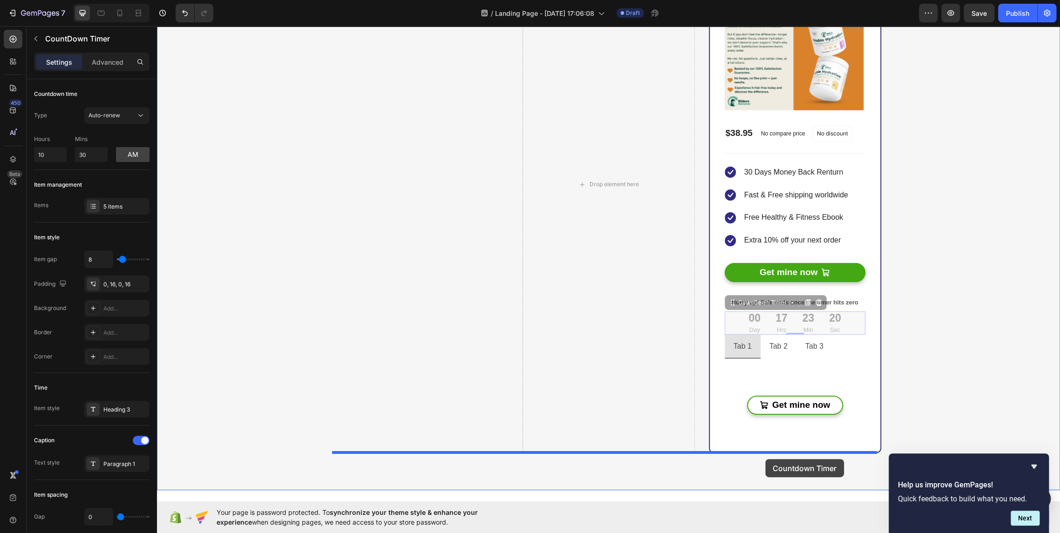
scroll to position [1974, 0]
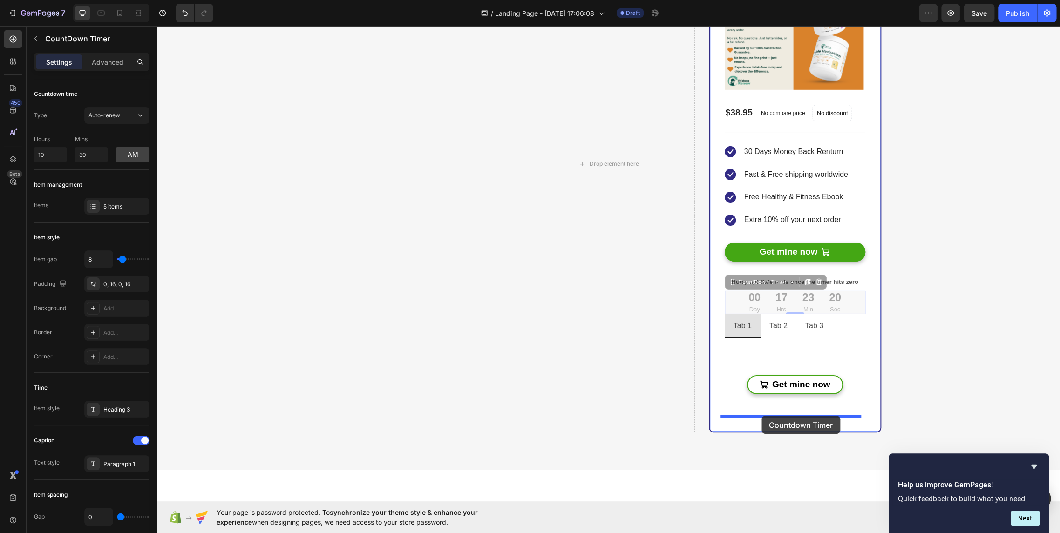
drag, startPoint x: 748, startPoint y: 354, endPoint x: 761, endPoint y: 416, distance: 63.3
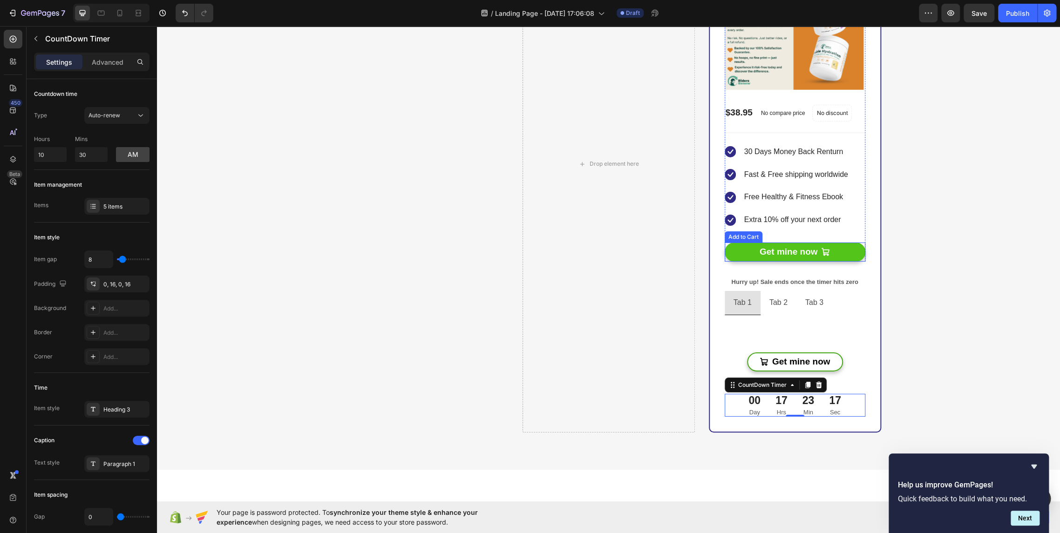
drag, startPoint x: 731, startPoint y: 248, endPoint x: 731, endPoint y: 243, distance: 5.1
click at [730, 248] on button "Get mine now" at bounding box center [794, 252] width 141 height 19
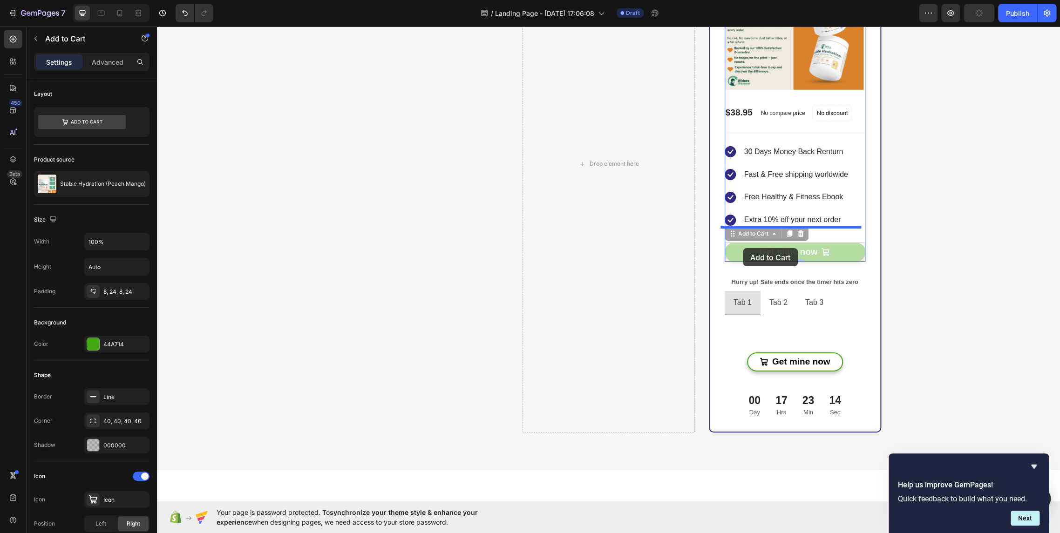
drag, startPoint x: 733, startPoint y: 234, endPoint x: 743, endPoint y: 248, distance: 17.0
click at [798, 236] on icon at bounding box center [800, 233] width 7 height 7
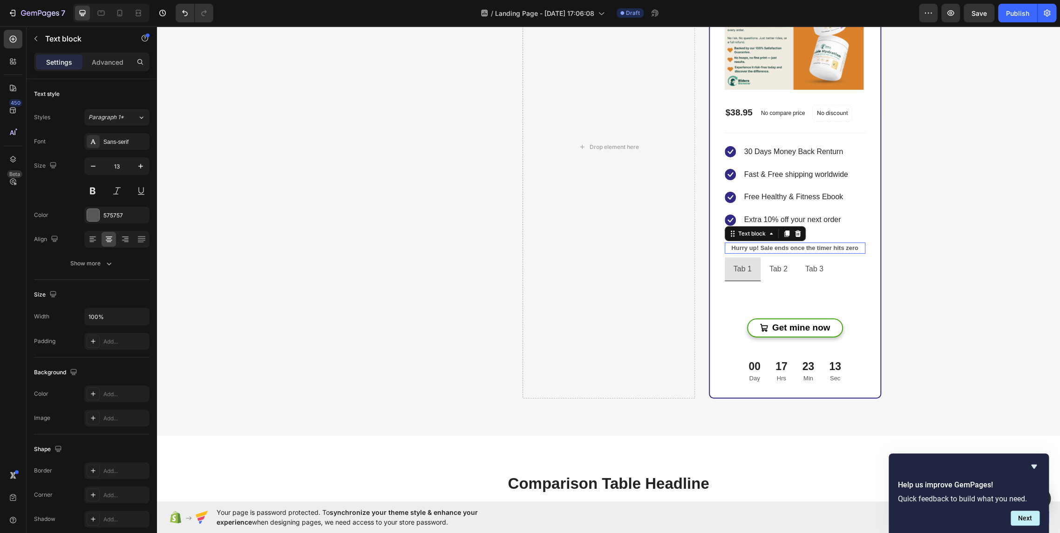
click at [786, 249] on p "Hurry up! Sale ends once the timer hits zero" at bounding box center [794, 247] width 139 height 9
click at [860, 288] on div "No discount Not be displayed when published Product Badge Get mine now Add to C…" at bounding box center [794, 320] width 141 height 79
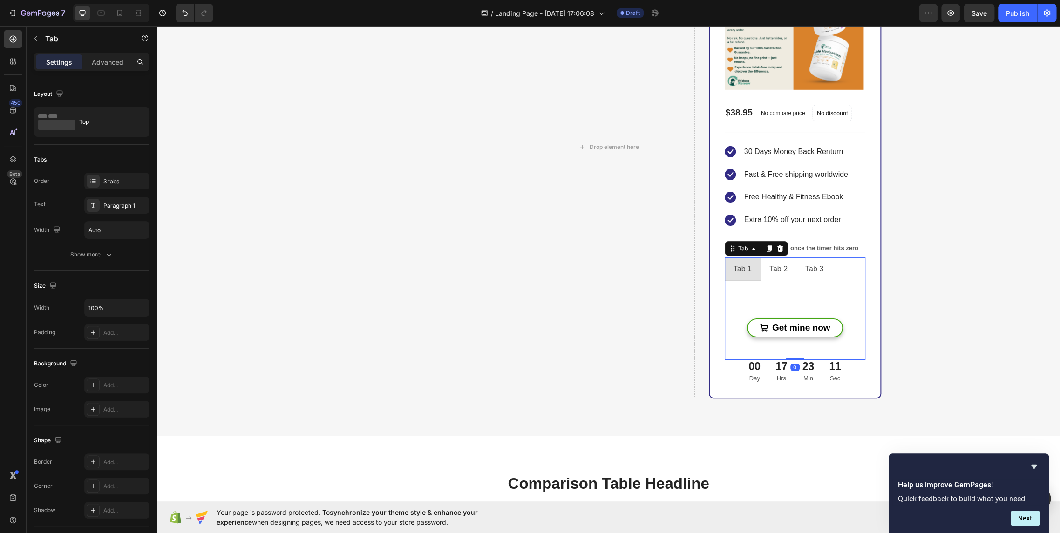
click at [775, 264] on div "Tab 2" at bounding box center [778, 269] width 21 height 16
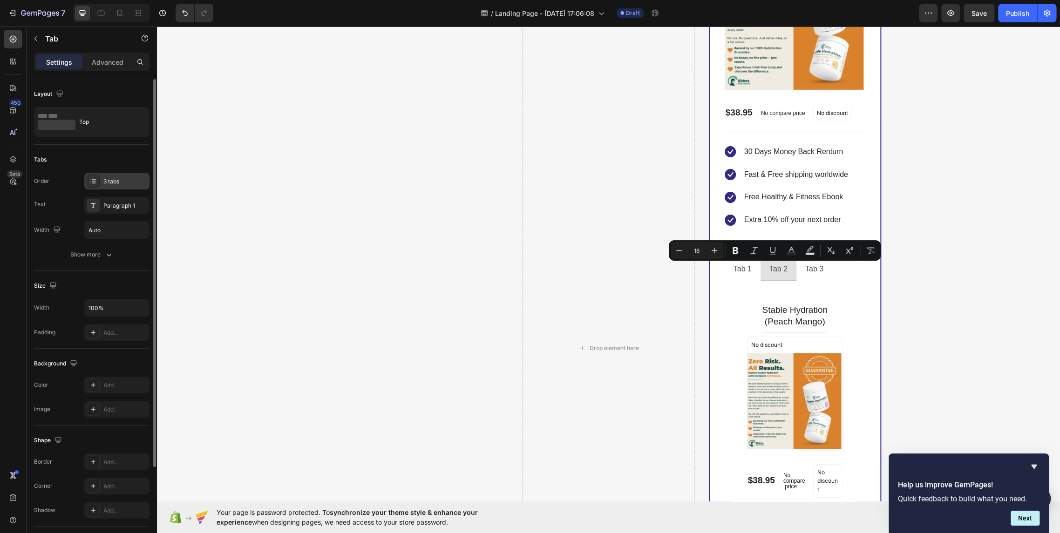
click at [96, 182] on icon at bounding box center [92, 180] width 7 height 7
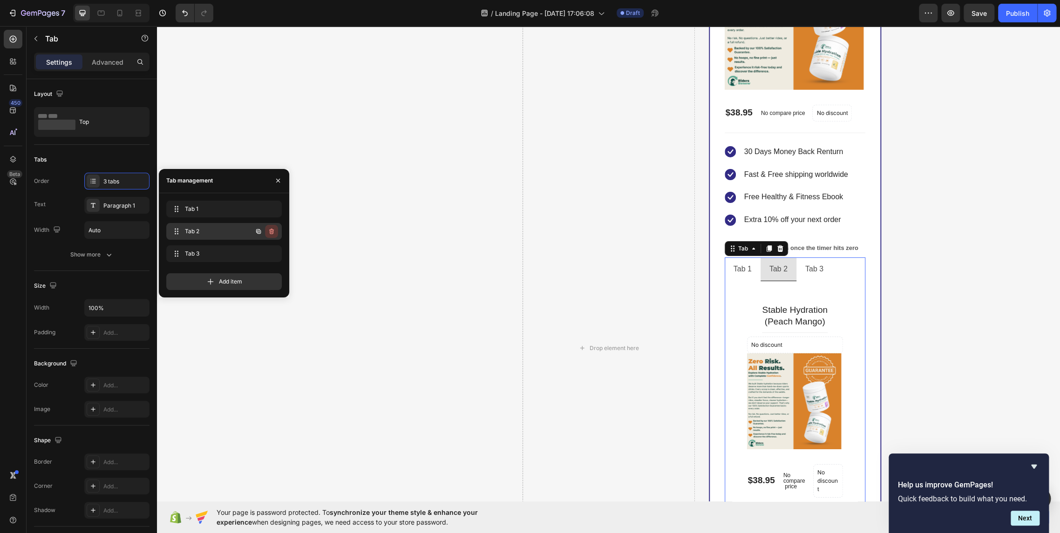
click at [274, 229] on icon "button" at bounding box center [271, 231] width 7 height 7
click at [271, 233] on div "Delete" at bounding box center [265, 231] width 17 height 8
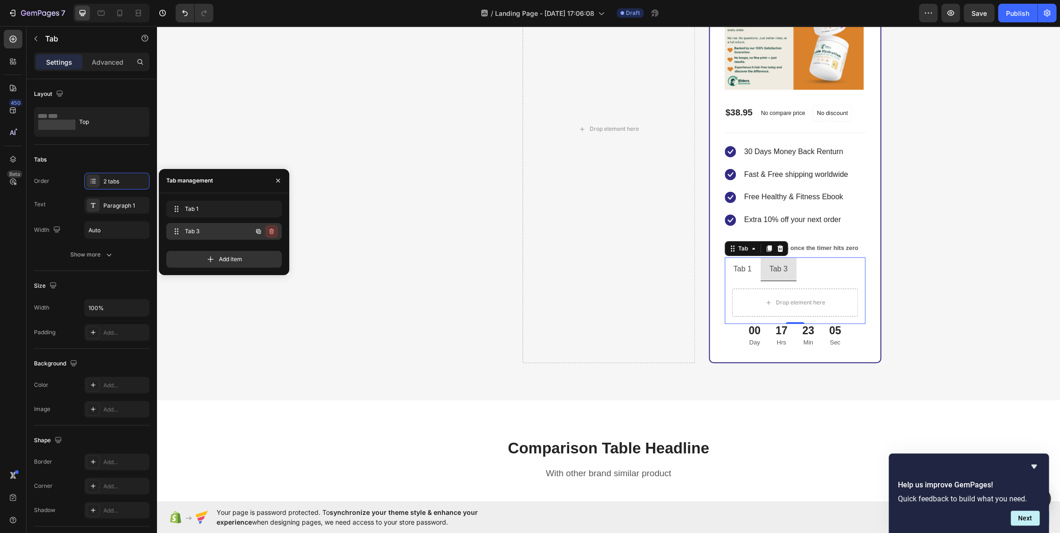
click at [274, 230] on icon "button" at bounding box center [271, 231] width 7 height 7
click at [274, 230] on button "Delete" at bounding box center [265, 231] width 26 height 13
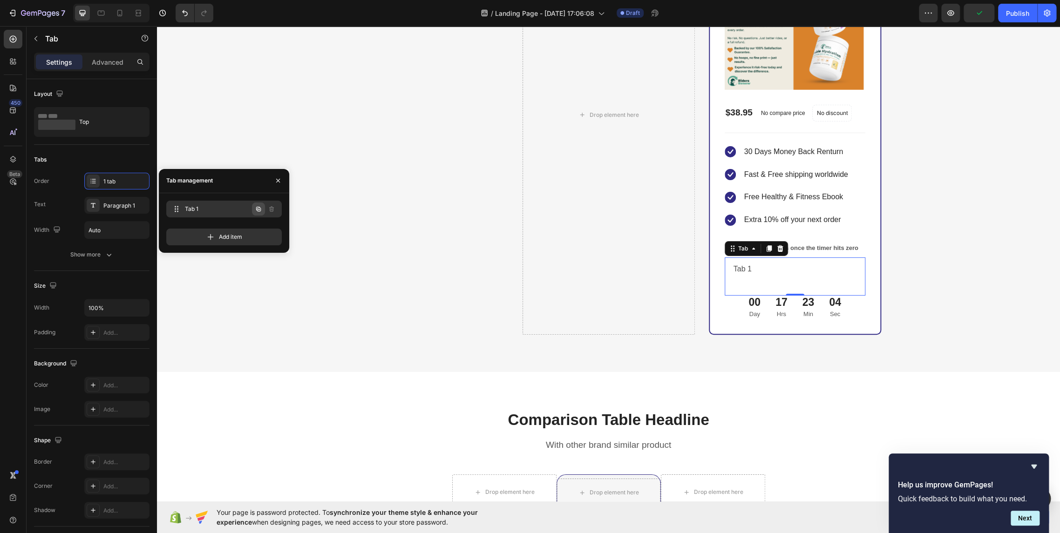
click at [257, 207] on icon "button" at bounding box center [258, 208] width 7 height 7
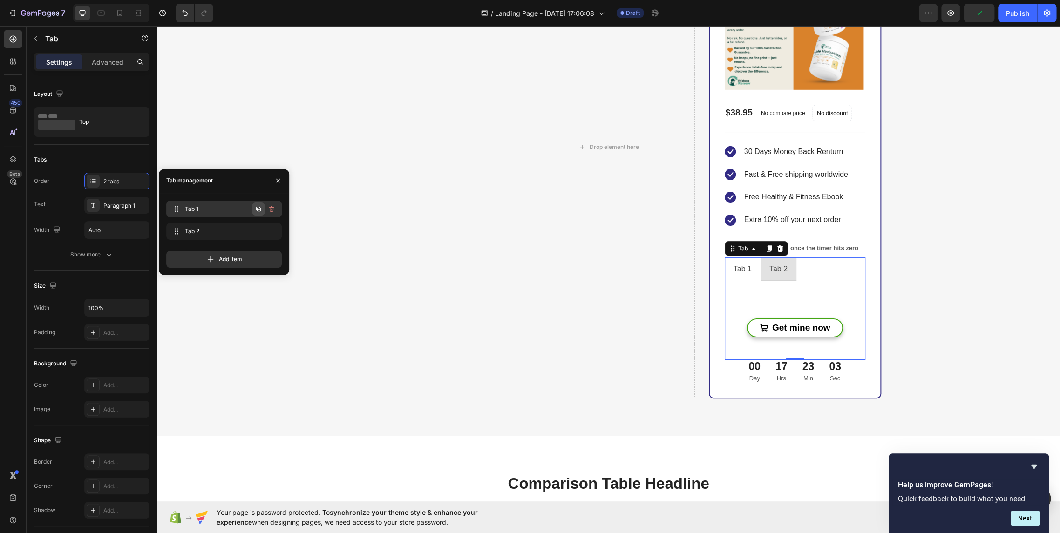
click at [259, 208] on icon "button" at bounding box center [259, 209] width 2 height 2
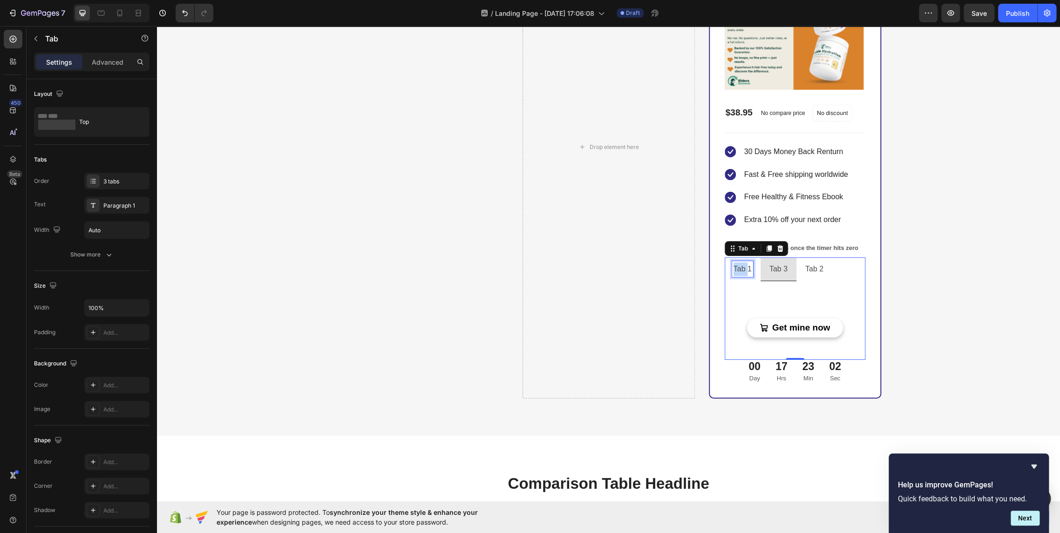
click at [738, 266] on p "Tab 1" at bounding box center [742, 270] width 18 height 14
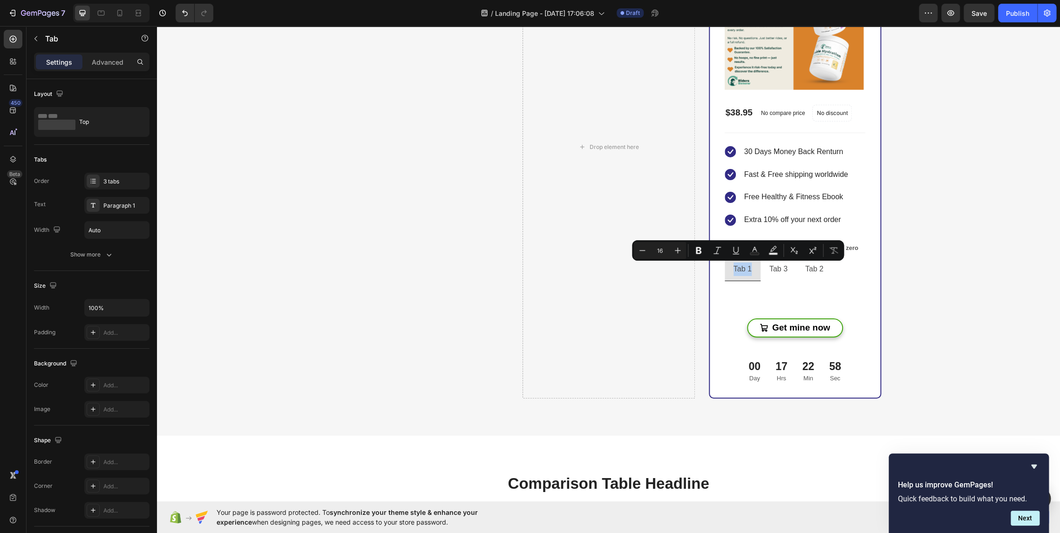
click at [753, 267] on li "Tab 1" at bounding box center [742, 269] width 36 height 24
click at [734, 266] on p "Tab 1" at bounding box center [742, 270] width 18 height 14
click at [725, 264] on li "Tab 1" at bounding box center [742, 269] width 36 height 24
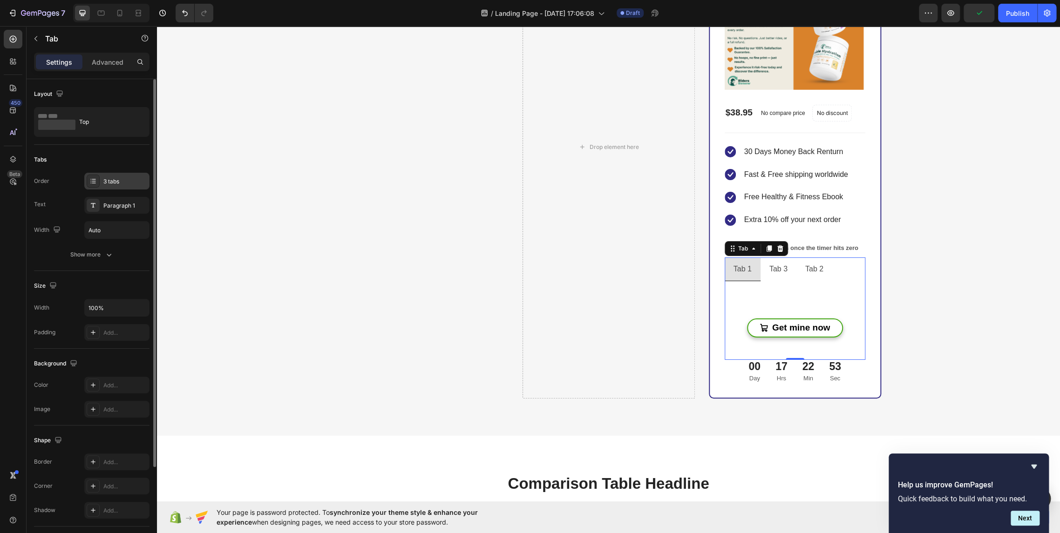
click at [93, 178] on icon at bounding box center [92, 180] width 7 height 7
click at [78, 116] on div "Top" at bounding box center [91, 122] width 115 height 30
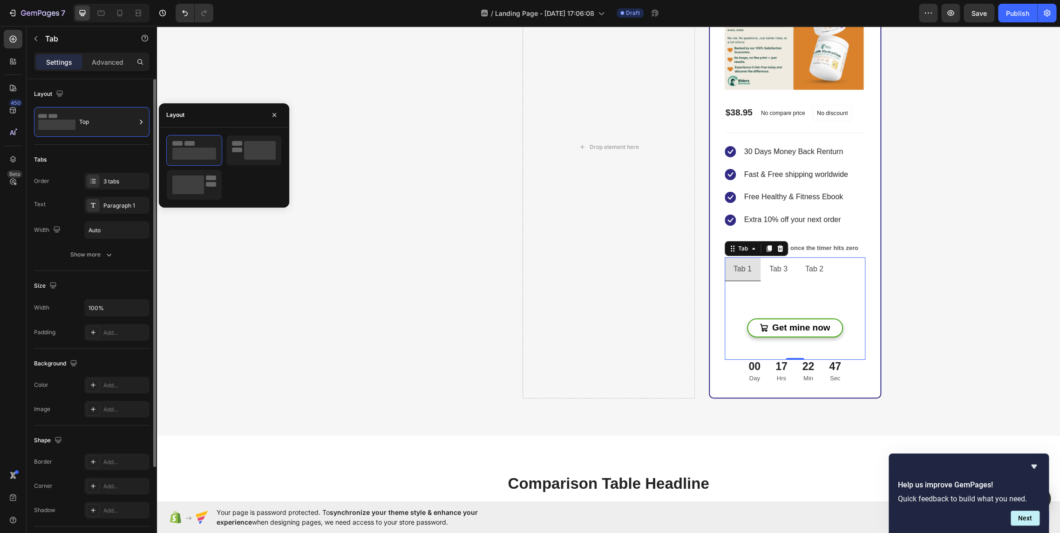
click at [106, 83] on div "Layout Top" at bounding box center [91, 112] width 115 height 66
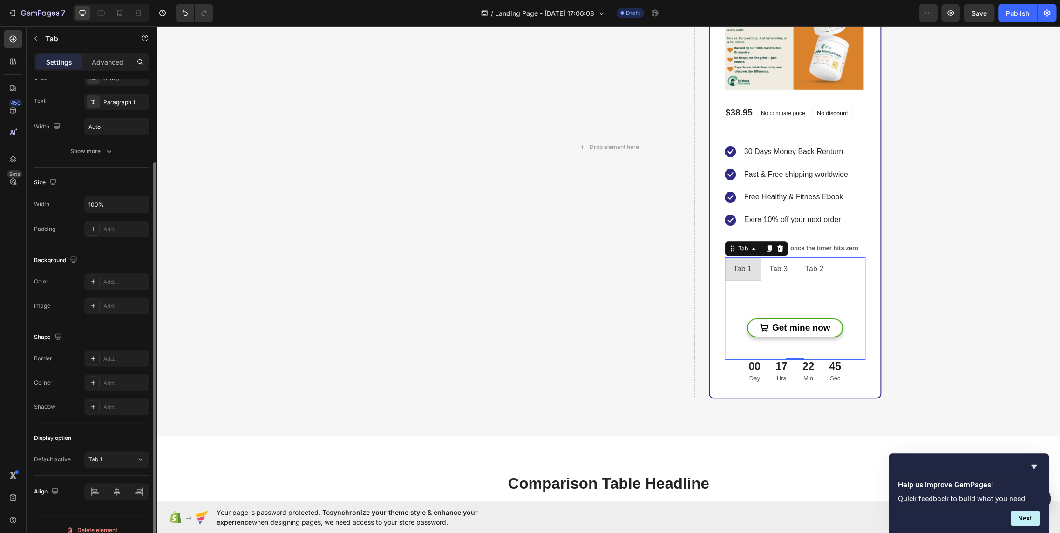
scroll to position [115, 0]
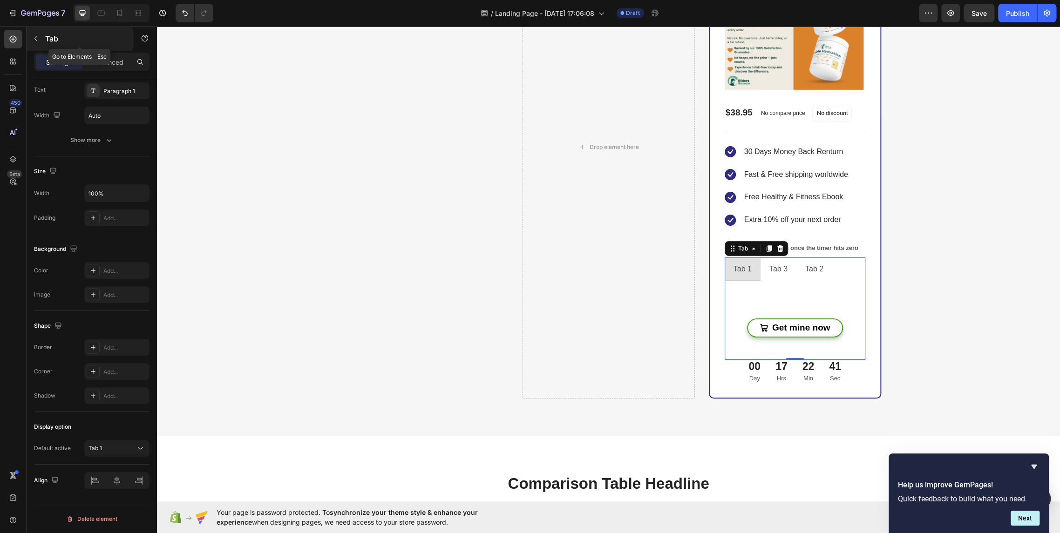
click at [34, 38] on icon "button" at bounding box center [35, 38] width 7 height 7
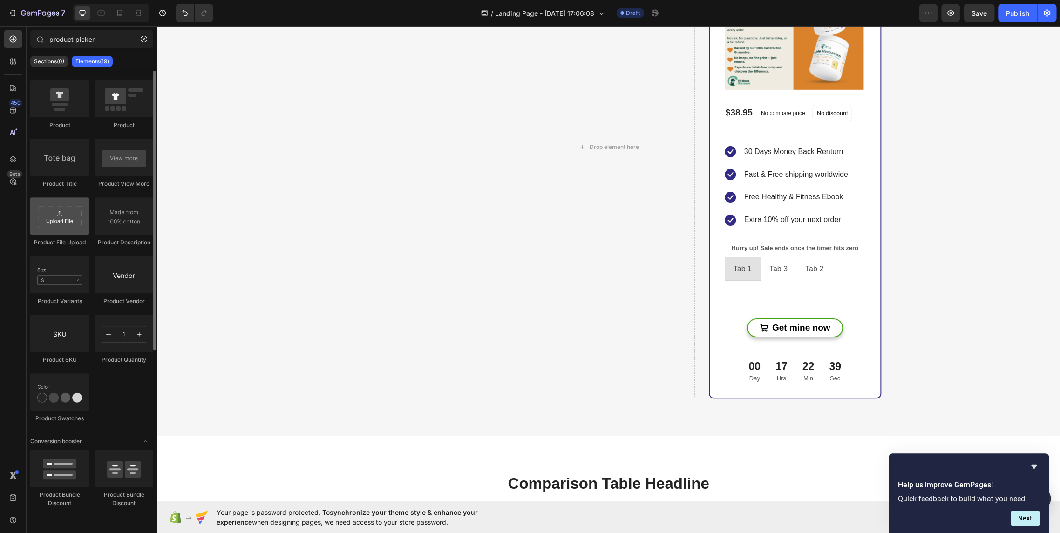
scroll to position [0, 0]
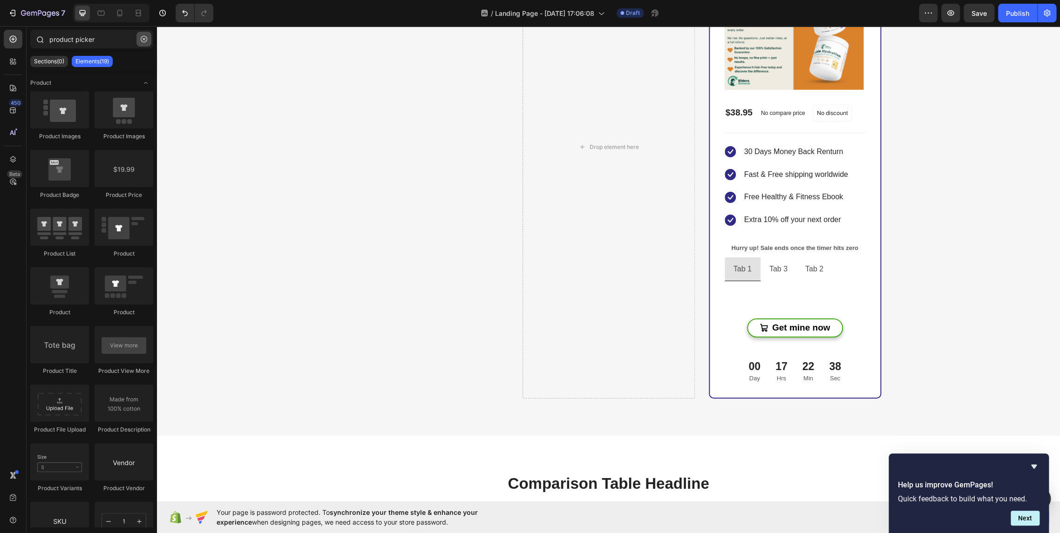
click at [142, 38] on icon "button" at bounding box center [143, 39] width 3 height 3
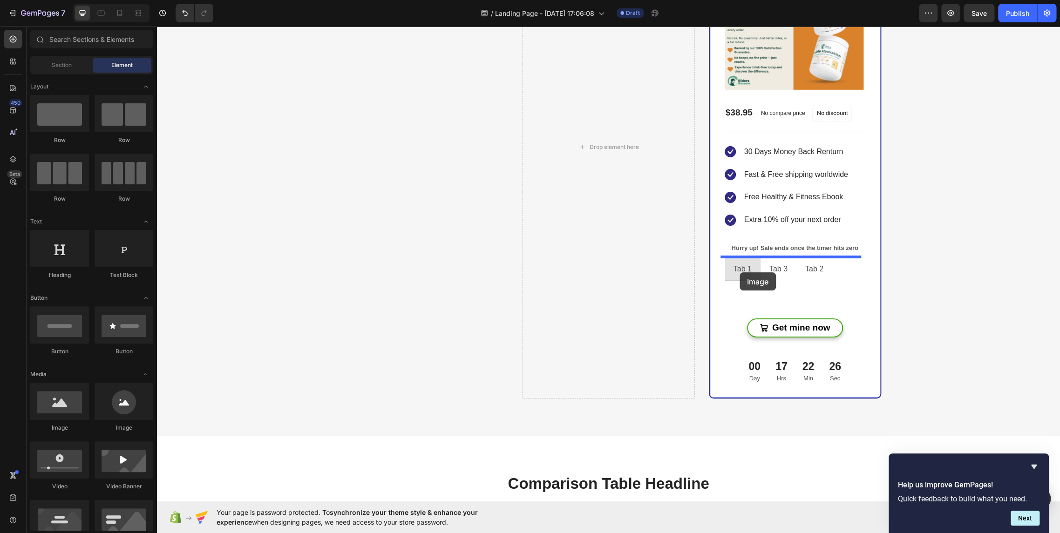
drag, startPoint x: 268, startPoint y: 425, endPoint x: 739, endPoint y: 272, distance: 495.7
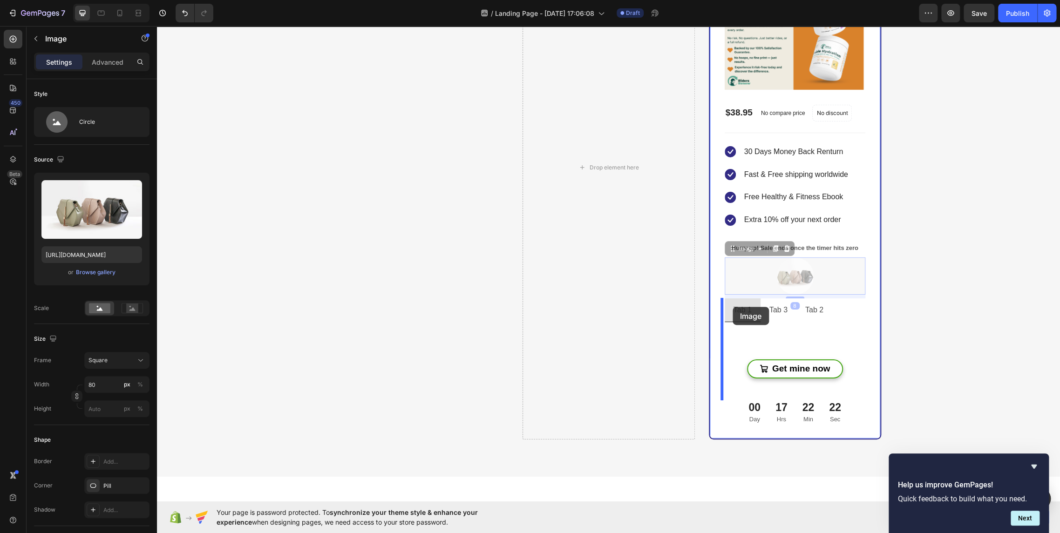
drag, startPoint x: 739, startPoint y: 248, endPoint x: 732, endPoint y: 307, distance: 59.1
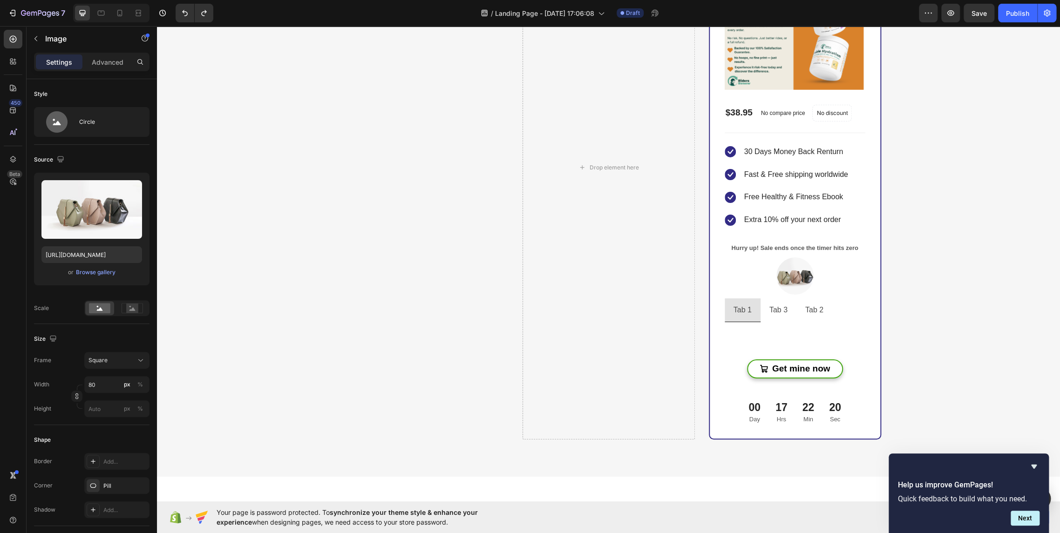
click at [786, 274] on img at bounding box center [794, 275] width 37 height 37
click at [800, 268] on img at bounding box center [794, 275] width 37 height 37
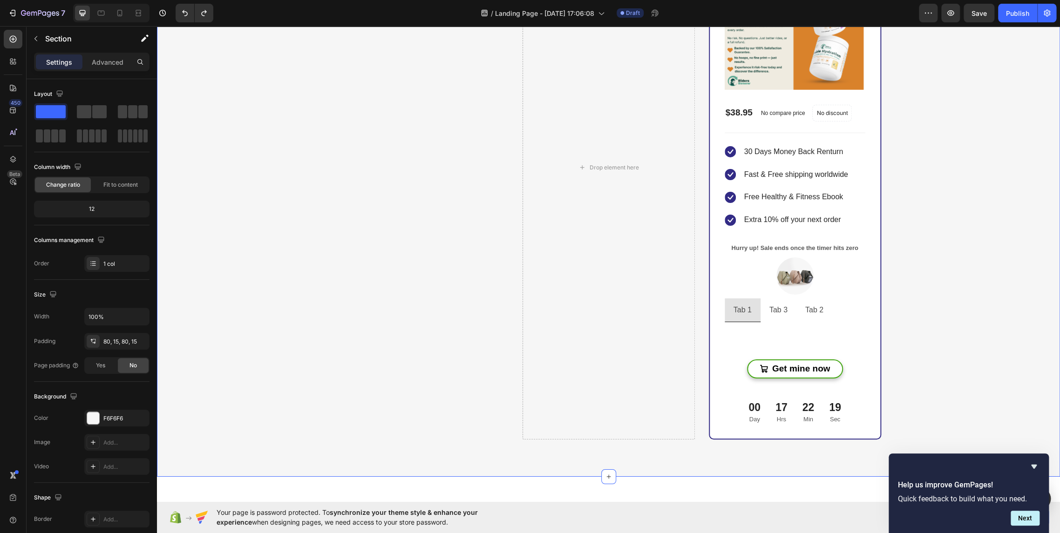
click at [881, 274] on div "Buy more & save up to 55% Heading At vero eos et accusamus et iusto odio dignis…" at bounding box center [608, 135] width 889 height 609
click at [799, 276] on img at bounding box center [794, 275] width 37 height 37
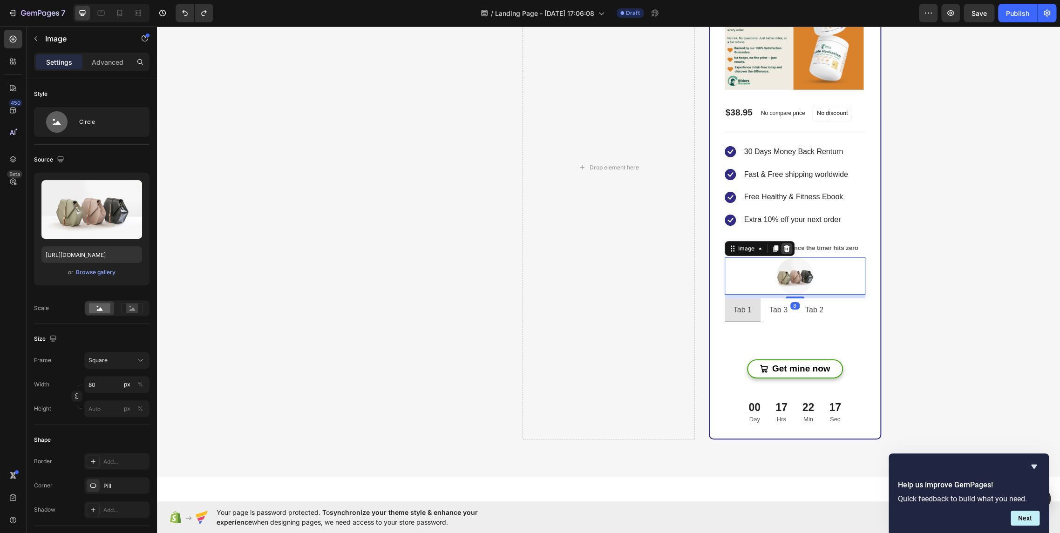
click at [783, 248] on icon at bounding box center [786, 248] width 6 height 7
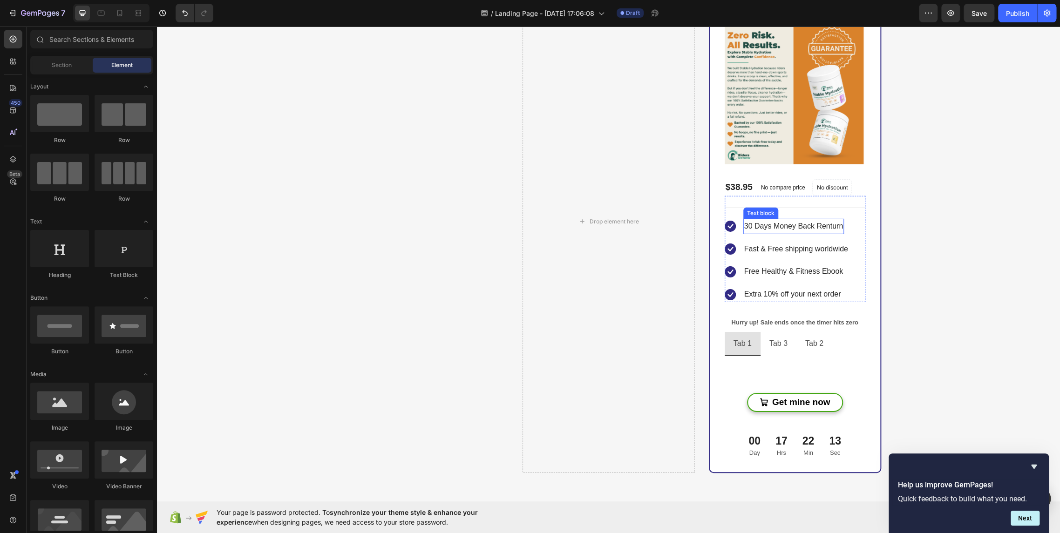
scroll to position [1922, 0]
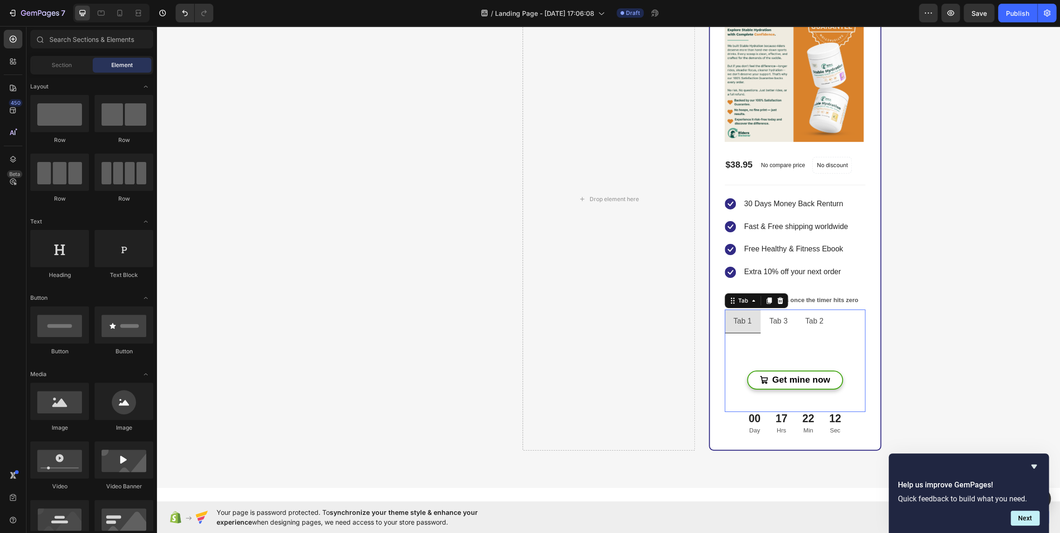
click at [752, 315] on li "Tab 1" at bounding box center [742, 322] width 36 height 24
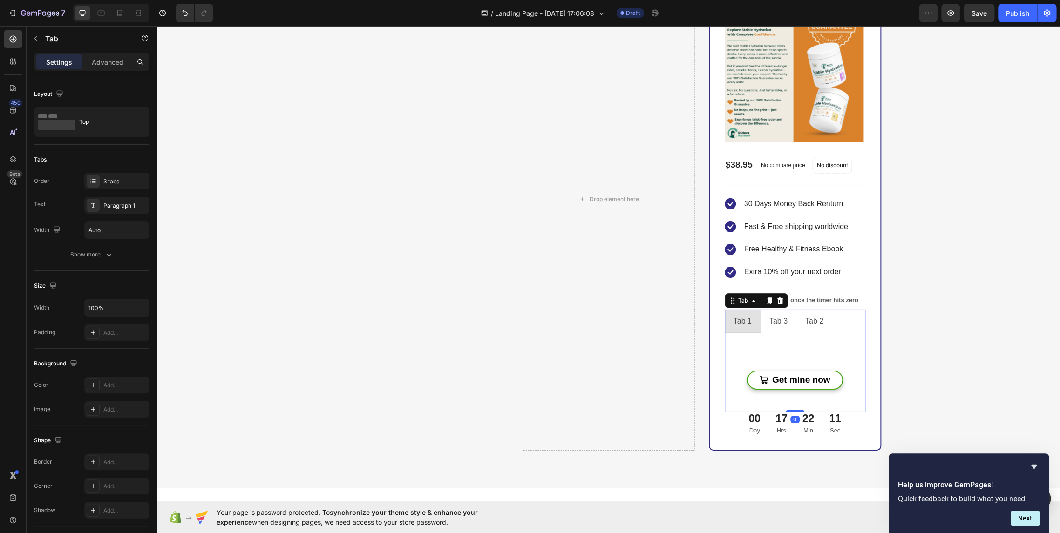
click at [786, 315] on li "Tab 3" at bounding box center [778, 322] width 36 height 24
click at [823, 314] on li "Tab 2" at bounding box center [814, 322] width 36 height 24
click at [784, 313] on li "Tab 3" at bounding box center [778, 322] width 36 height 24
click at [749, 314] on li "Tab 1" at bounding box center [742, 322] width 36 height 24
click at [789, 312] on li "Tab 3" at bounding box center [778, 322] width 36 height 24
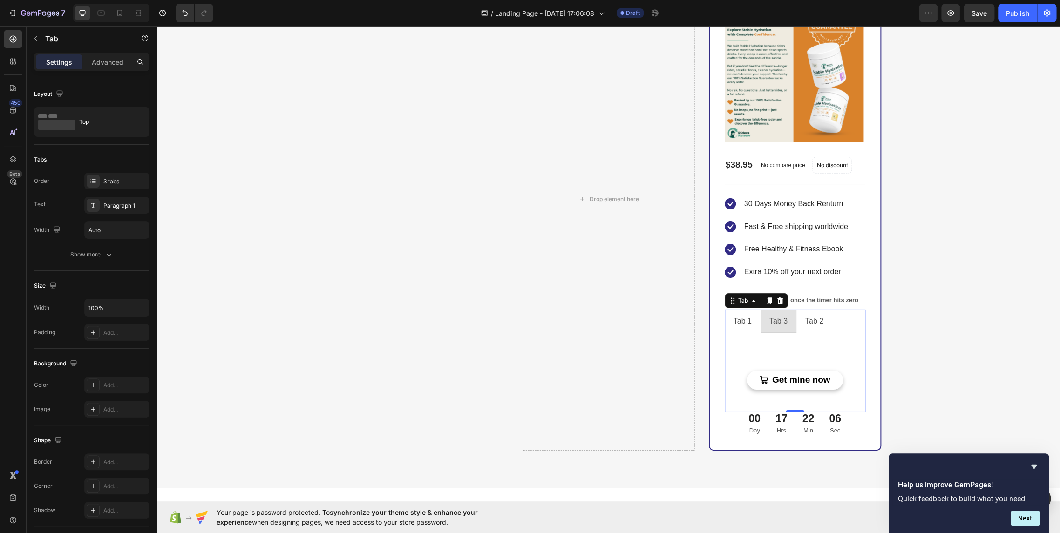
click at [821, 314] on li "Tab 2" at bounding box center [814, 322] width 36 height 24
click at [744, 322] on div "Tab 1" at bounding box center [742, 321] width 21 height 16
click at [744, 322] on p "Tab 1" at bounding box center [742, 322] width 18 height 14
click at [786, 320] on p "Tab 3" at bounding box center [793, 322] width 18 height 14
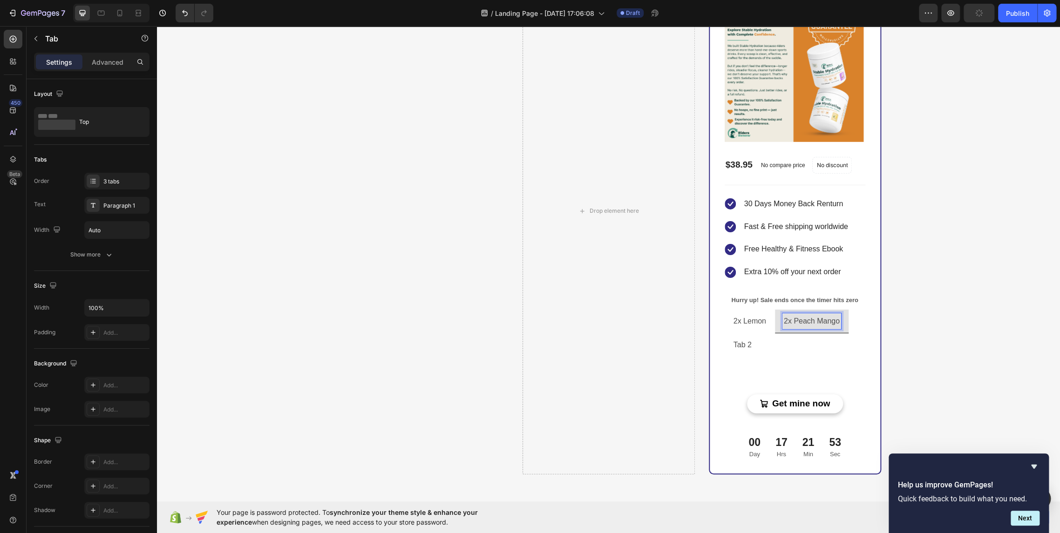
click at [739, 342] on p "Tab 2" at bounding box center [742, 345] width 18 height 14
click at [782, 336] on ul "2x Lemon 2x Peach Mango 2x Lychee" at bounding box center [794, 334] width 141 height 48
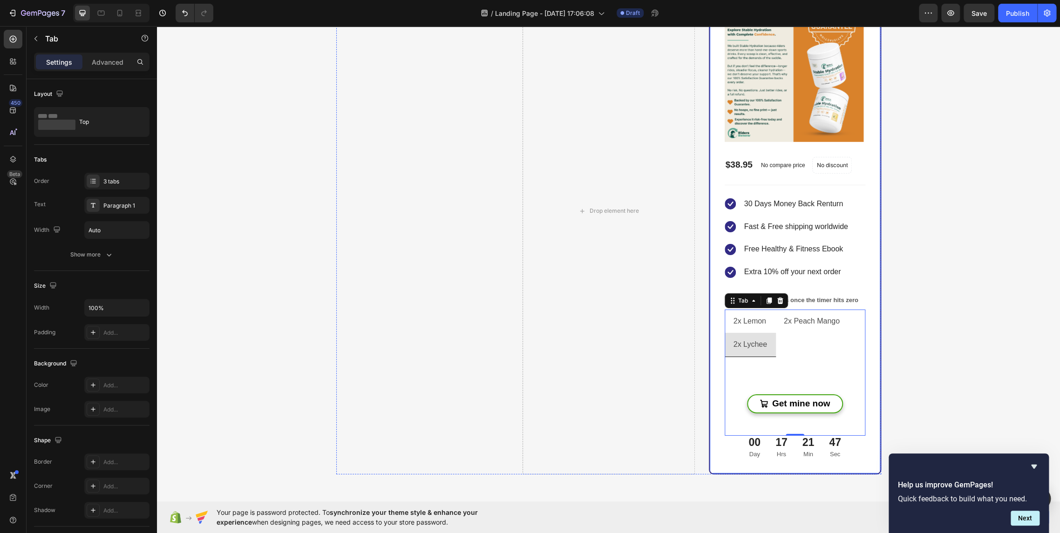
click at [878, 329] on div "Buy more & save up to 55% Heading At vero eos et accusamus et iusto odio dignis…" at bounding box center [608, 179] width 889 height 592
click at [806, 319] on p "2x Peach Mango" at bounding box center [812, 322] width 56 height 14
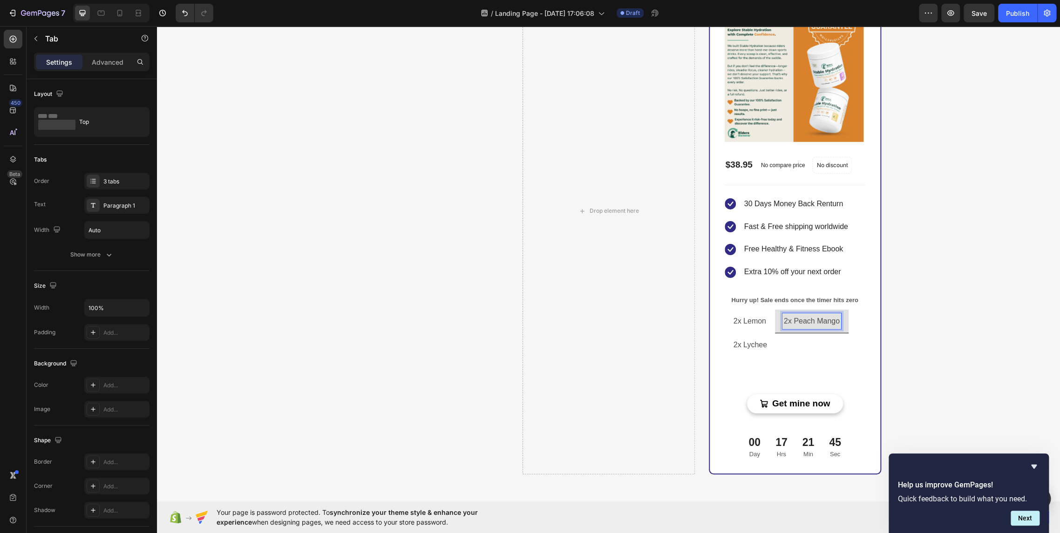
click at [797, 322] on p "2x Peach Mango" at bounding box center [812, 322] width 56 height 14
click at [761, 327] on p "2x Lemon" at bounding box center [749, 322] width 33 height 14
click at [802, 319] on p "2x Peach Mango" at bounding box center [812, 322] width 56 height 14
click at [764, 340] on li "2x Lychee" at bounding box center [749, 345] width 51 height 24
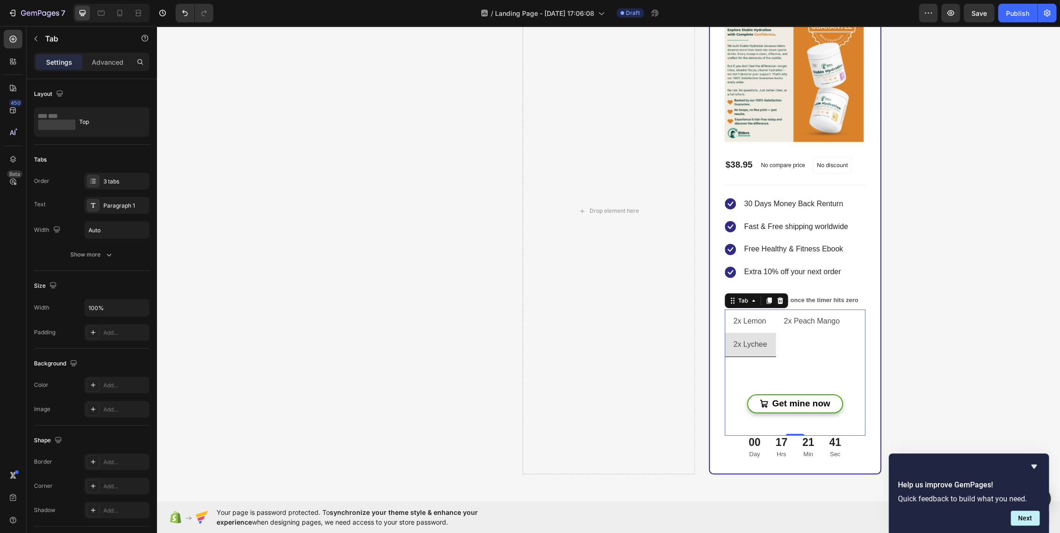
click at [798, 329] on li "2x Peach Mango" at bounding box center [812, 322] width 74 height 24
click at [764, 349] on li "2x Lychee" at bounding box center [749, 345] width 51 height 24
click at [767, 327] on li "2x Lemon" at bounding box center [749, 322] width 50 height 24
click at [787, 328] on div "2x Peach Mango" at bounding box center [811, 321] width 59 height 16
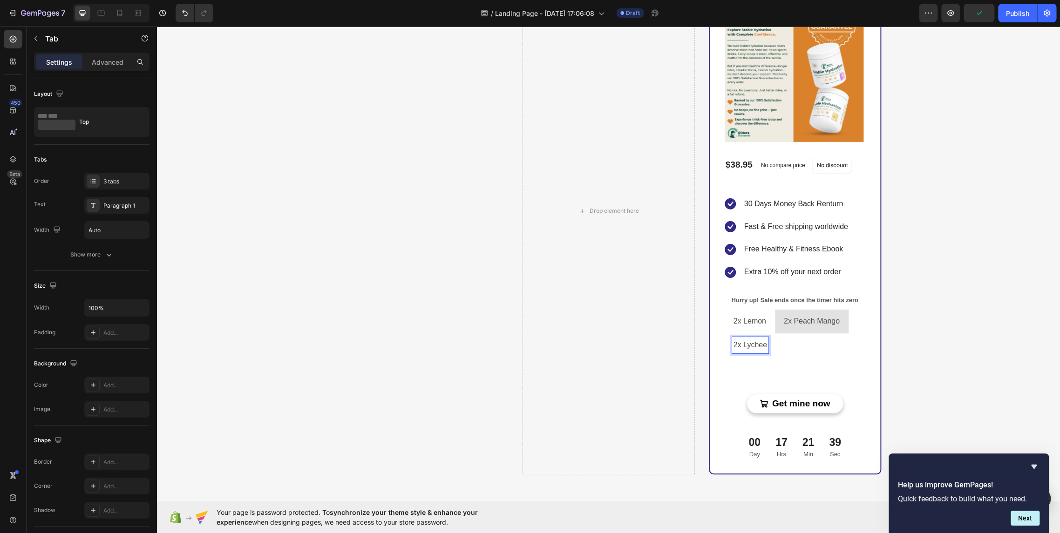
click at [763, 349] on div "2x Lychee" at bounding box center [750, 345] width 36 height 16
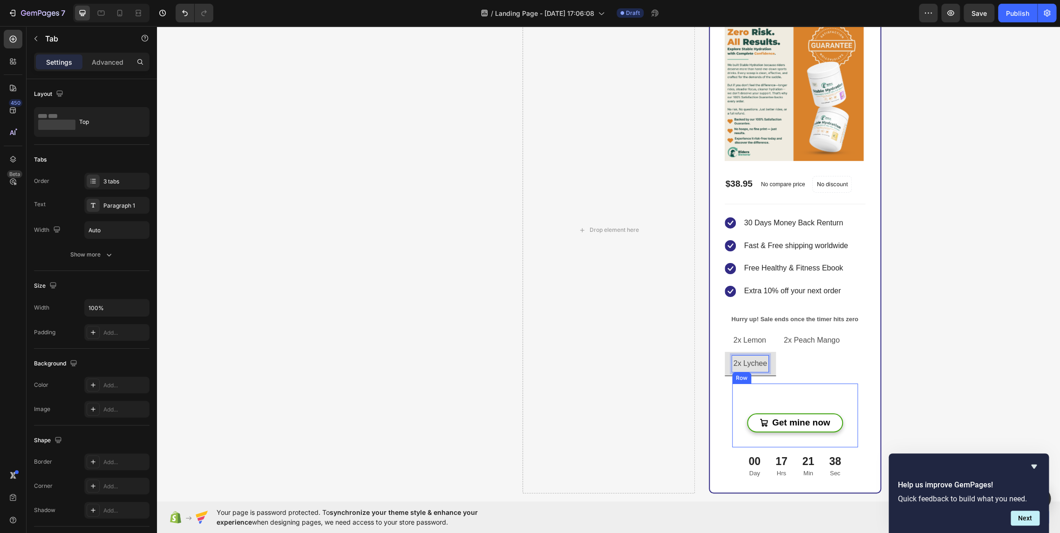
scroll to position [1766, 0]
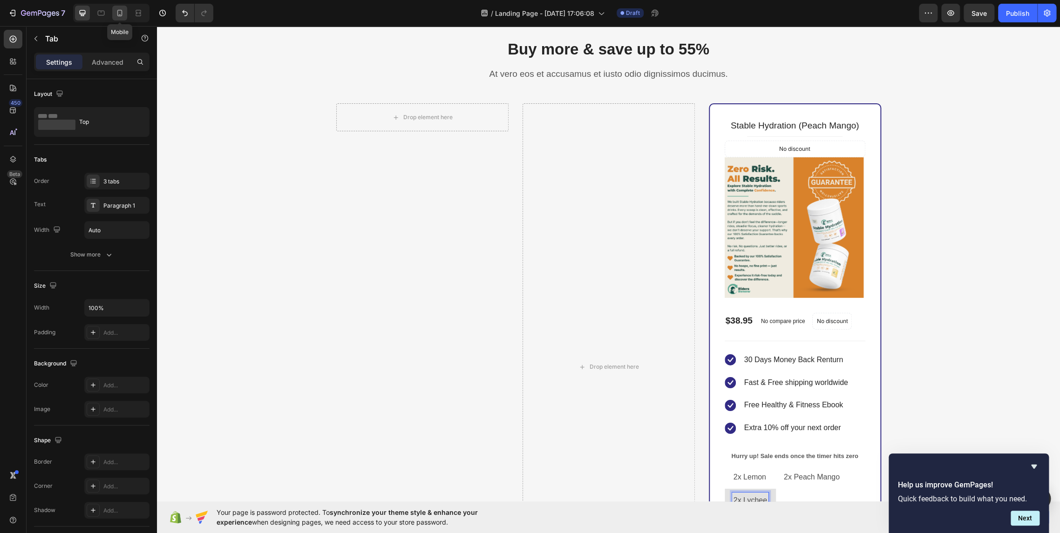
click at [117, 14] on icon at bounding box center [119, 12] width 9 height 9
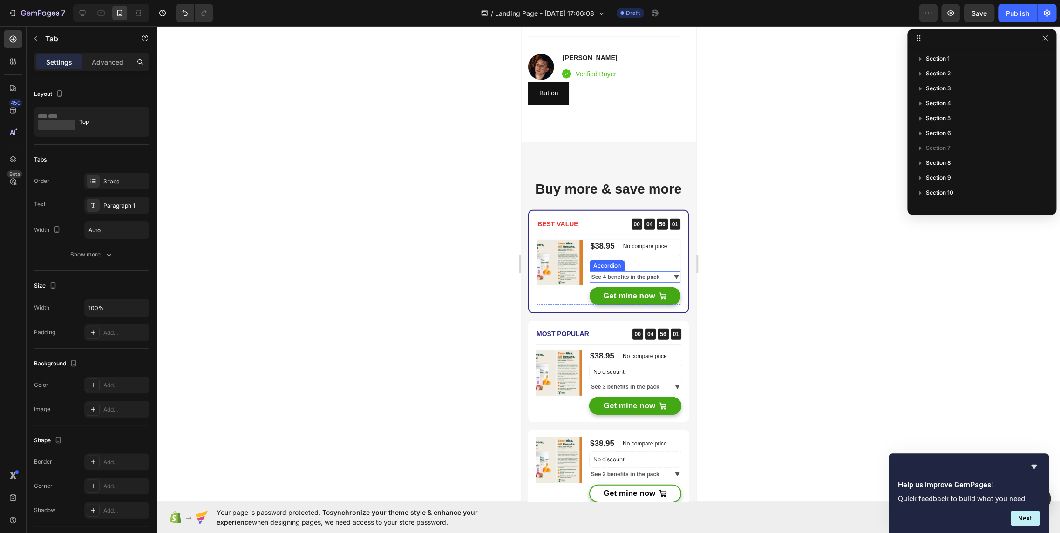
scroll to position [1697, 0]
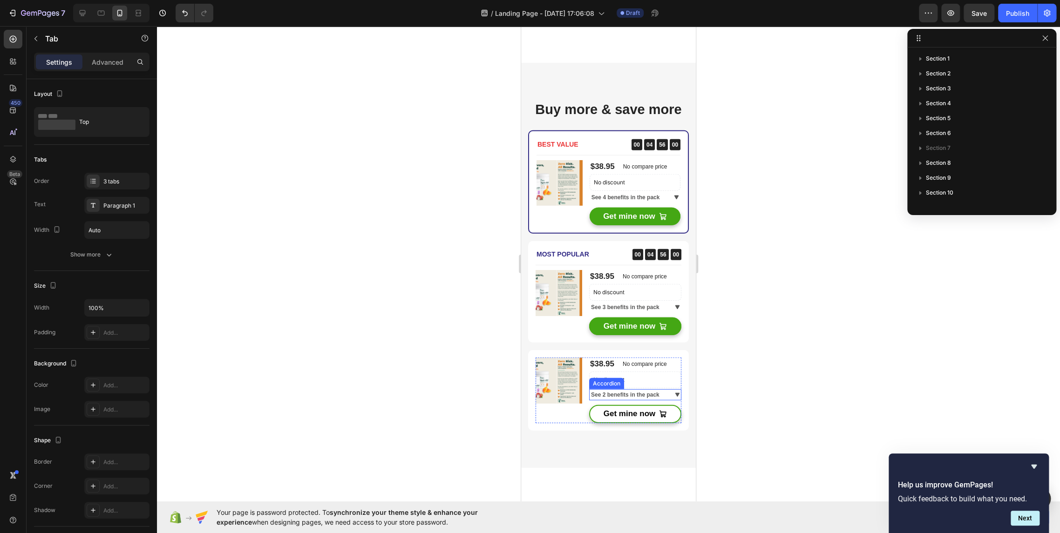
click at [655, 400] on div "See 2 benefits in the pack" at bounding box center [624, 394] width 71 height 11
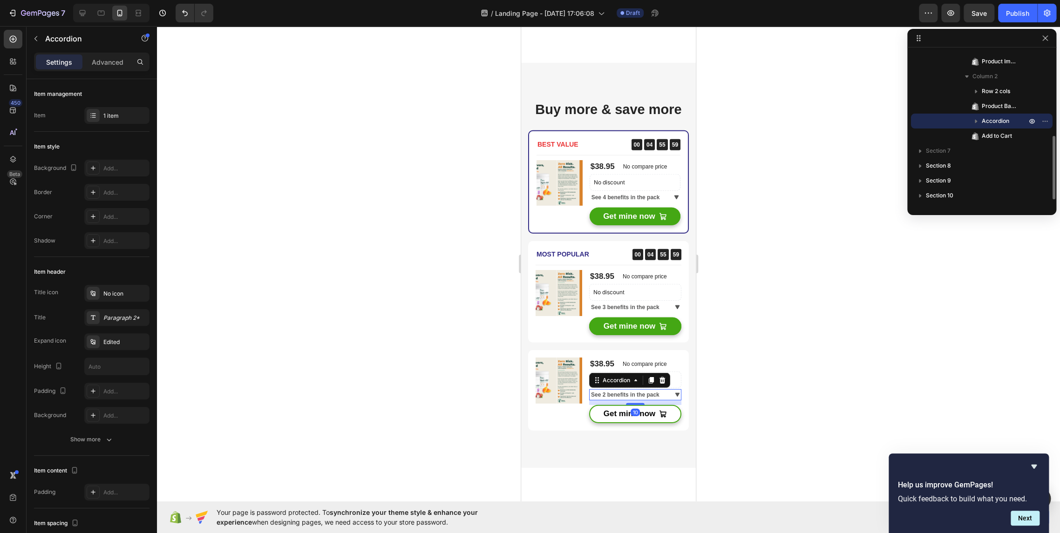
click at [673, 399] on icon at bounding box center [676, 394] width 7 height 7
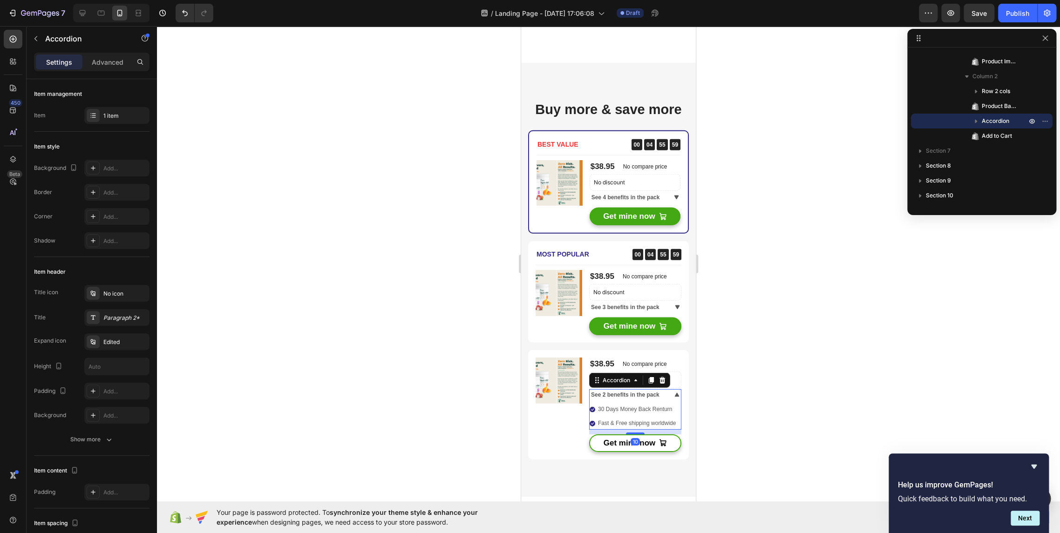
click at [675, 397] on icon at bounding box center [677, 395] width 4 height 4
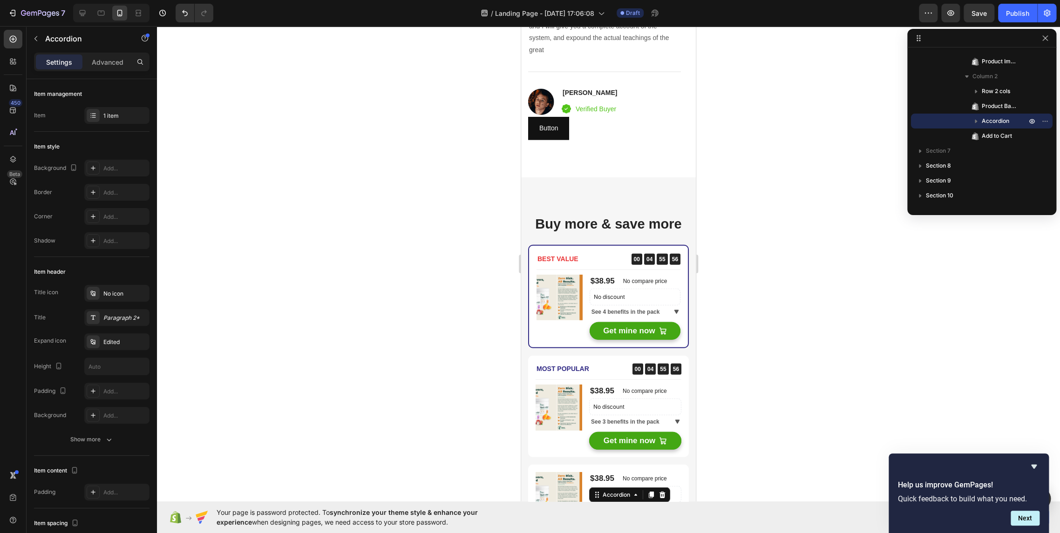
scroll to position [1697, 0]
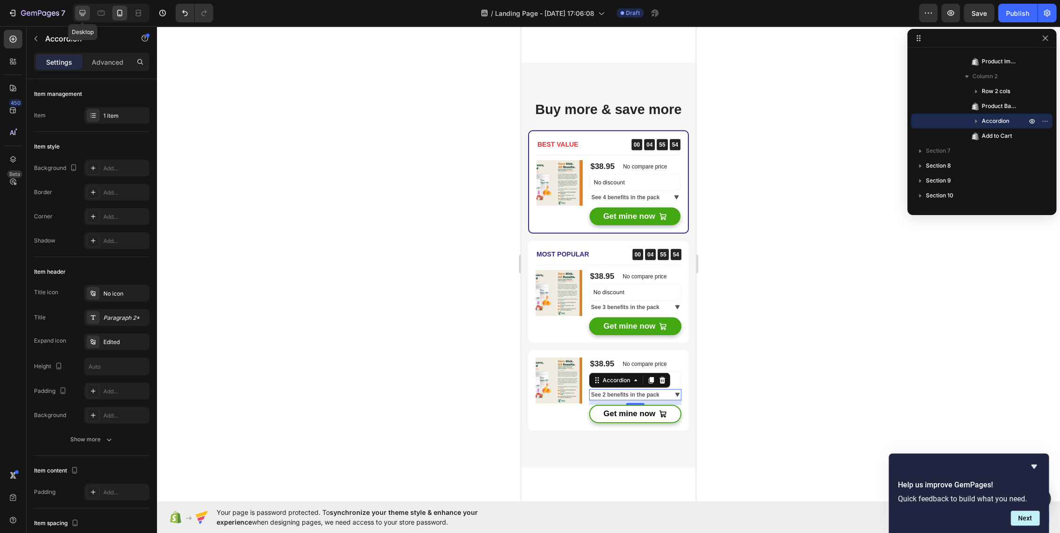
click at [88, 14] on div at bounding box center [82, 13] width 15 height 15
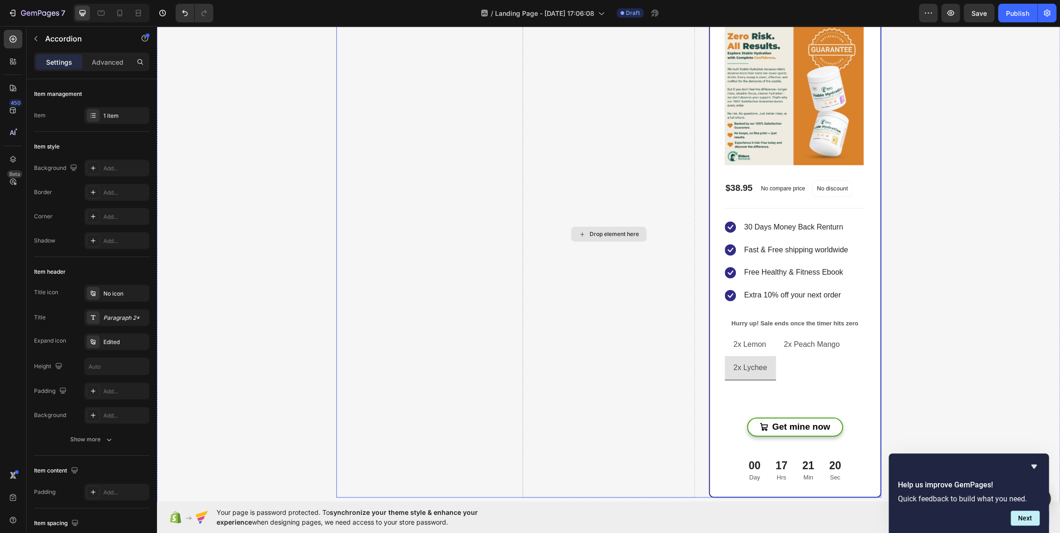
scroll to position [1975, 0]
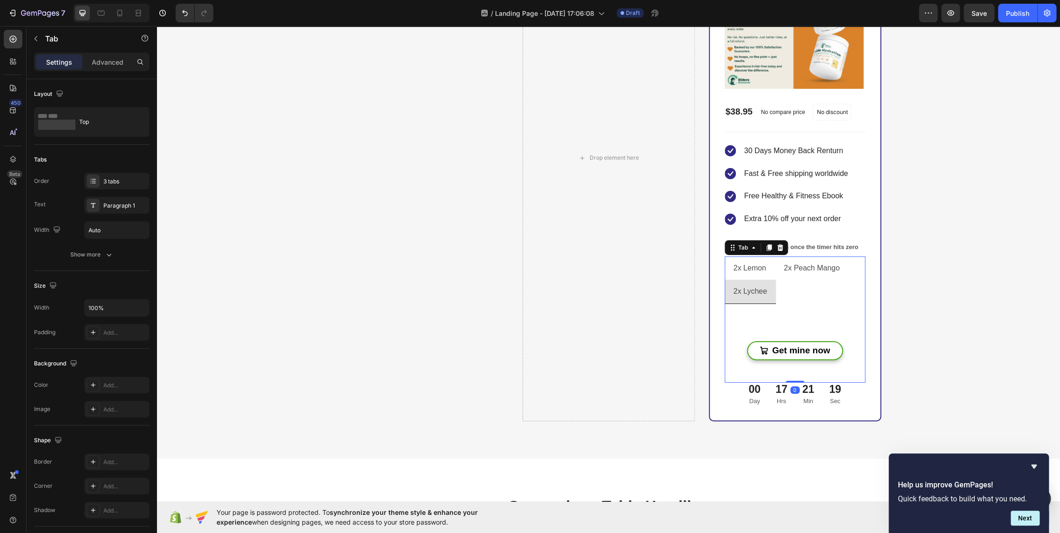
click at [803, 271] on p "2x Peach Mango" at bounding box center [812, 269] width 56 height 14
click at [765, 270] on li "2x Lemon" at bounding box center [749, 269] width 50 height 24
click at [666, 335] on div "Drop element here" at bounding box center [608, 157] width 172 height 527
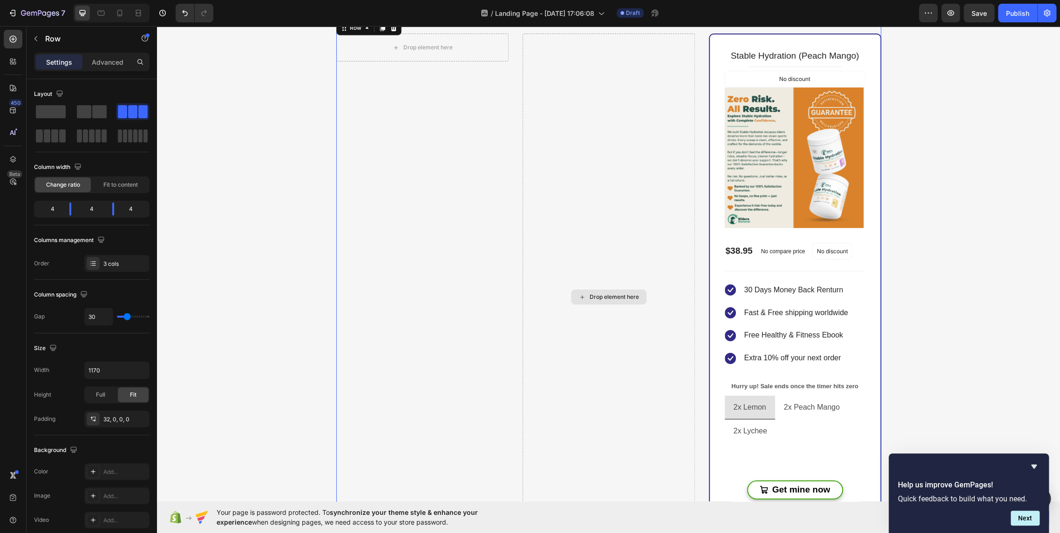
scroll to position [1872, 0]
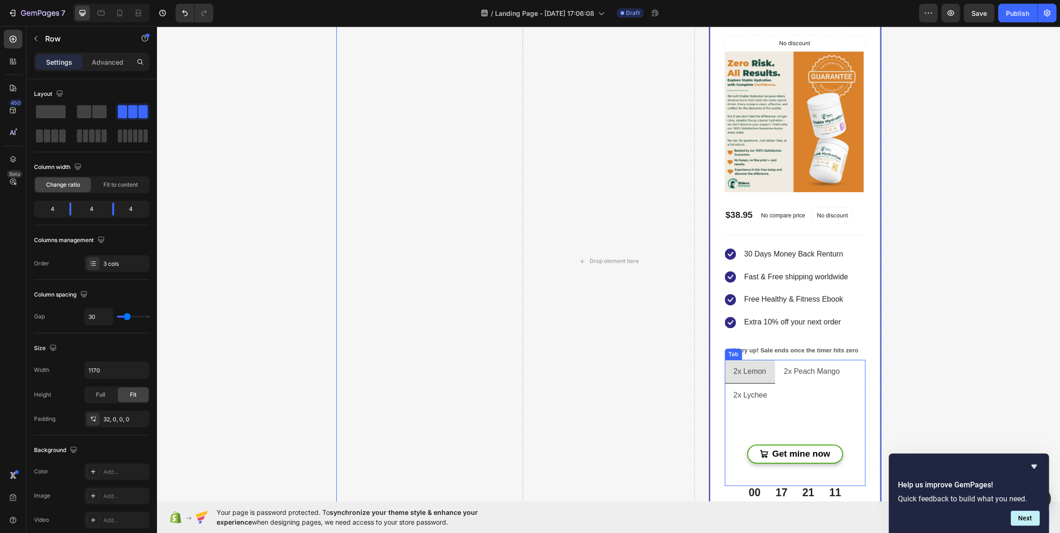
click at [827, 378] on div "2x Peach Mango" at bounding box center [811, 372] width 59 height 16
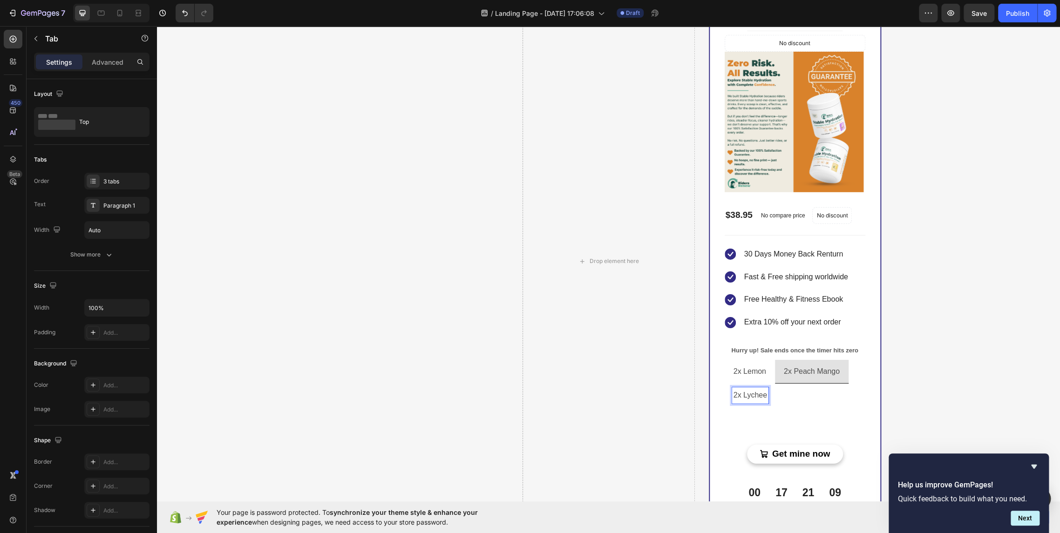
click at [760, 405] on li "2x Lychee" at bounding box center [749, 396] width 51 height 24
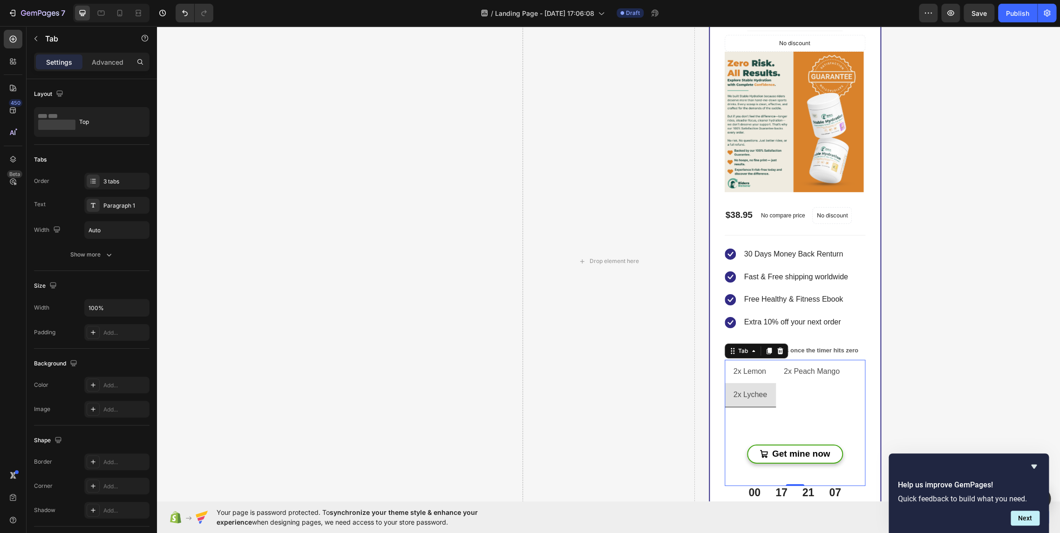
click at [765, 377] on li "2x Lemon" at bounding box center [749, 372] width 50 height 24
click at [782, 379] on div "2x Peach Mango" at bounding box center [811, 372] width 59 height 16
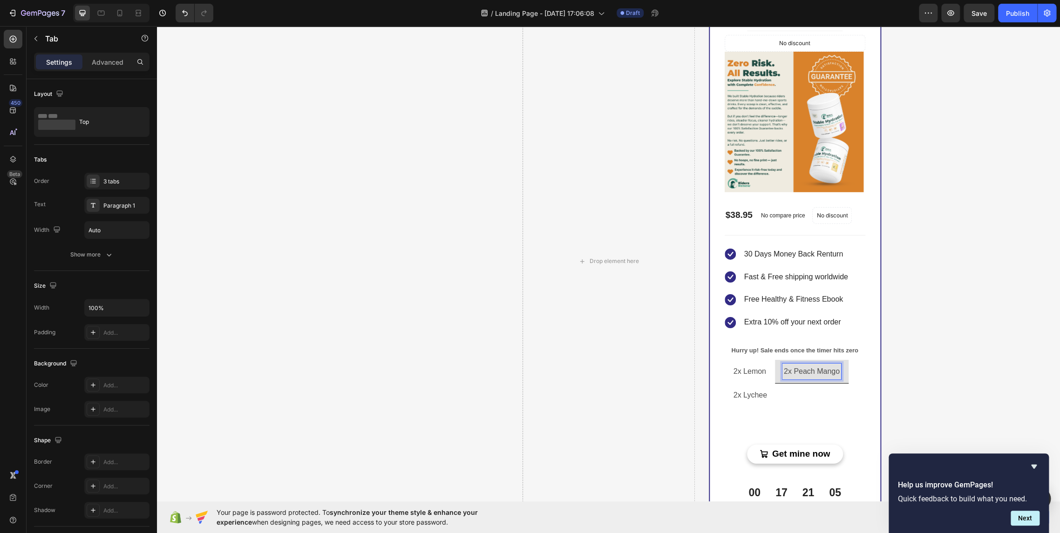
click at [782, 410] on div "No discount Not be displayed when published Product Badge Get mine now Add to C…" at bounding box center [794, 446] width 141 height 79
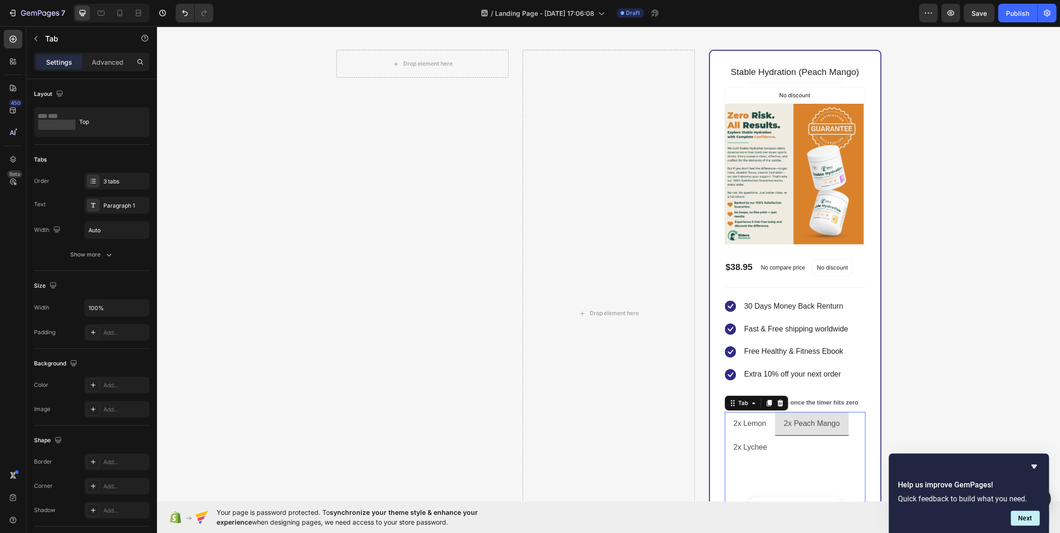
scroll to position [1820, 0]
click at [760, 431] on div "2x Lemon" at bounding box center [749, 423] width 35 height 16
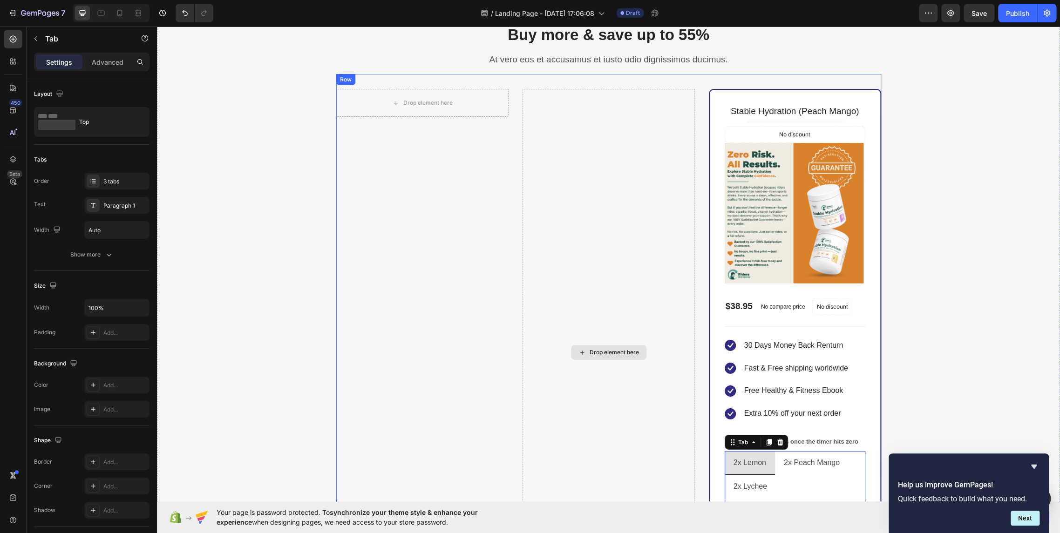
scroll to position [1716, 0]
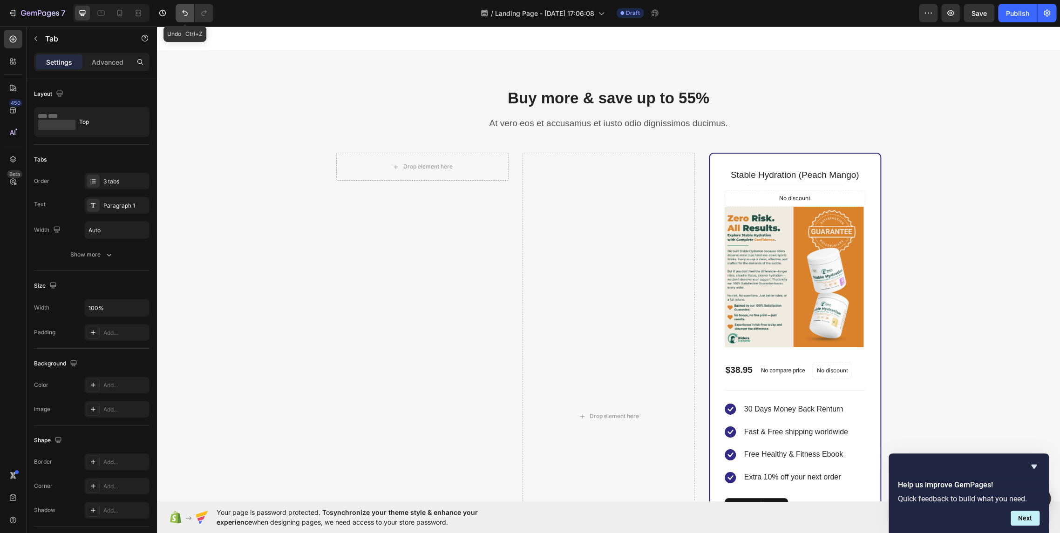
click at [183, 16] on icon "Undo/Redo" at bounding box center [184, 12] width 9 height 9
click at [181, 16] on icon "Undo/Redo" at bounding box center [184, 12] width 9 height 9
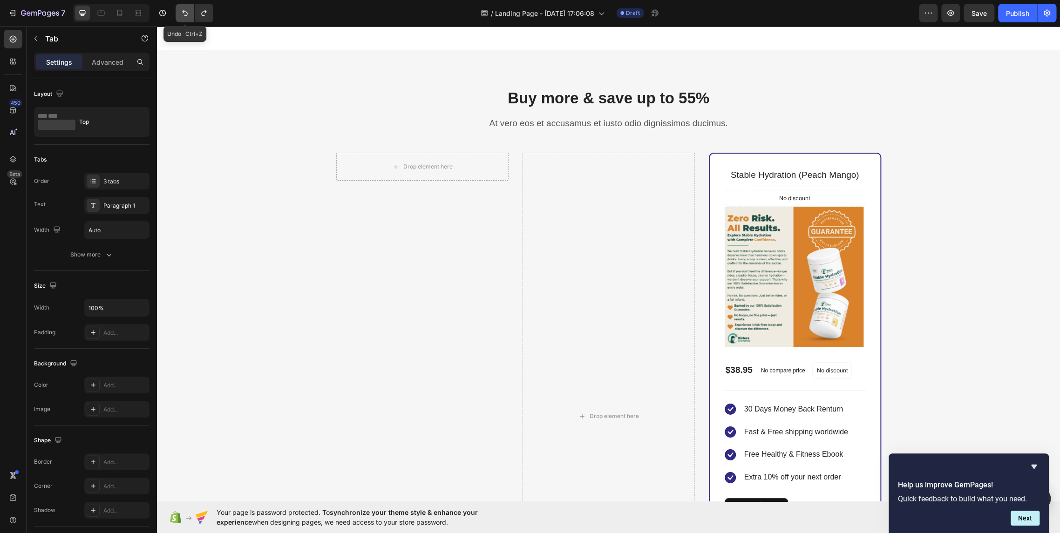
click at [181, 16] on icon "Undo/Redo" at bounding box center [184, 12] width 9 height 9
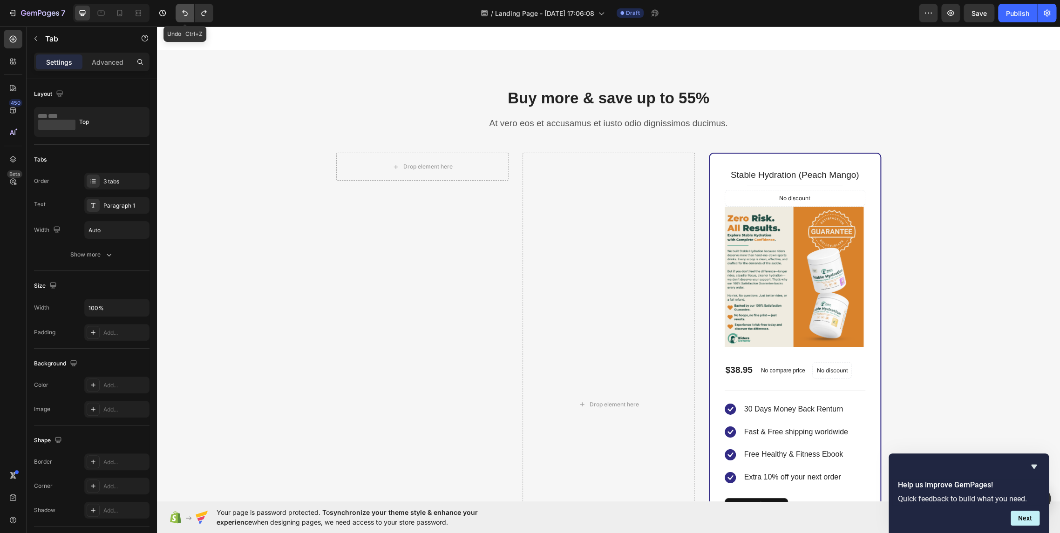
click at [181, 16] on icon "Undo/Redo" at bounding box center [184, 12] width 9 height 9
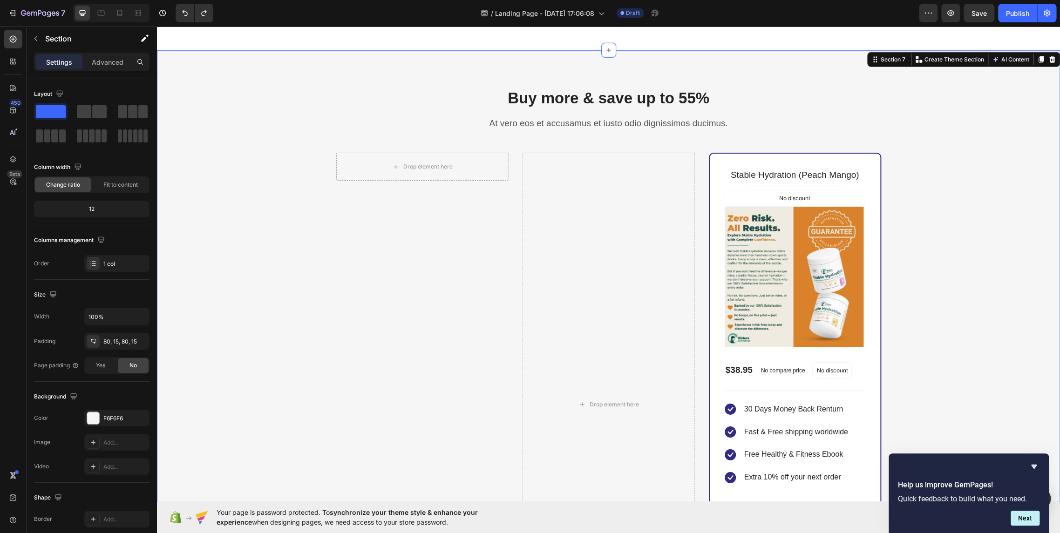
drag, startPoint x: 312, startPoint y: 119, endPoint x: 308, endPoint y: 119, distance: 4.7
click at [312, 120] on div "Buy more & save up to 55% Heading At vero eos et accusamus et iusto odio dignis…" at bounding box center [608, 372] width 889 height 568
click at [927, 12] on icon "button" at bounding box center [927, 12] width 9 height 9
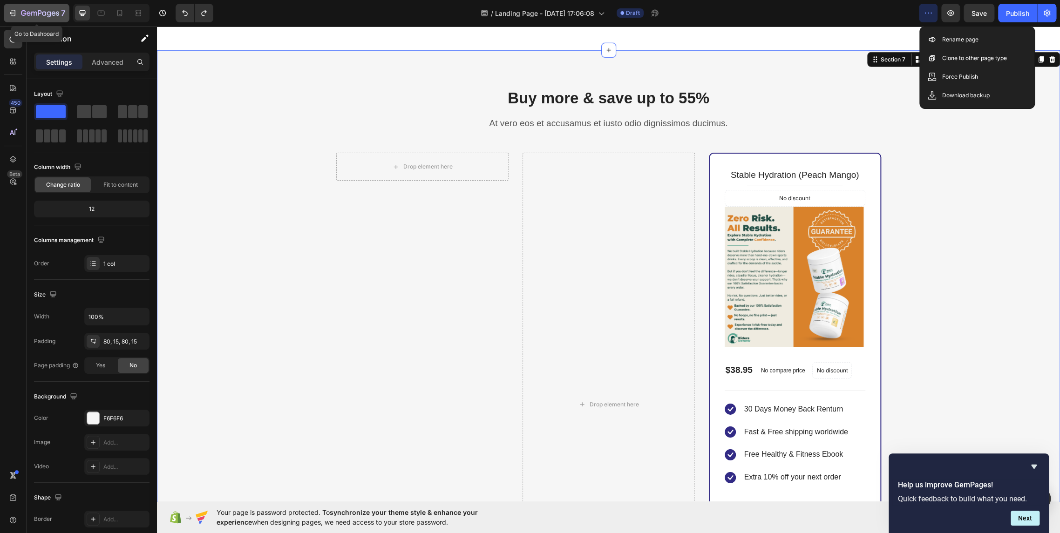
click at [48, 10] on icon "button" at bounding box center [40, 14] width 38 height 8
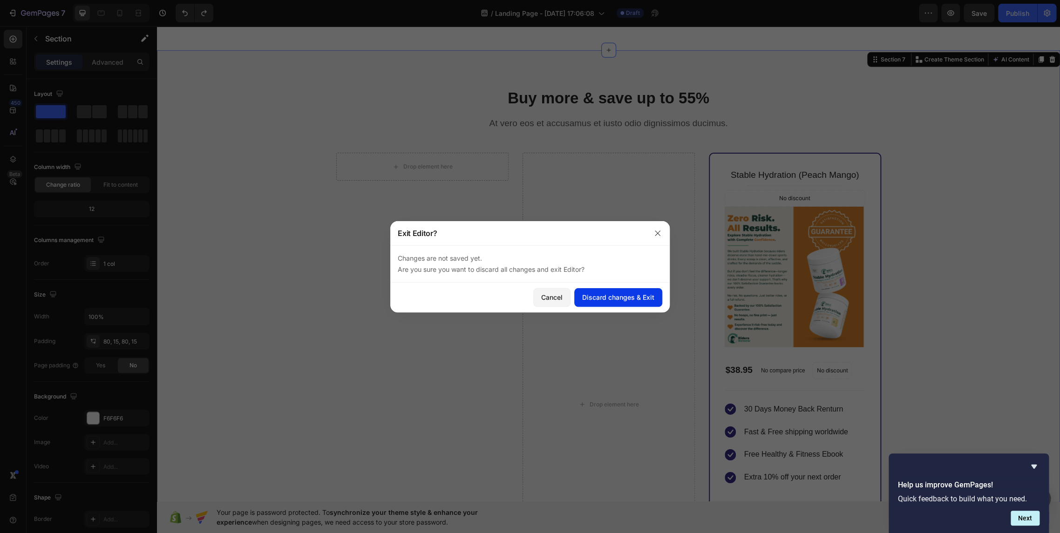
click at [603, 302] on button "Discard changes & Exit" at bounding box center [618, 297] width 88 height 19
